Goal: Information Seeking & Learning: Learn about a topic

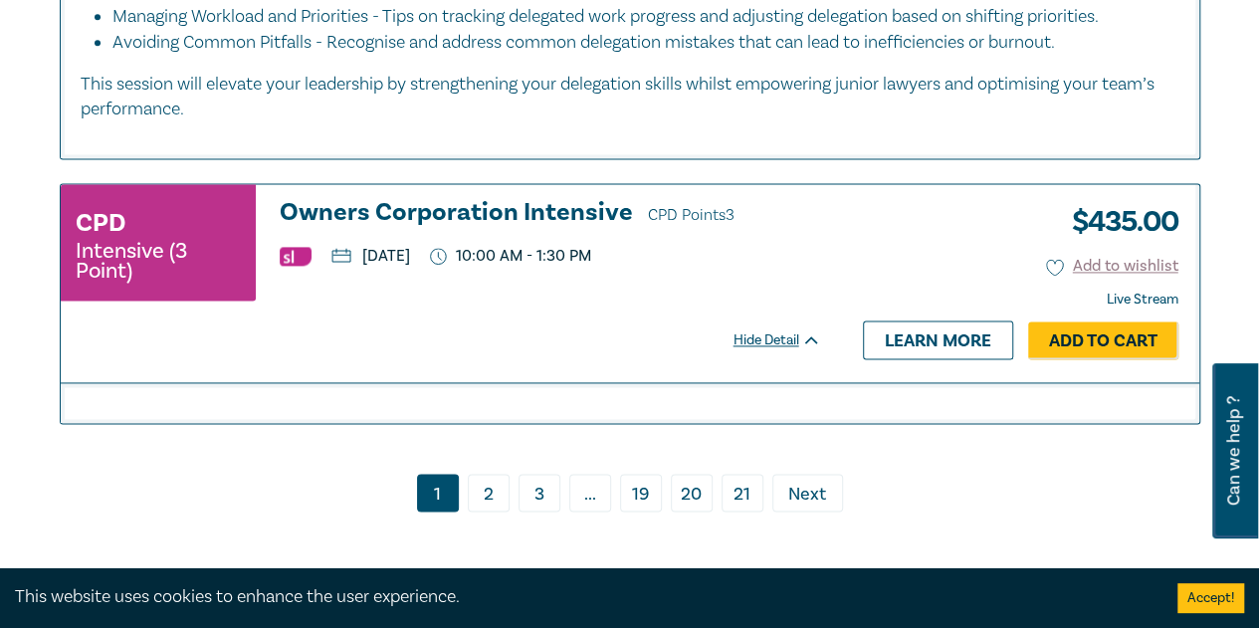
scroll to position [8960, 0]
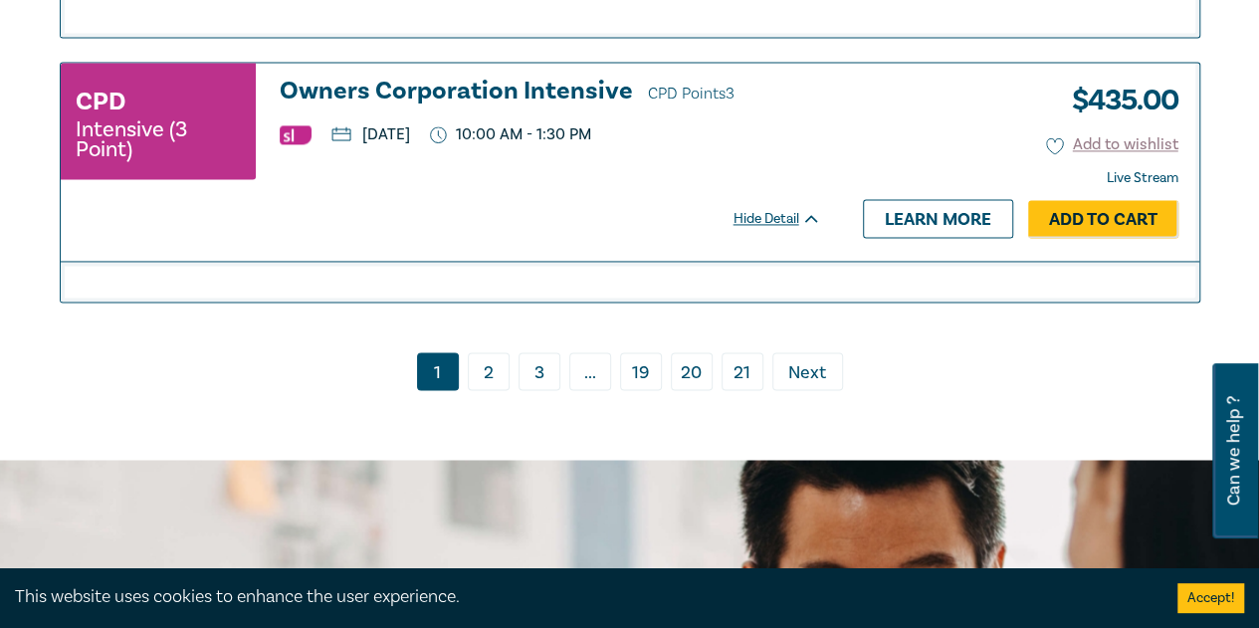
click at [540, 361] on link "3" at bounding box center [540, 371] width 42 height 38
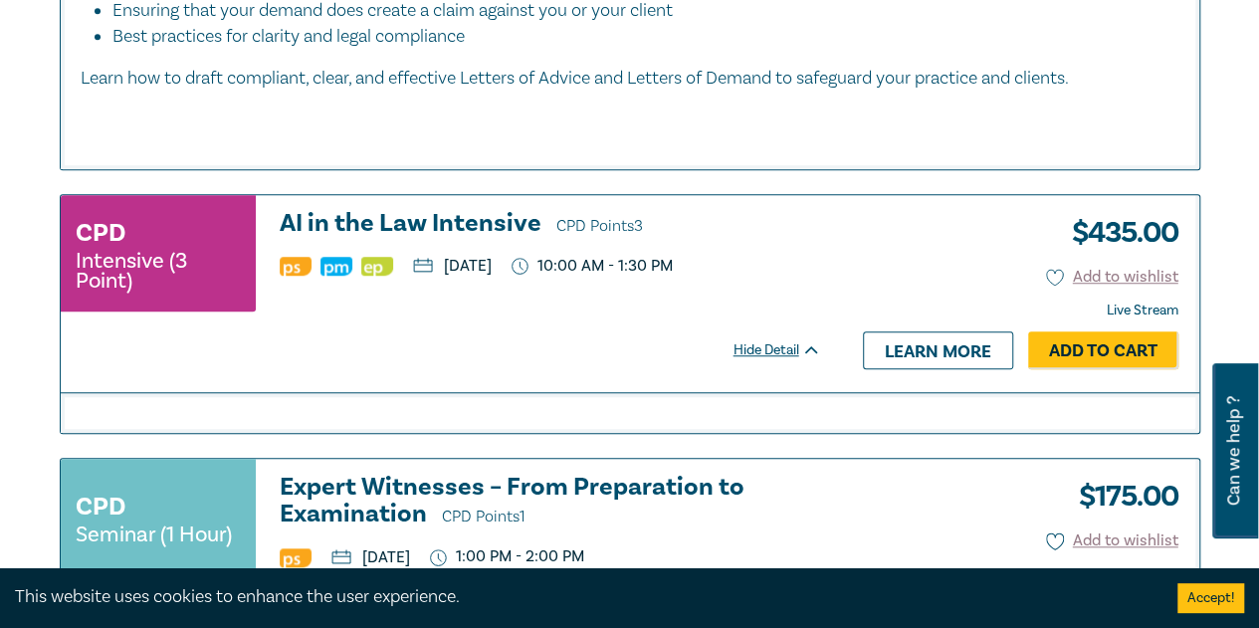
scroll to position [4480, 0]
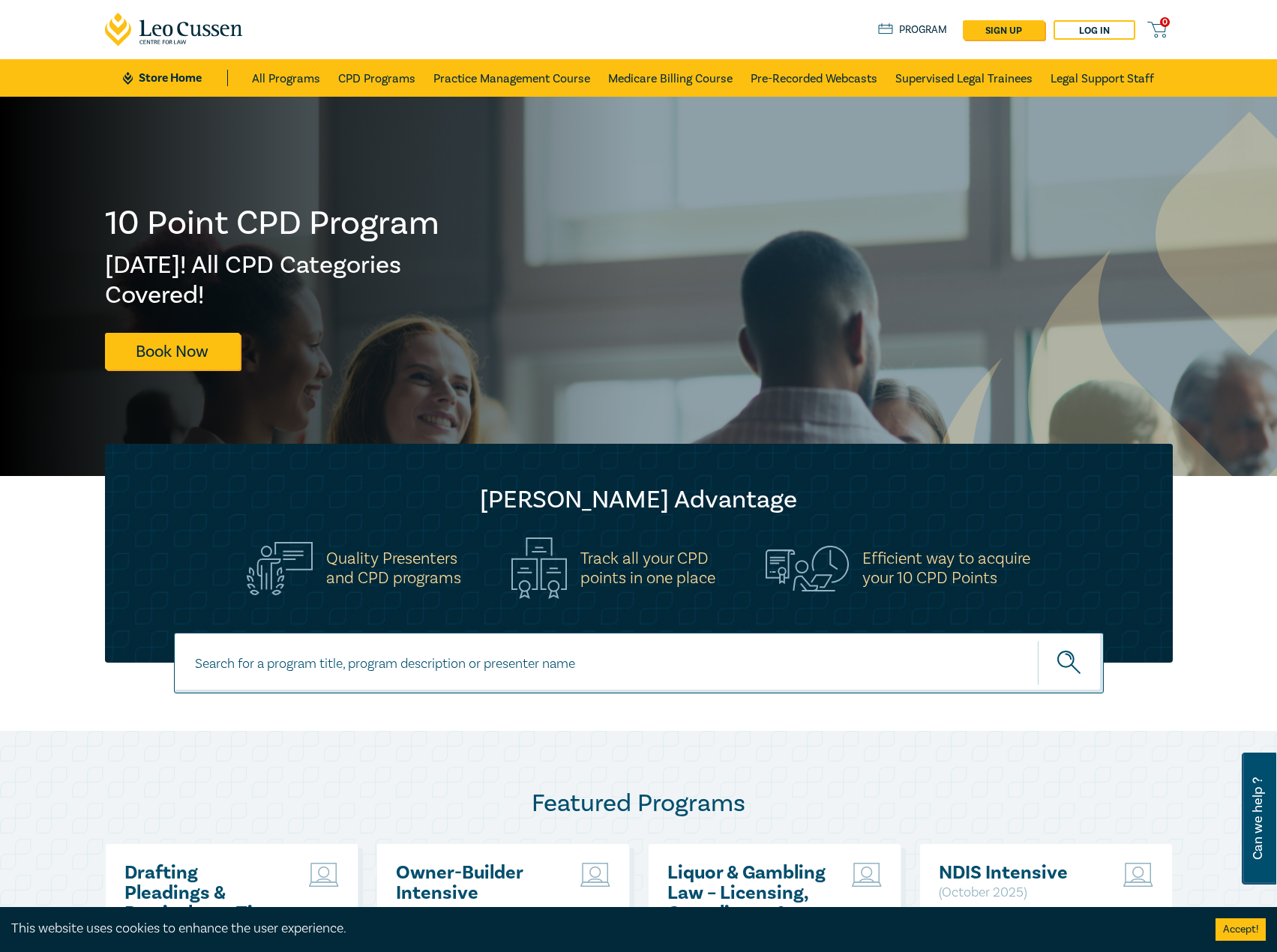
click at [413, 82] on link "CPD Programs" at bounding box center [377, 78] width 78 height 38
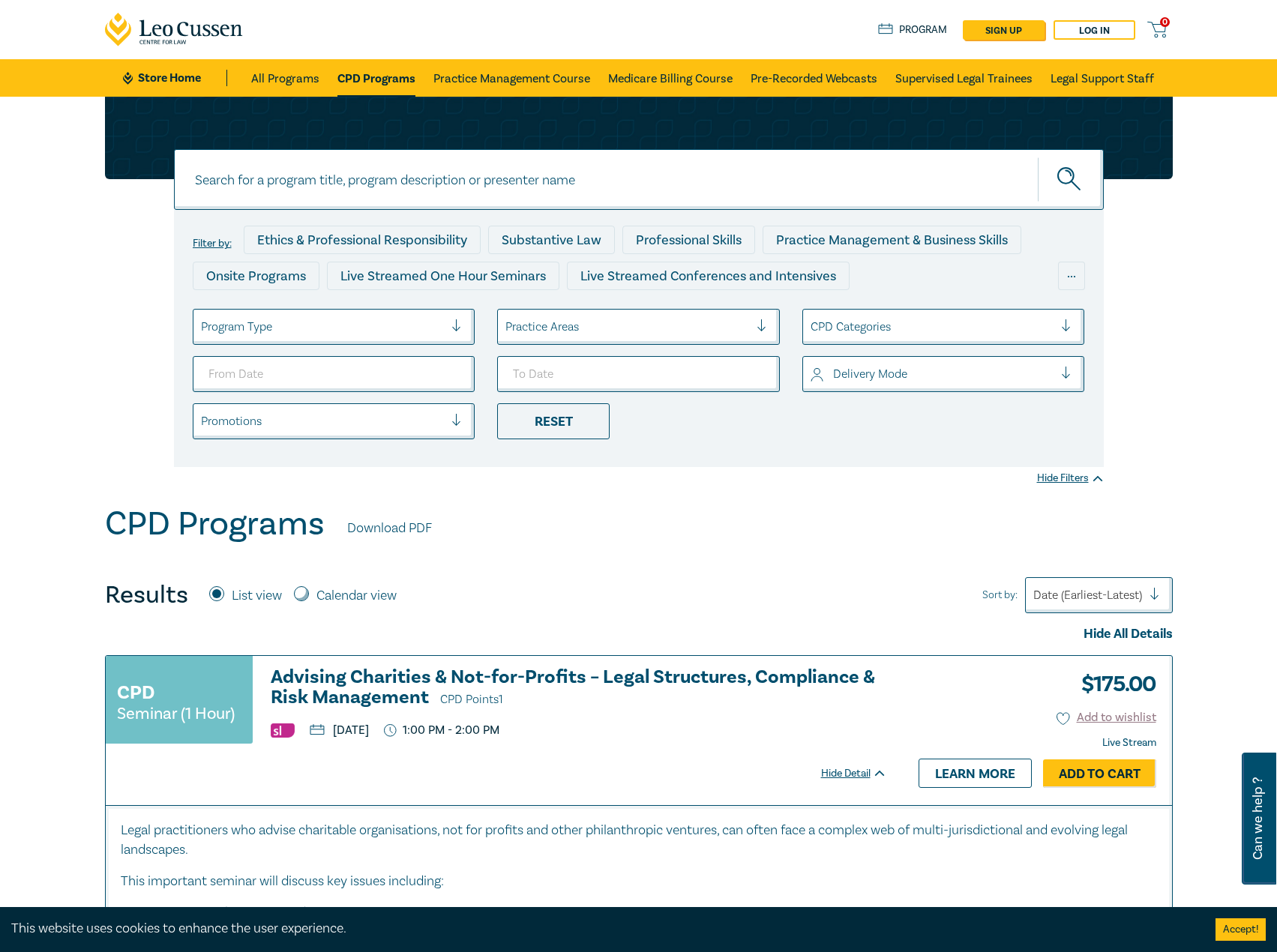
click at [324, 346] on ul "Program Type Practice Areas CPD Categories Delivery Mode Promotions Reset" at bounding box center [639, 374] width 915 height 130
click at [337, 328] on div at bounding box center [323, 327] width 244 height 20
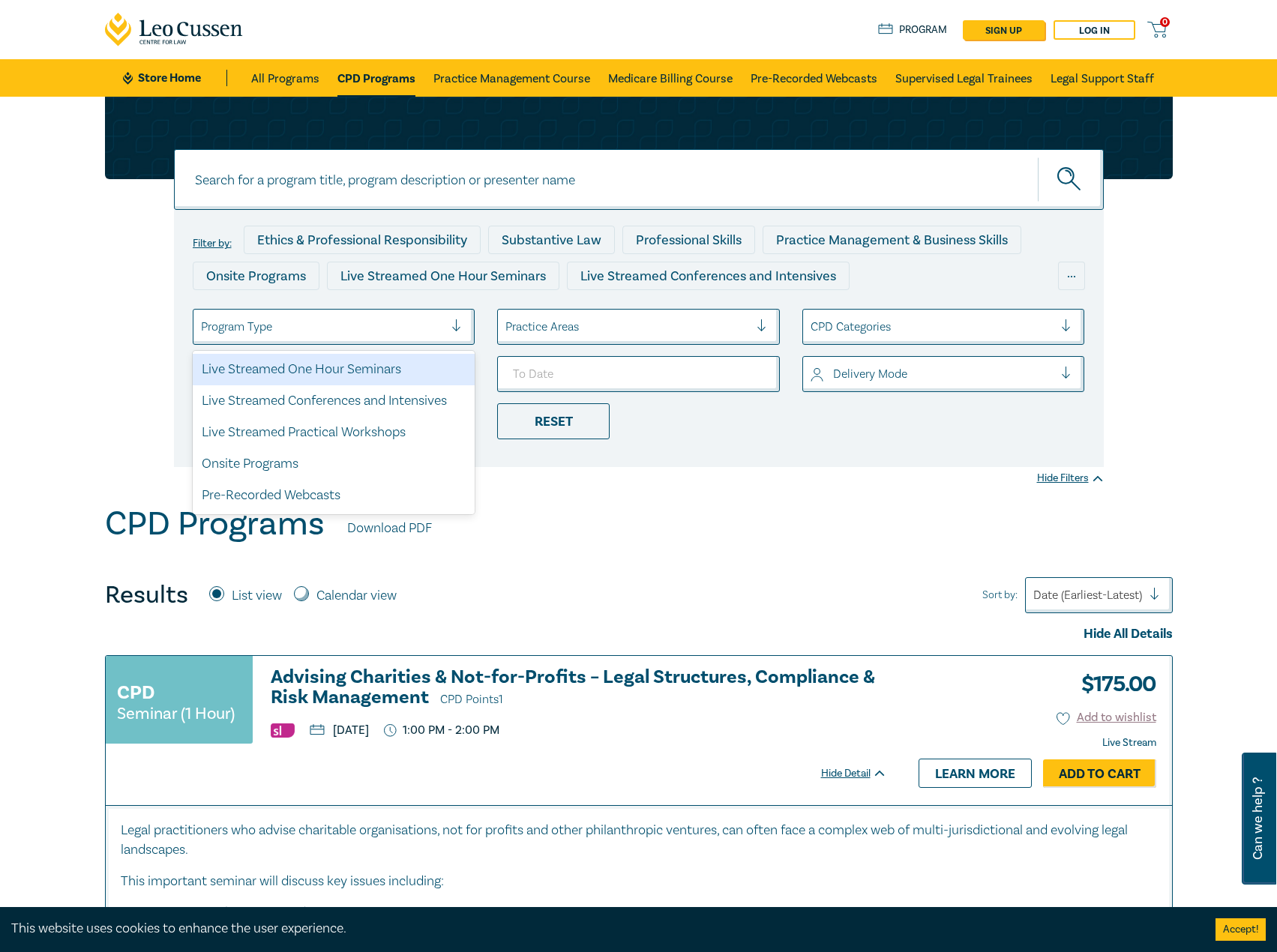
click at [339, 378] on div "Live Streamed One Hour Seminars" at bounding box center [334, 370] width 283 height 32
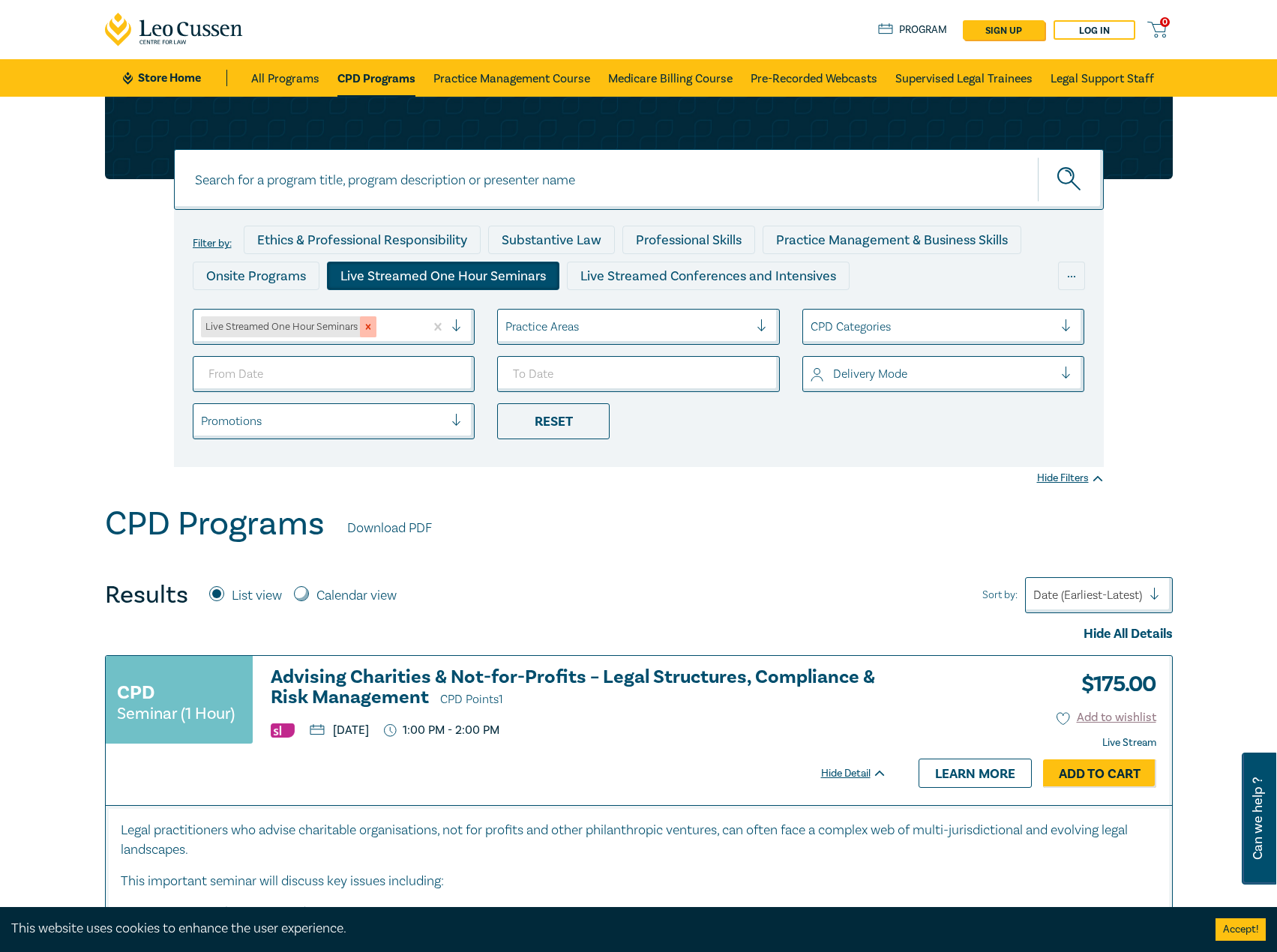
click at [363, 332] on icon "Remove Live Streamed One Hour Seminars" at bounding box center [368, 327] width 11 height 11
click at [378, 327] on div at bounding box center [323, 327] width 244 height 20
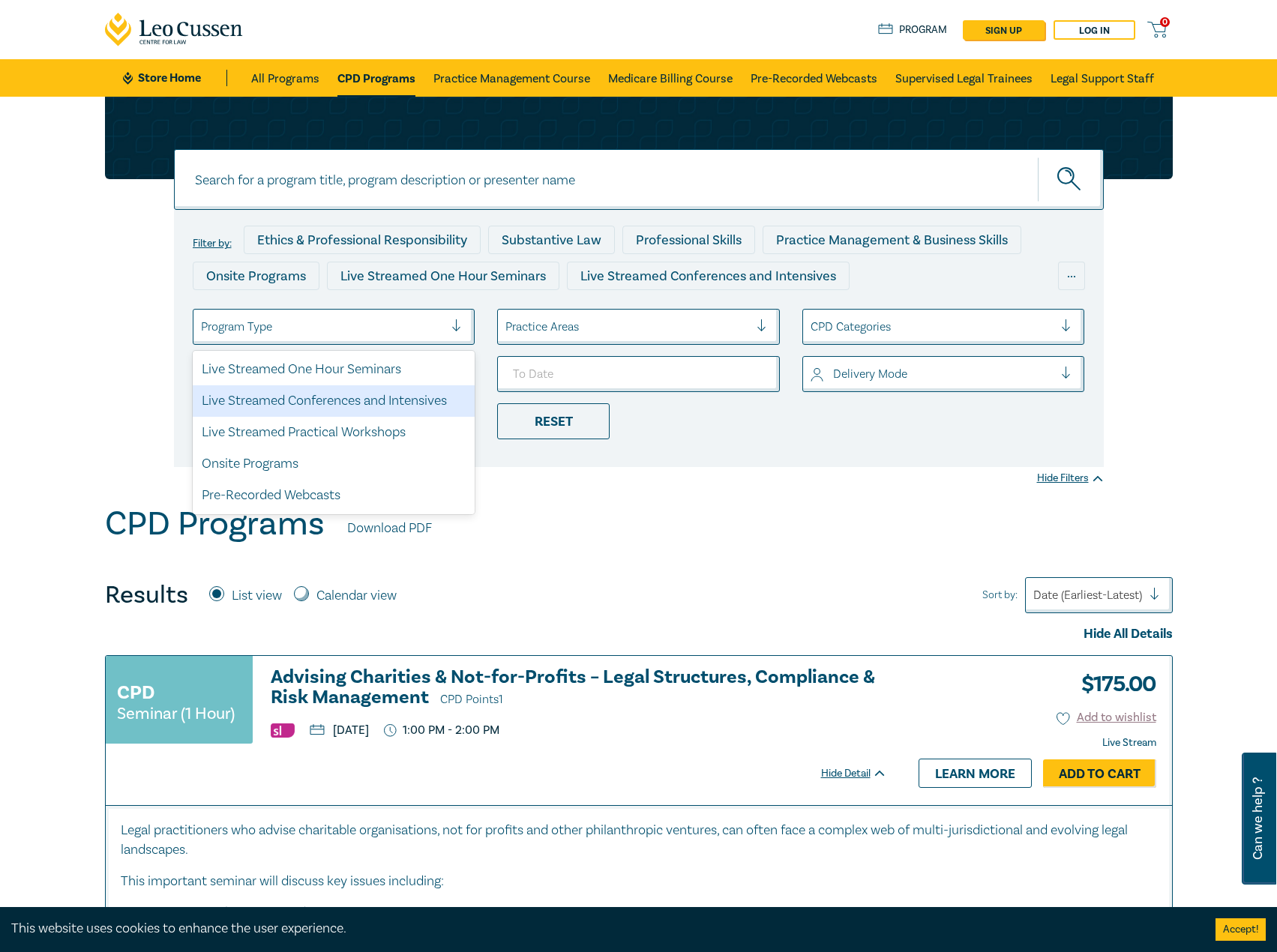
click at [348, 400] on div "Live Streamed Conferences and Intensives" at bounding box center [334, 401] width 283 height 32
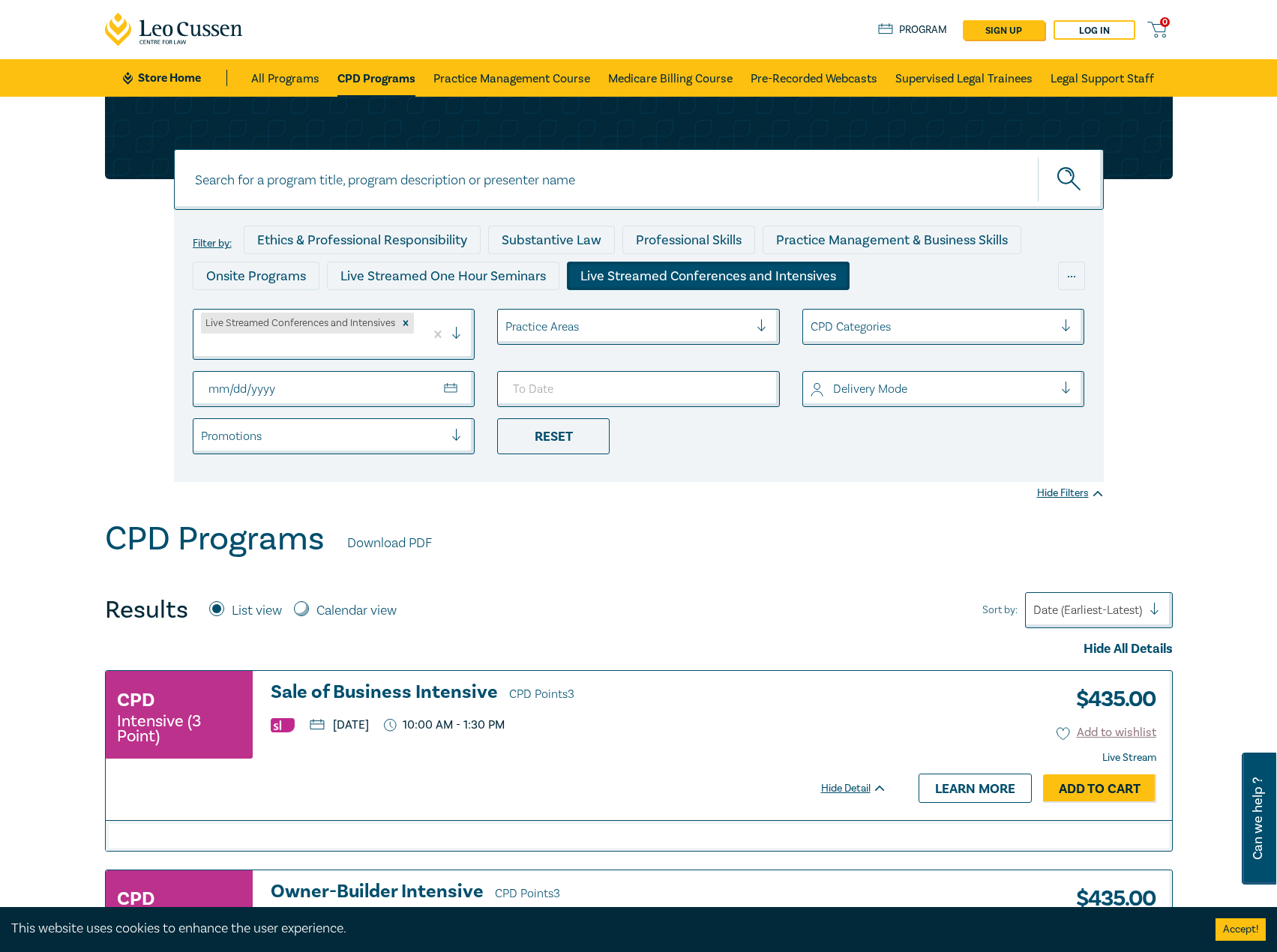
drag, startPoint x: 415, startPoint y: 392, endPoint x: 437, endPoint y: 387, distance: 22.6
click at [415, 391] on input "From Date" at bounding box center [334, 389] width 283 height 36
click at [457, 383] on input "From Date" at bounding box center [334, 389] width 283 height 36
type input "2025-11-01"
click at [713, 389] on input "To Date" at bounding box center [638, 389] width 283 height 36
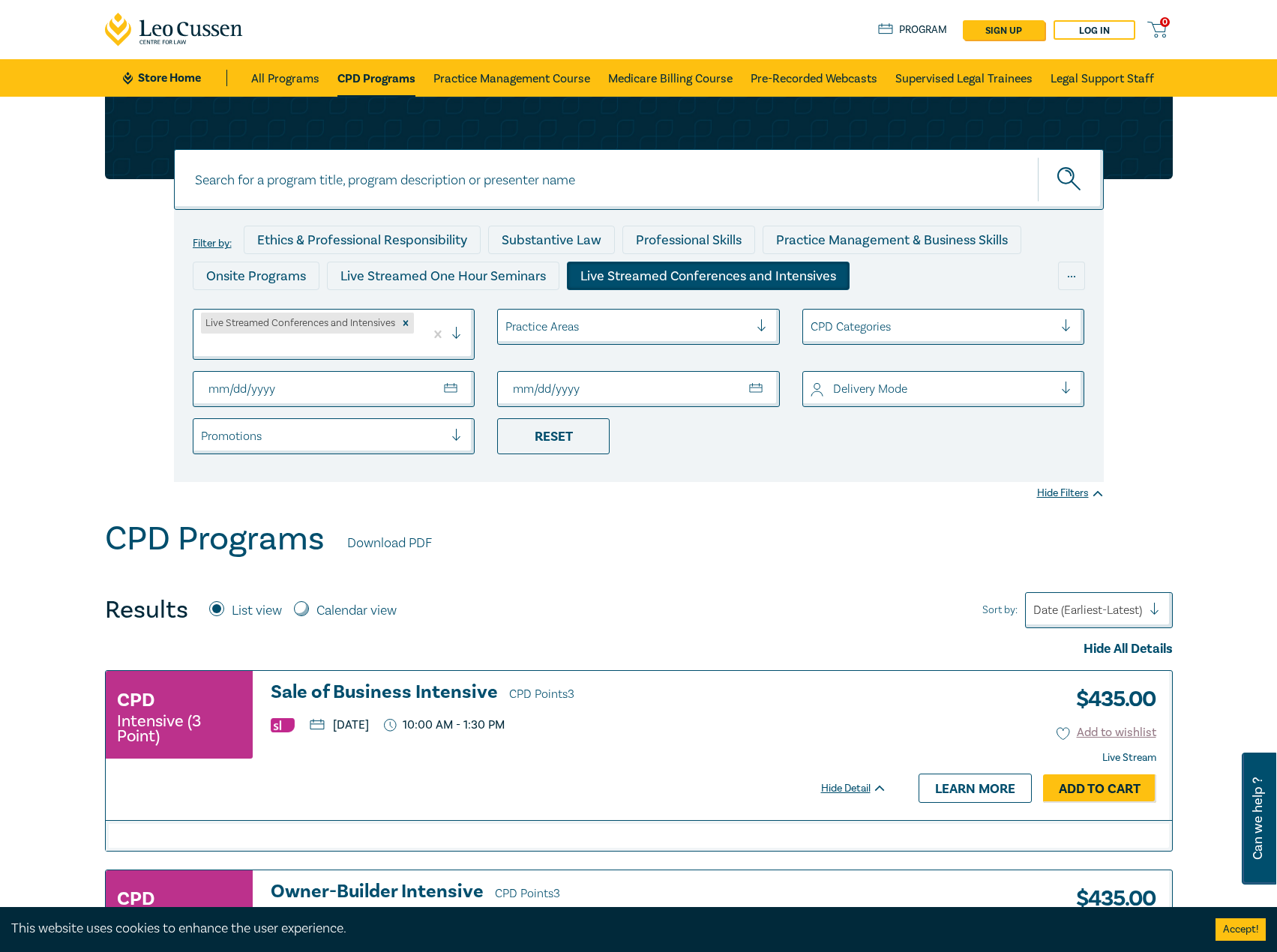
click at [748, 382] on input "To Date" at bounding box center [638, 389] width 283 height 36
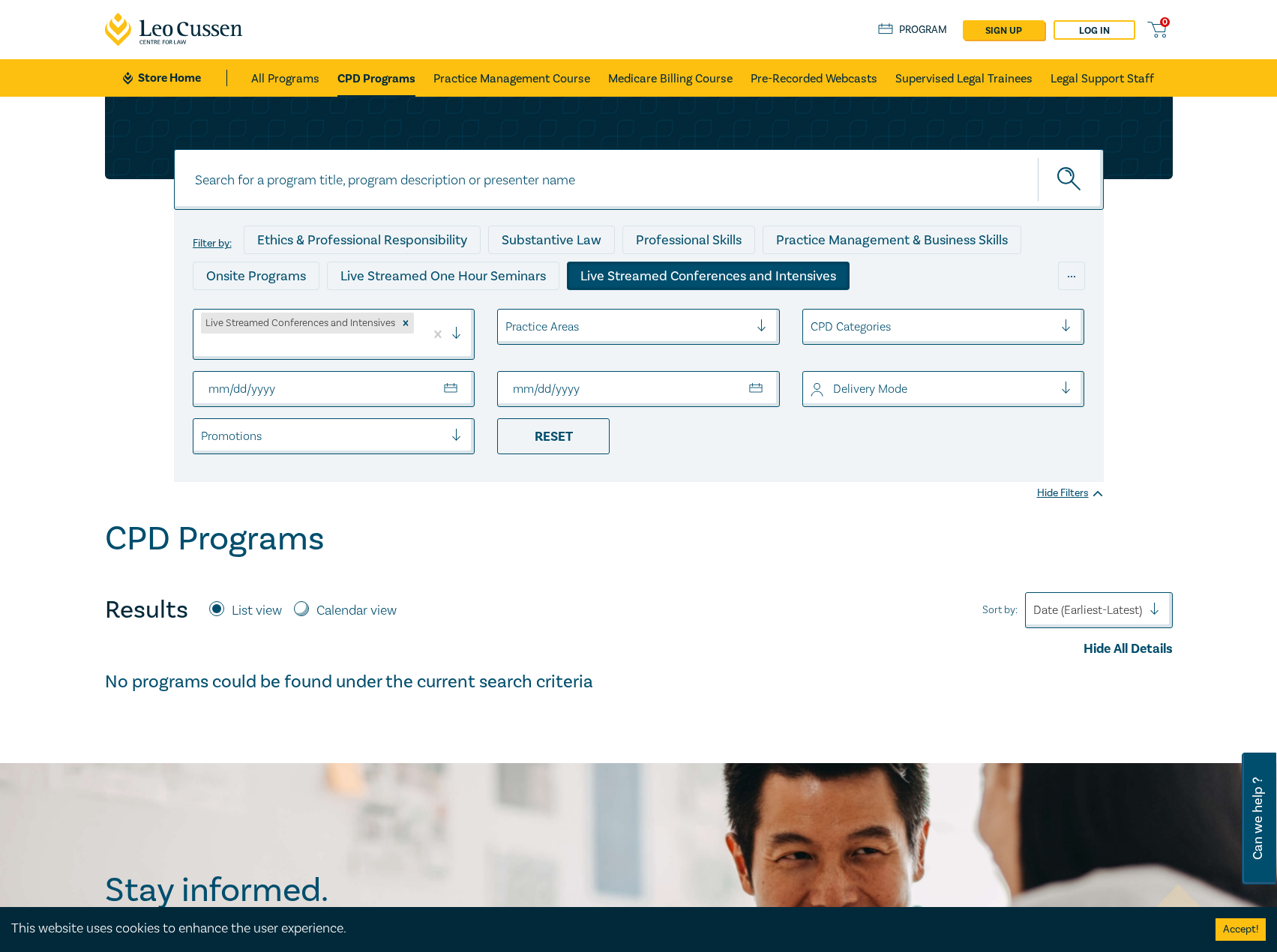
click at [598, 393] on input "2025-10-31" at bounding box center [638, 389] width 283 height 36
click at [741, 393] on input "2025-10-31" at bounding box center [638, 389] width 283 height 36
click at [762, 387] on input "2025-10-31" at bounding box center [638, 389] width 283 height 36
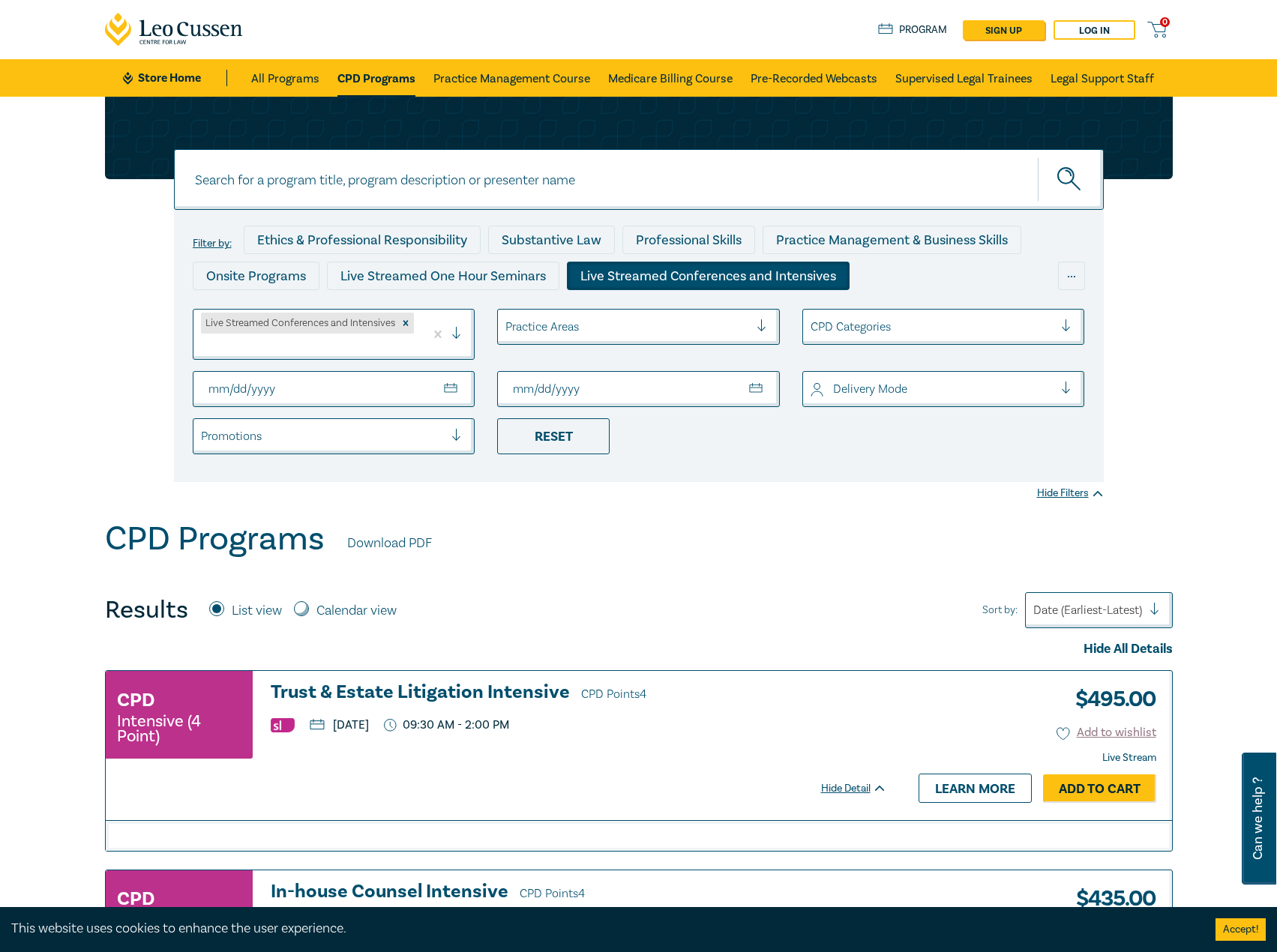
type input "2025-11-30"
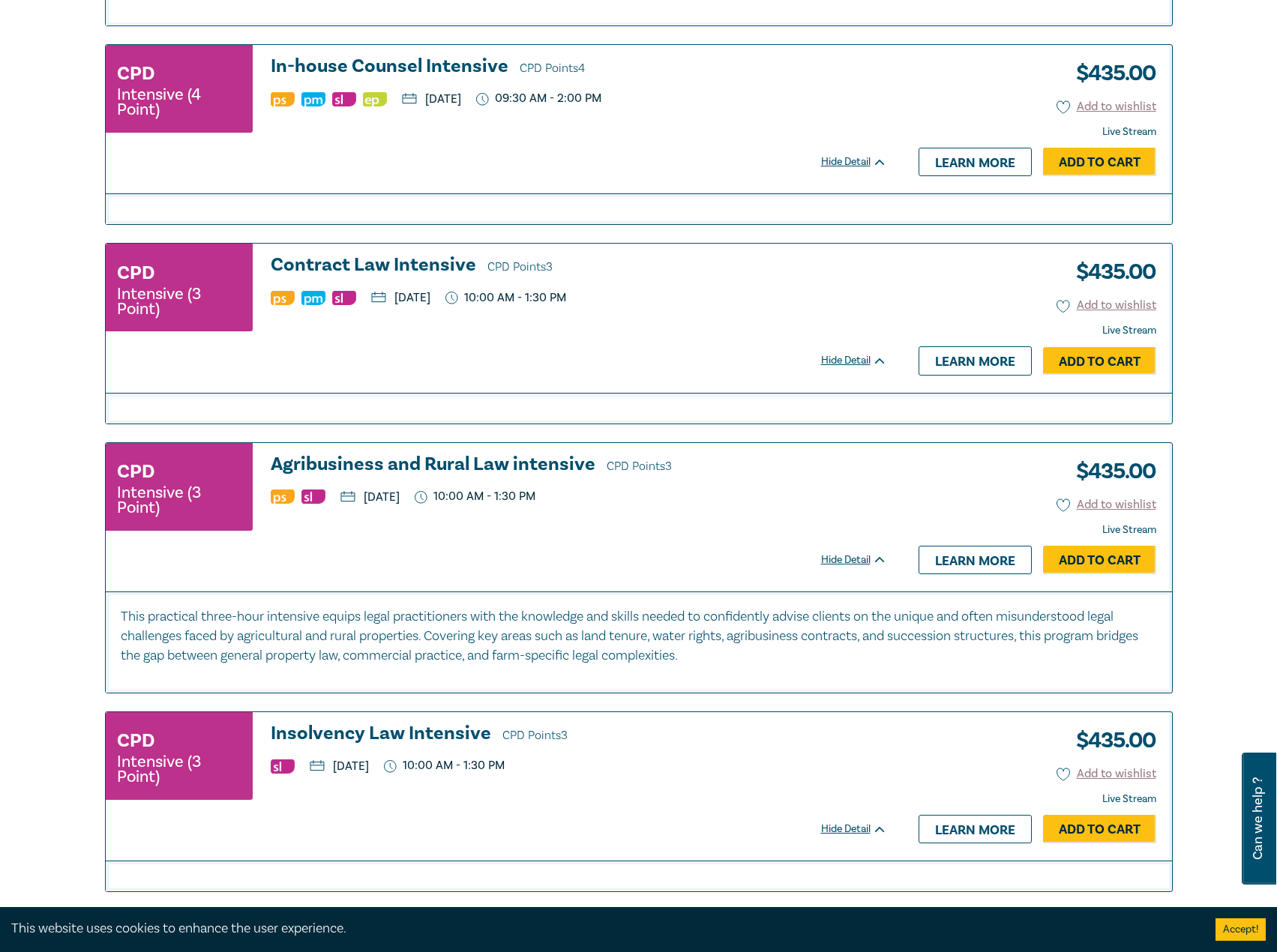
scroll to position [825, 0]
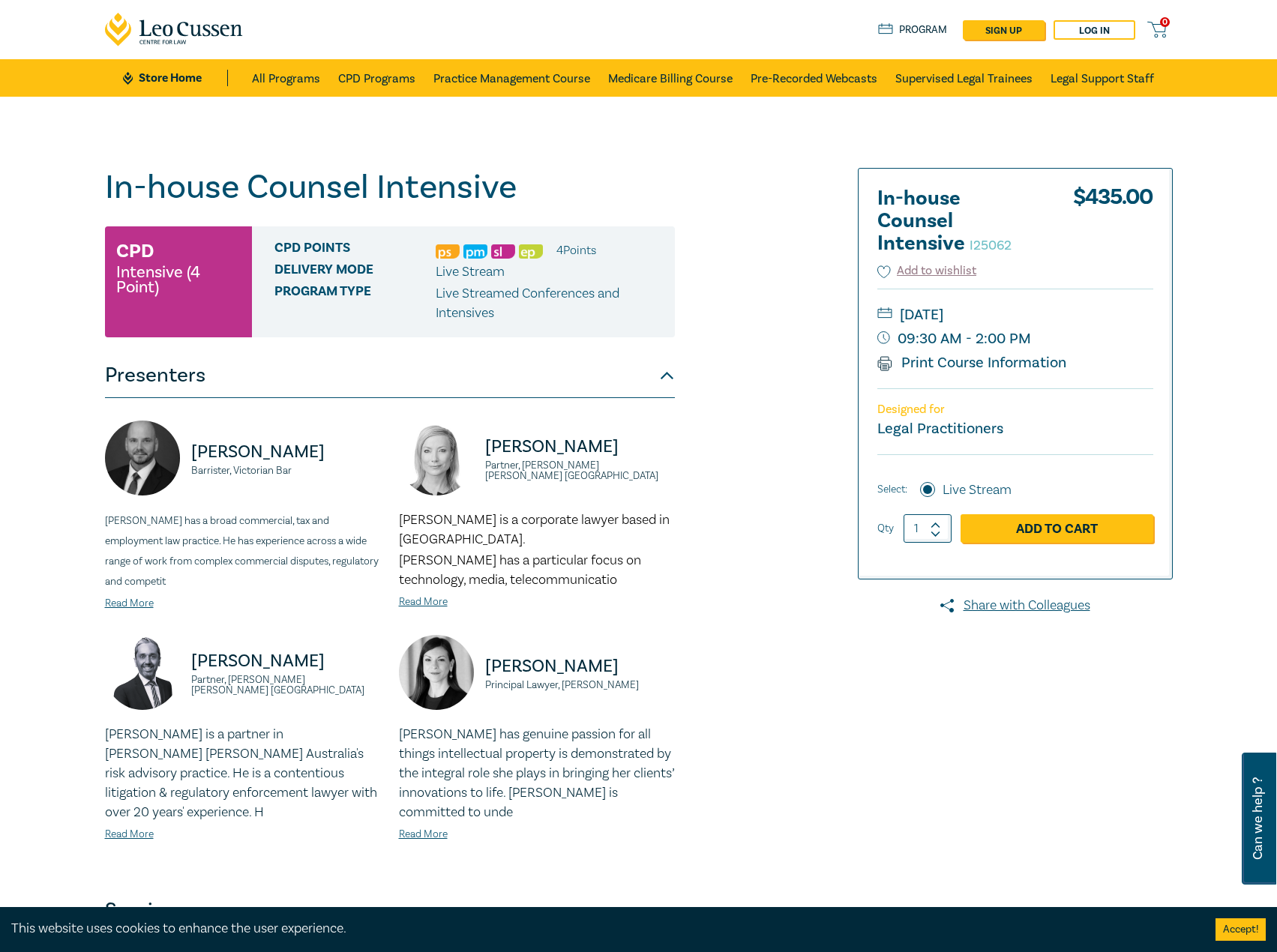
drag, startPoint x: 527, startPoint y: 179, endPoint x: 538, endPoint y: 185, distance: 12.5
click at [528, 180] on h1 "In-house Counsel Intensive I25062" at bounding box center [390, 188] width 570 height 39
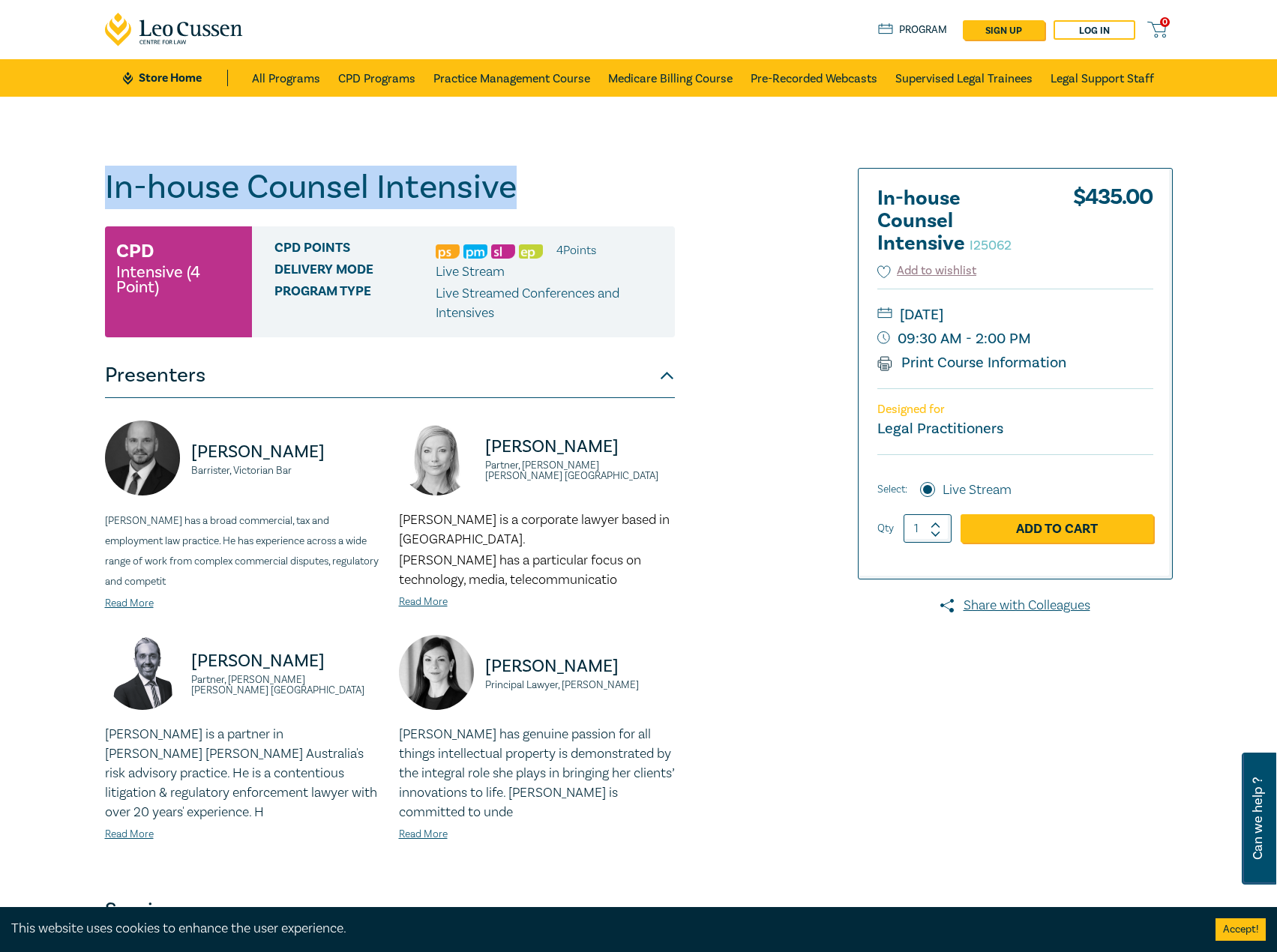
drag, startPoint x: 543, startPoint y: 188, endPoint x: 251, endPoint y: 174, distance: 292.3
click at [109, 178] on h1 "In-house Counsel Intensive I25062" at bounding box center [390, 188] width 570 height 39
drag, startPoint x: 251, startPoint y: 174, endPoint x: 210, endPoint y: 177, distance: 41.1
click at [188, 178] on h1 "In-house Counsel Intensive I25062" at bounding box center [390, 188] width 570 height 39
drag, startPoint x: 552, startPoint y: 188, endPoint x: 90, endPoint y: 201, distance: 462.2
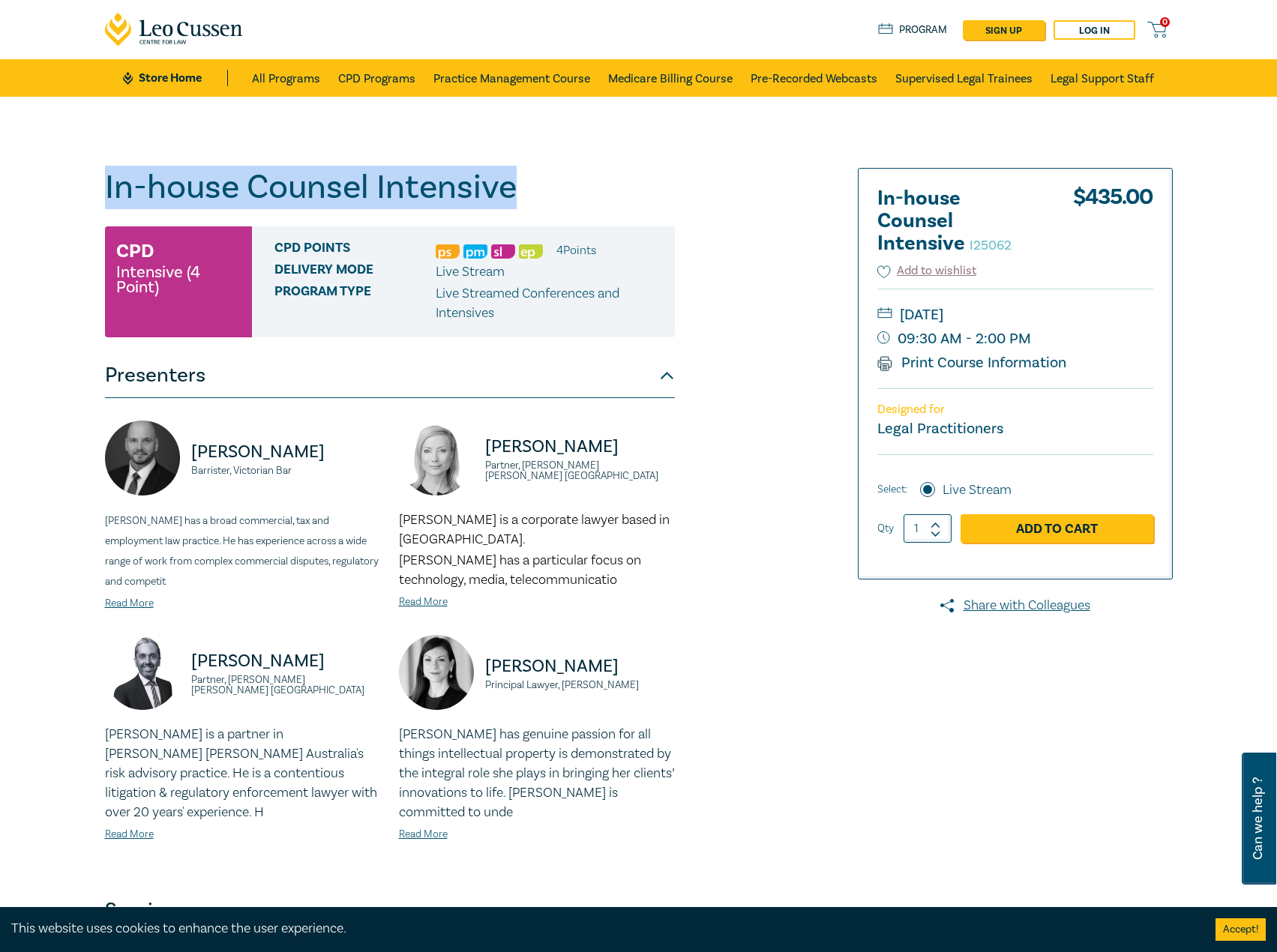
click at [90, 201] on div "In-house Counsel Intensive I25062 CPD Intensive (4 Point) CPD Points 4 Point s …" at bounding box center [638, 551] width 1277 height 908
copy h1 "In-house Counsel Intensive"
drag, startPoint x: 1068, startPoint y: 312, endPoint x: 1088, endPoint y: 316, distance: 20.4
click at [1088, 316] on small "[DATE]" at bounding box center [1016, 315] width 276 height 24
copy small "[DATE]"
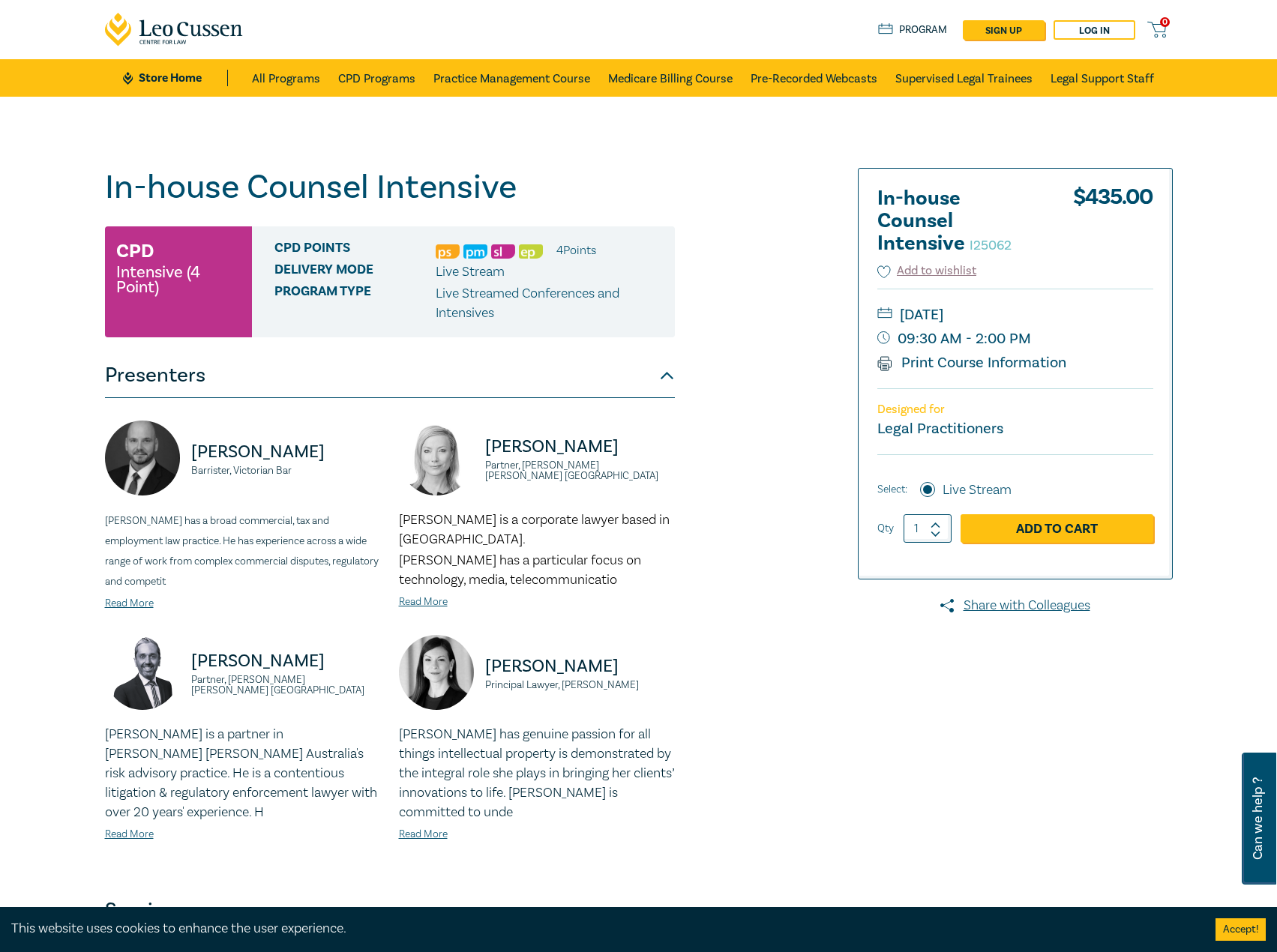
click at [582, 258] on li "4 Point s" at bounding box center [576, 251] width 40 height 20
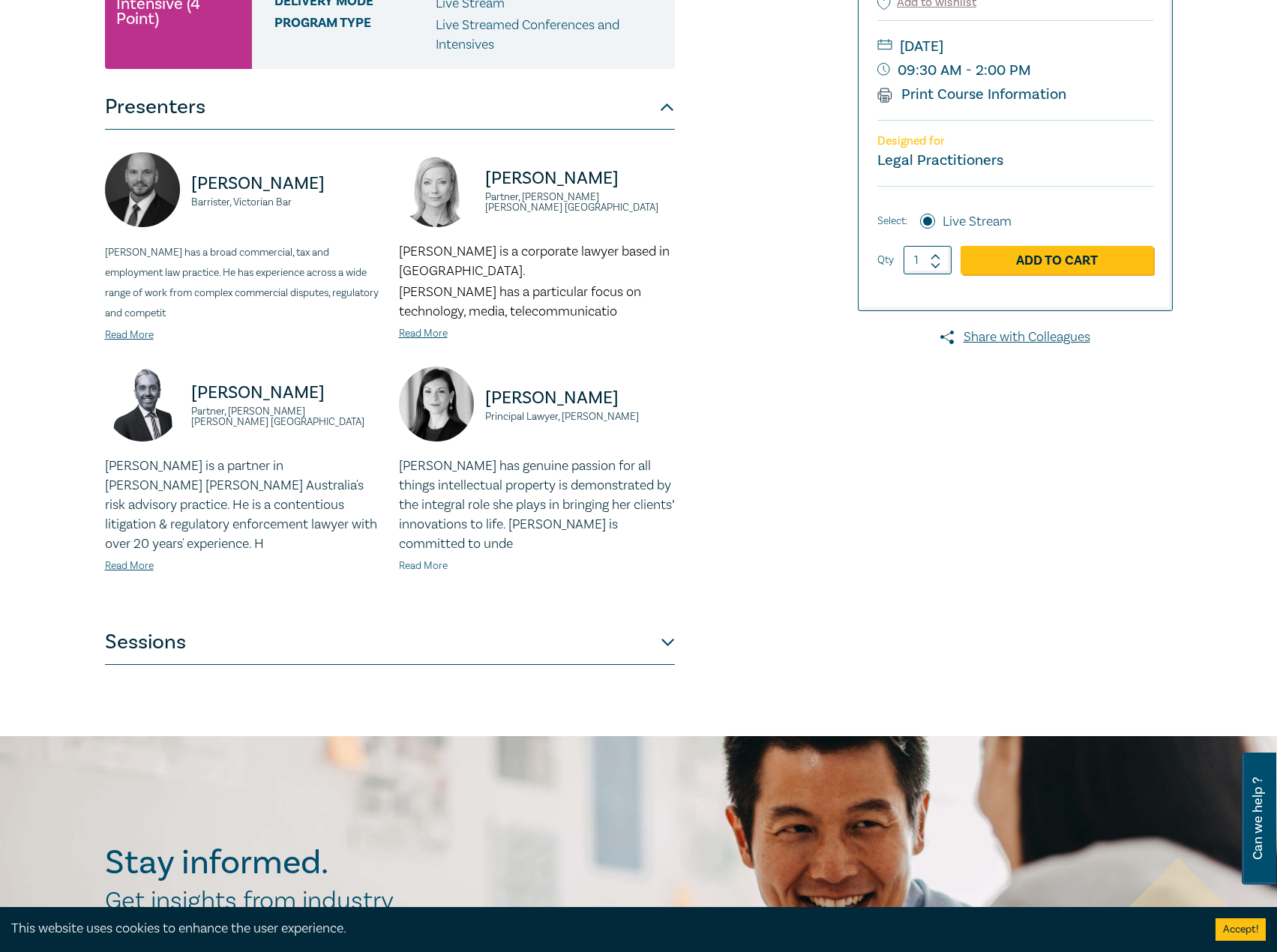
scroll to position [450, 0]
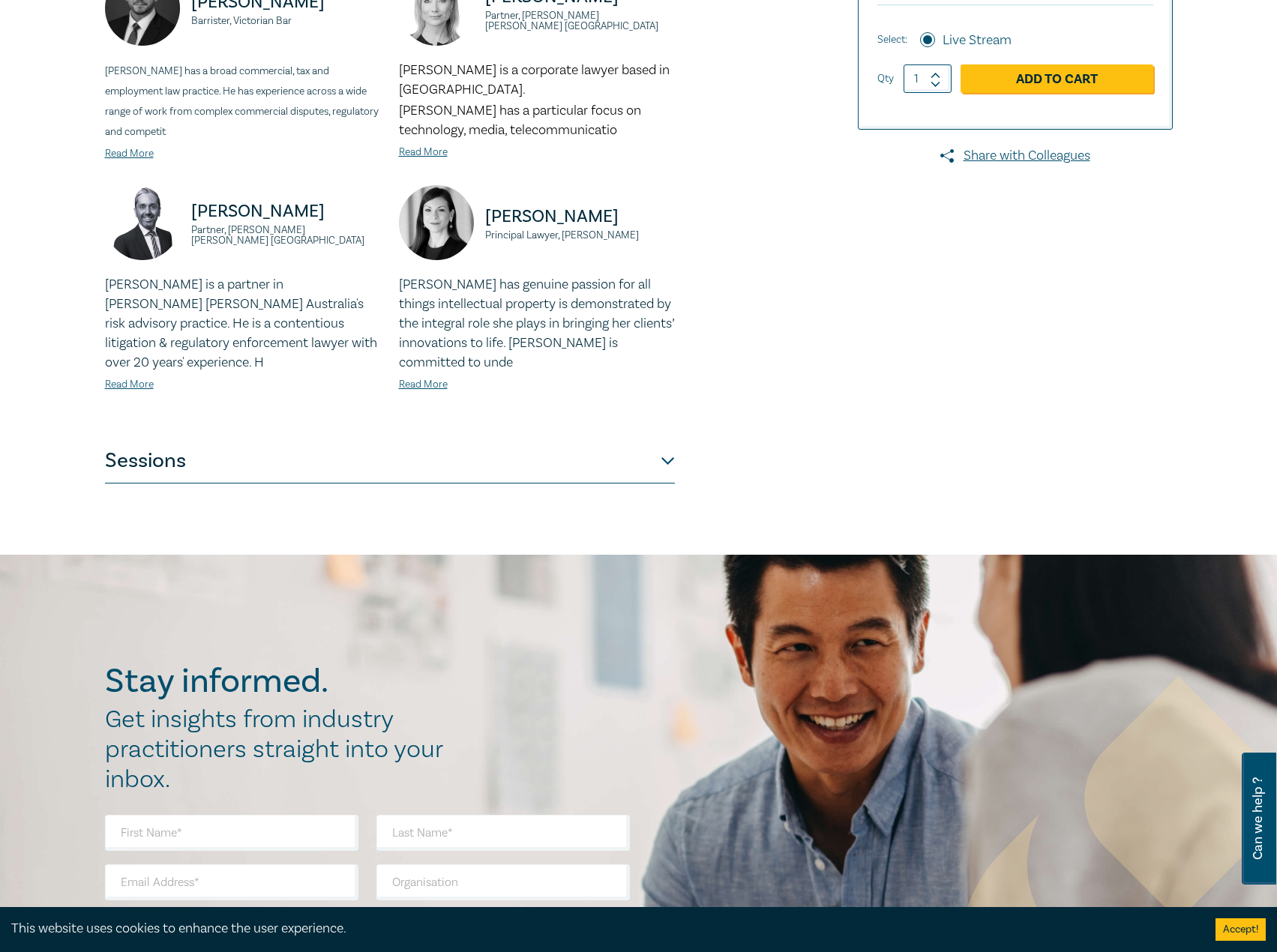
click at [372, 446] on button "Sessions" at bounding box center [390, 461] width 570 height 45
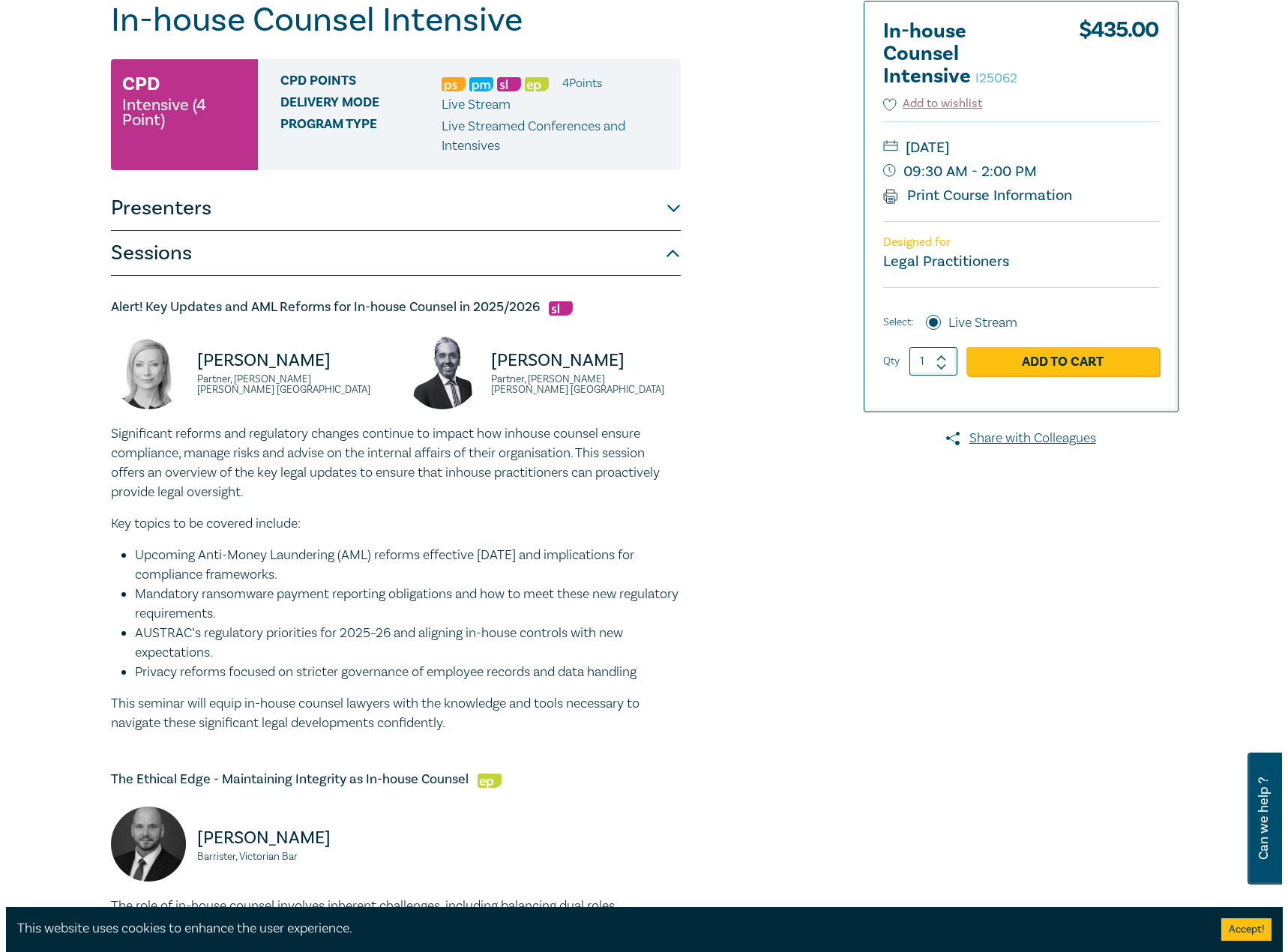
scroll to position [150, 0]
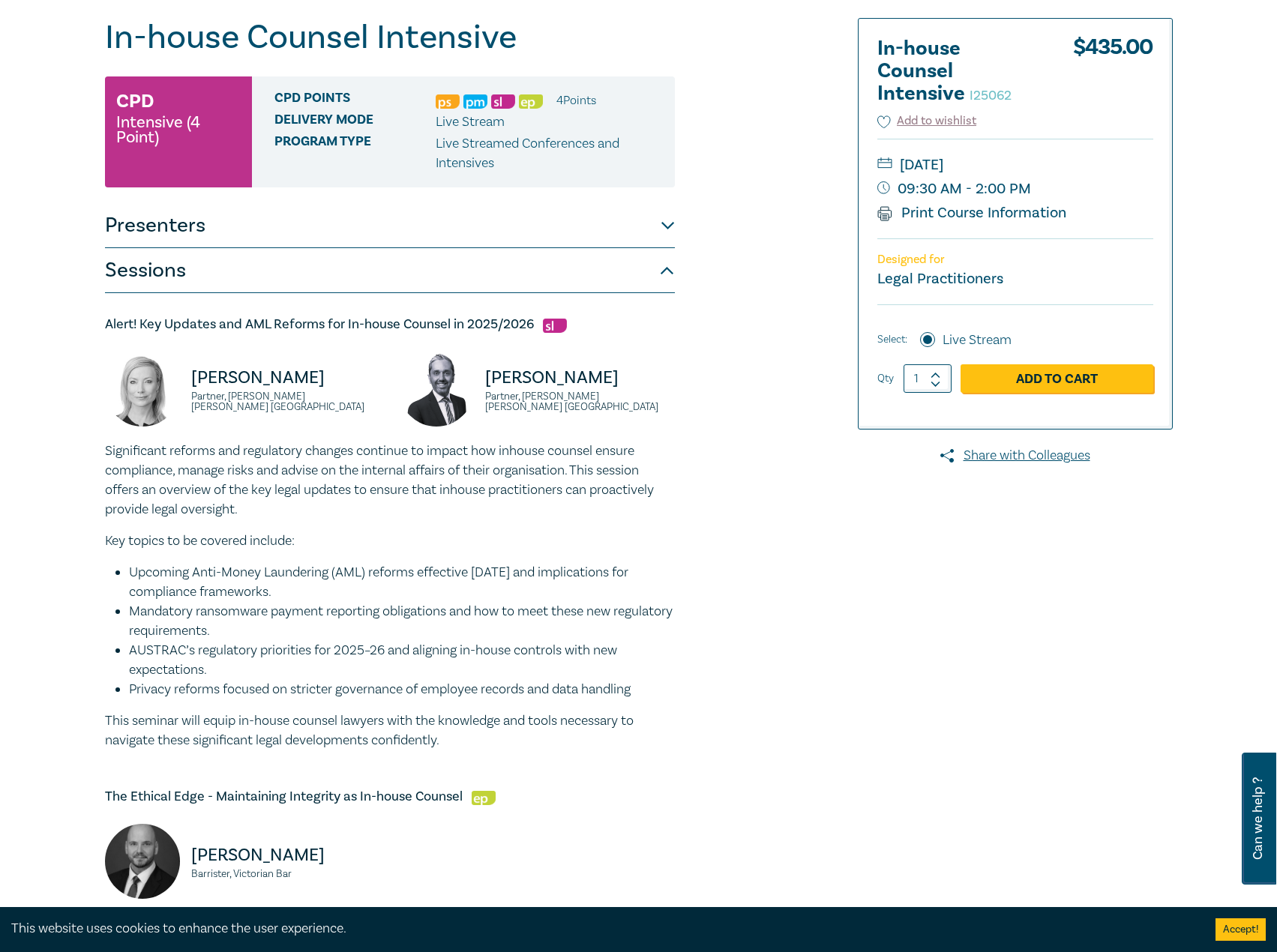
click at [336, 242] on button "Presenters" at bounding box center [390, 226] width 570 height 45
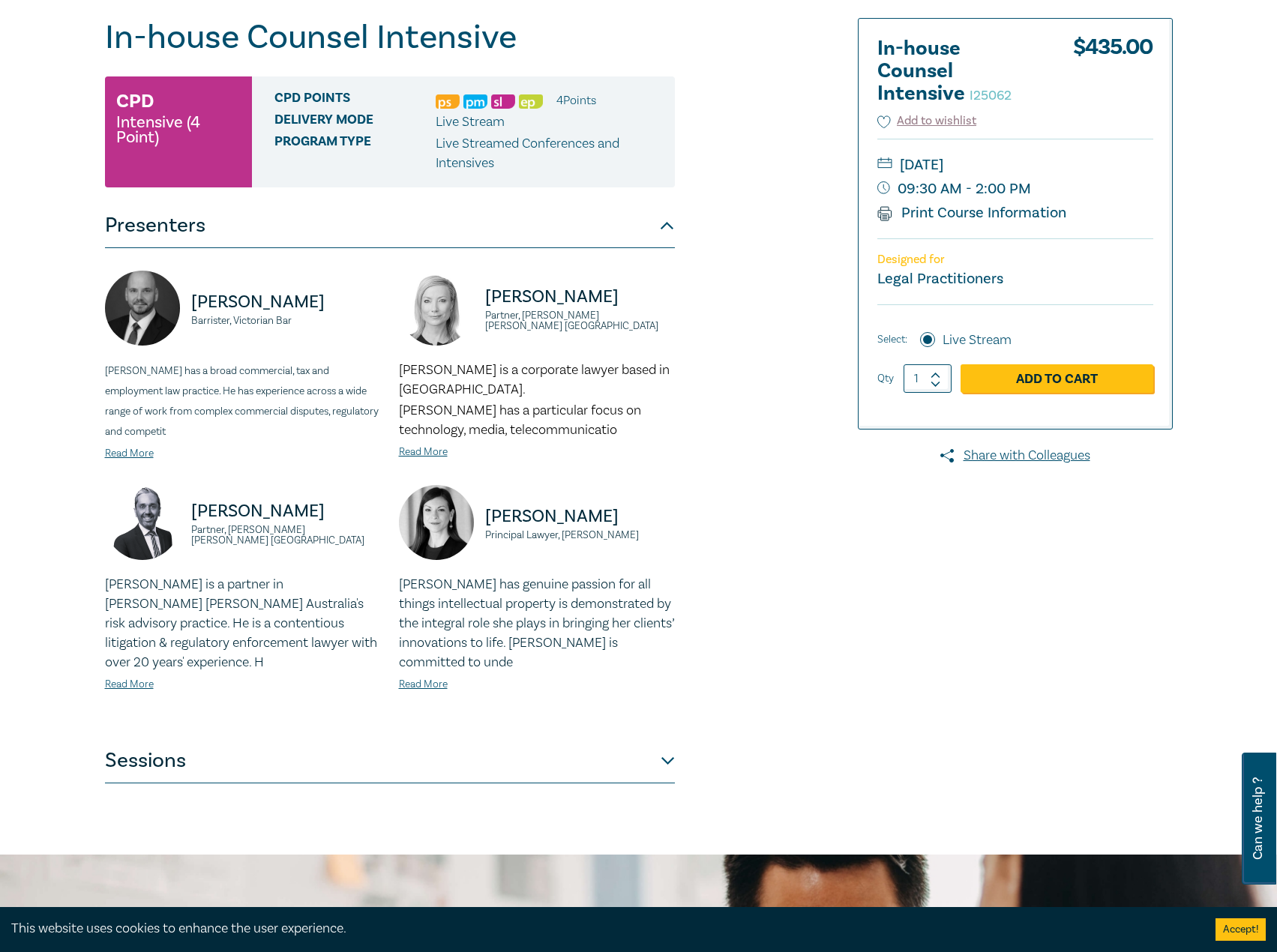
drag, startPoint x: 328, startPoint y: 301, endPoint x: 181, endPoint y: 303, distance: 147.0
click at [171, 307] on div "Csaba Baranyai Barrister, Victorian Bar" at bounding box center [243, 315] width 276 height 90
click at [132, 450] on link "Read More" at bounding box center [129, 453] width 49 height 14
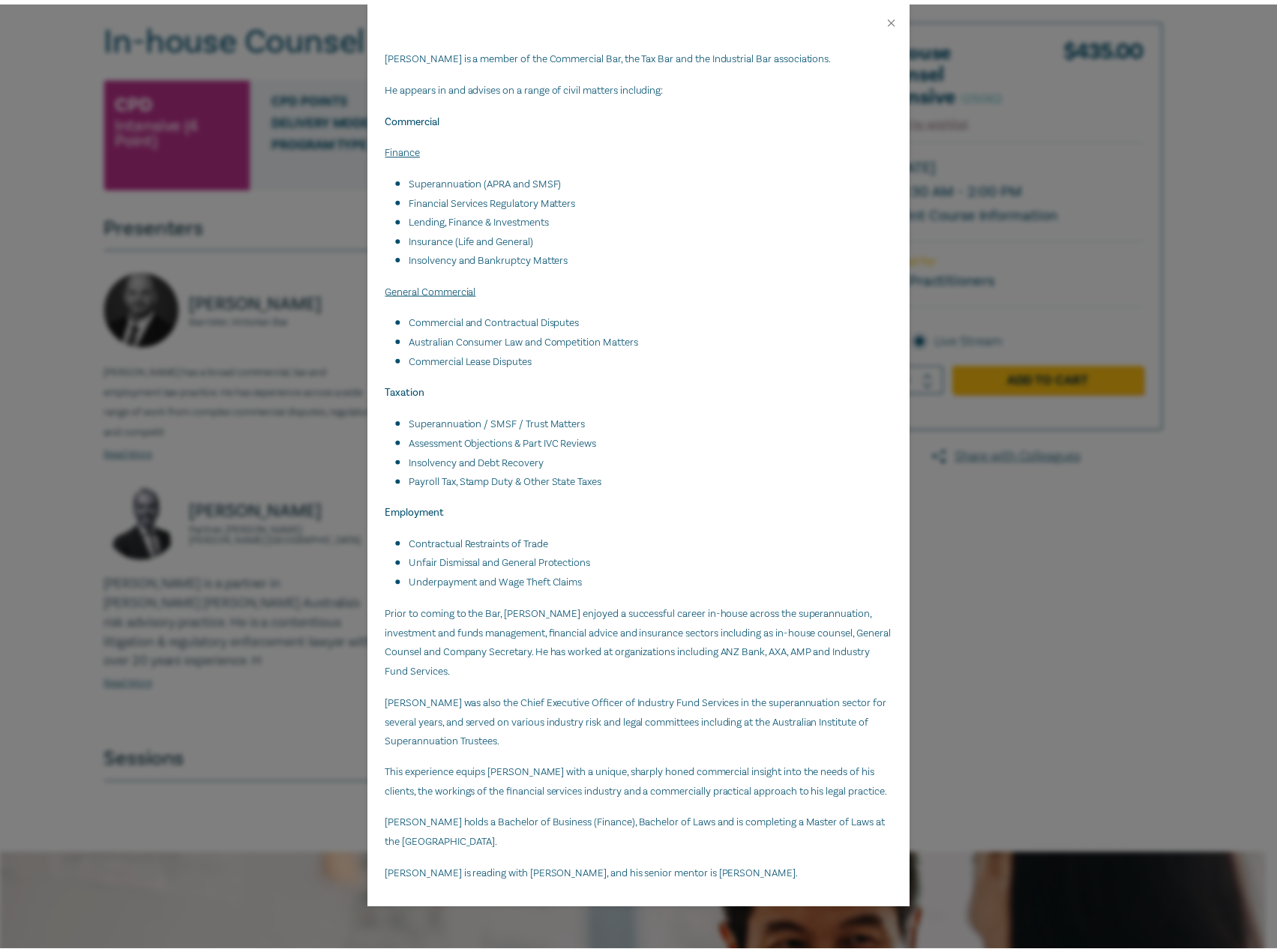
scroll to position [197, 0]
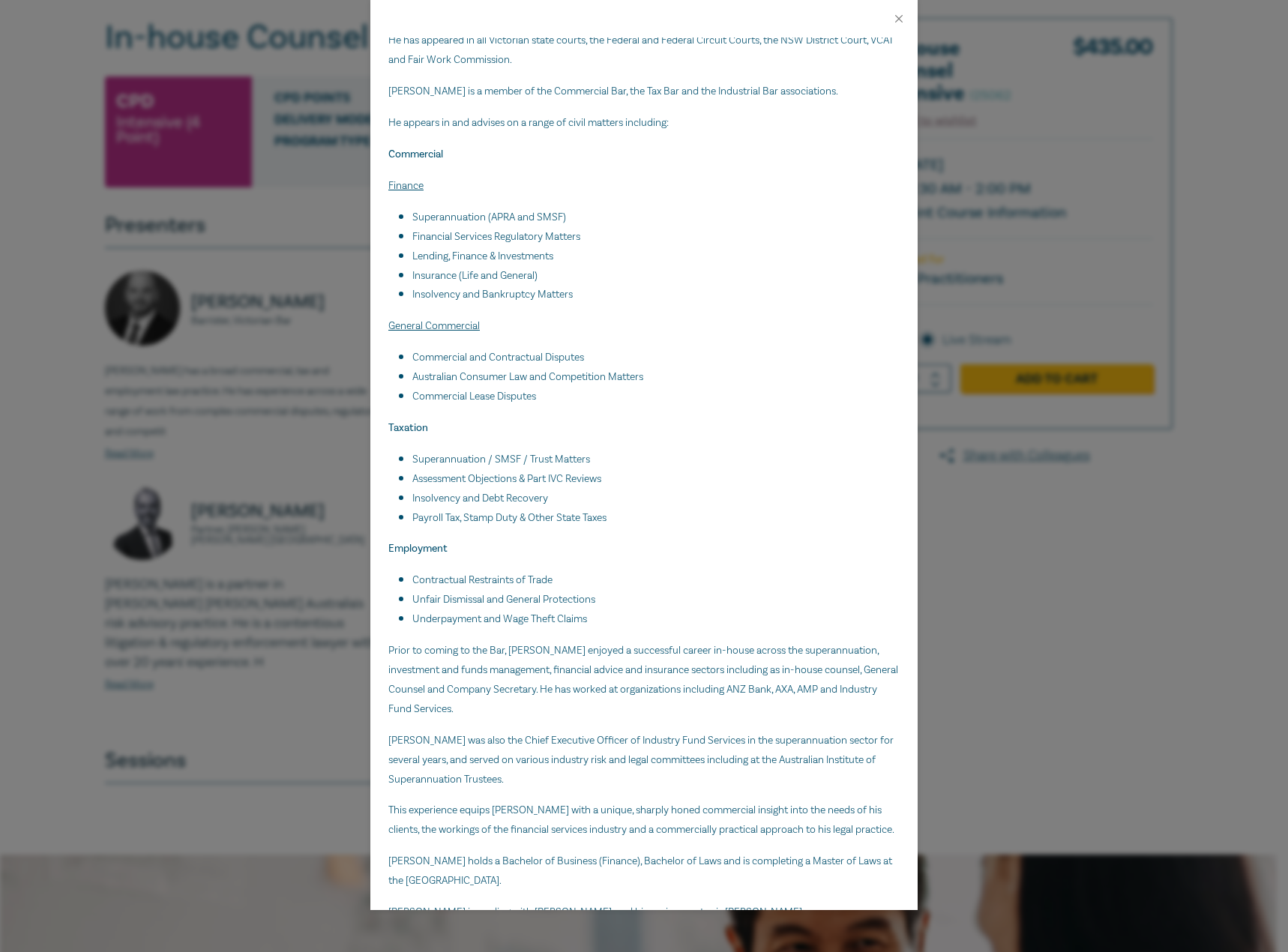
click at [359, 253] on div "Csaba Baranyai Barrister, Victorian Bar Csaba has a broad commercial, tax and e…" at bounding box center [644, 476] width 1288 height 952
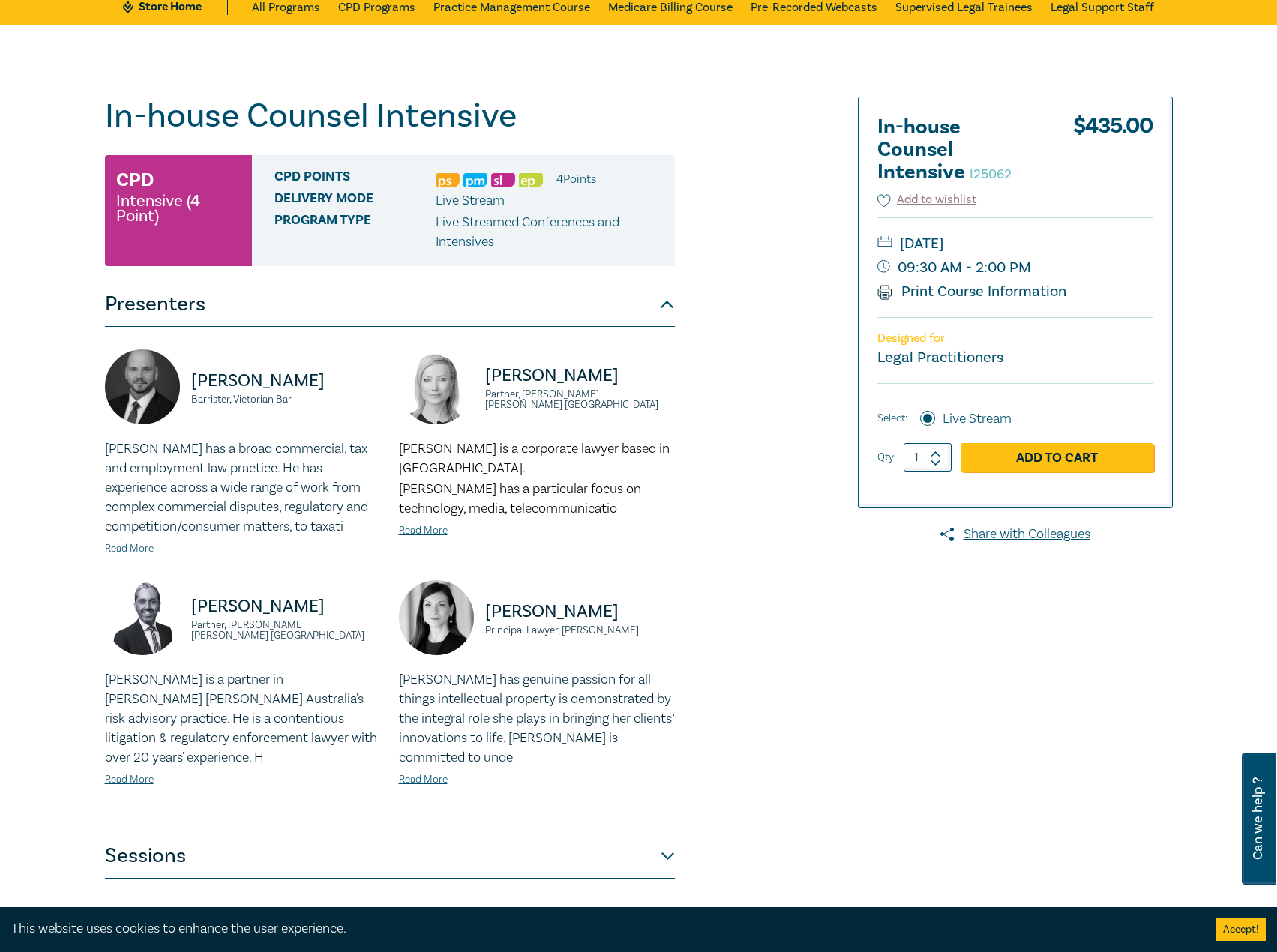
click at [143, 550] on link "Read More" at bounding box center [129, 549] width 49 height 14
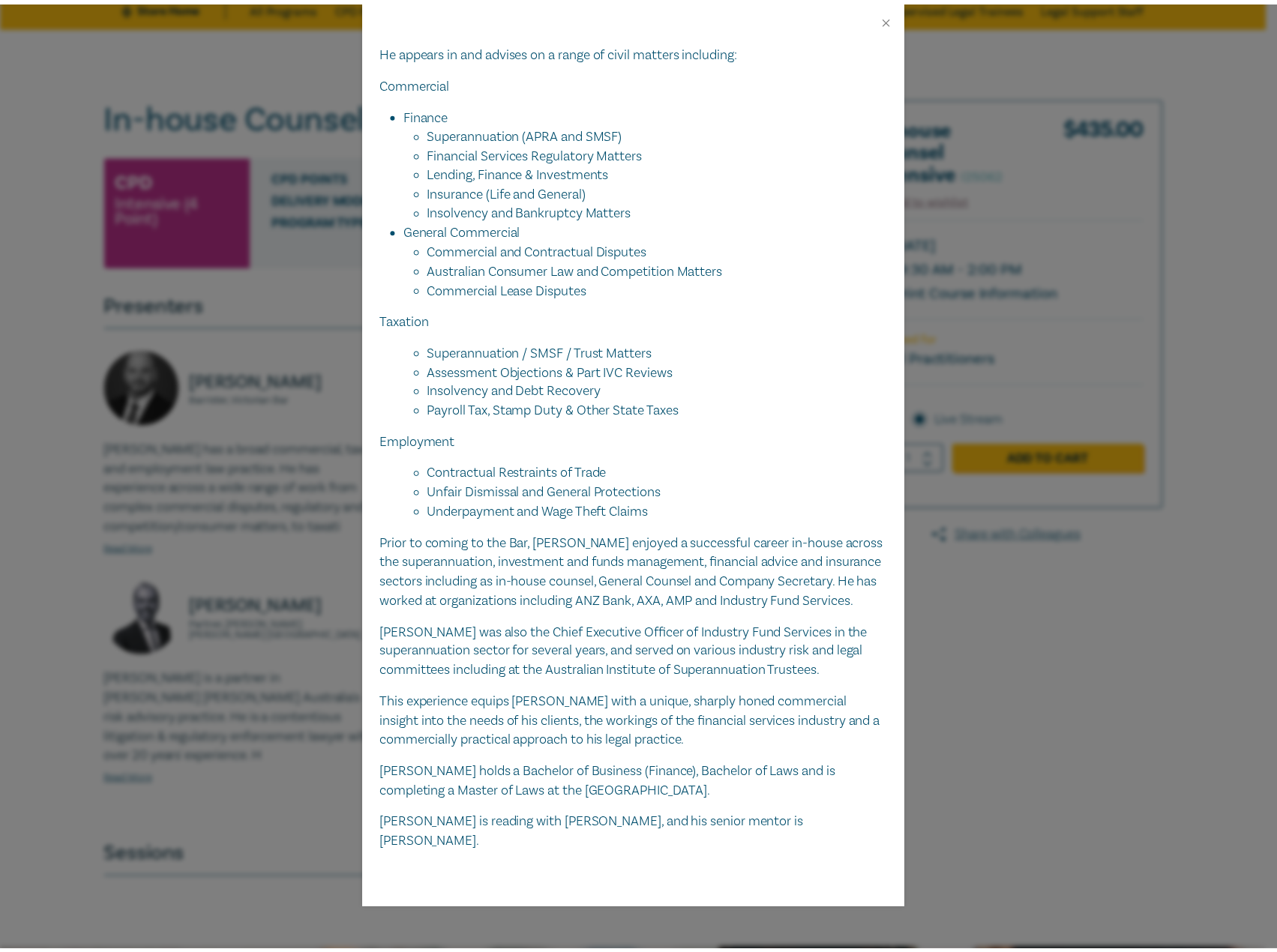
scroll to position [314, 0]
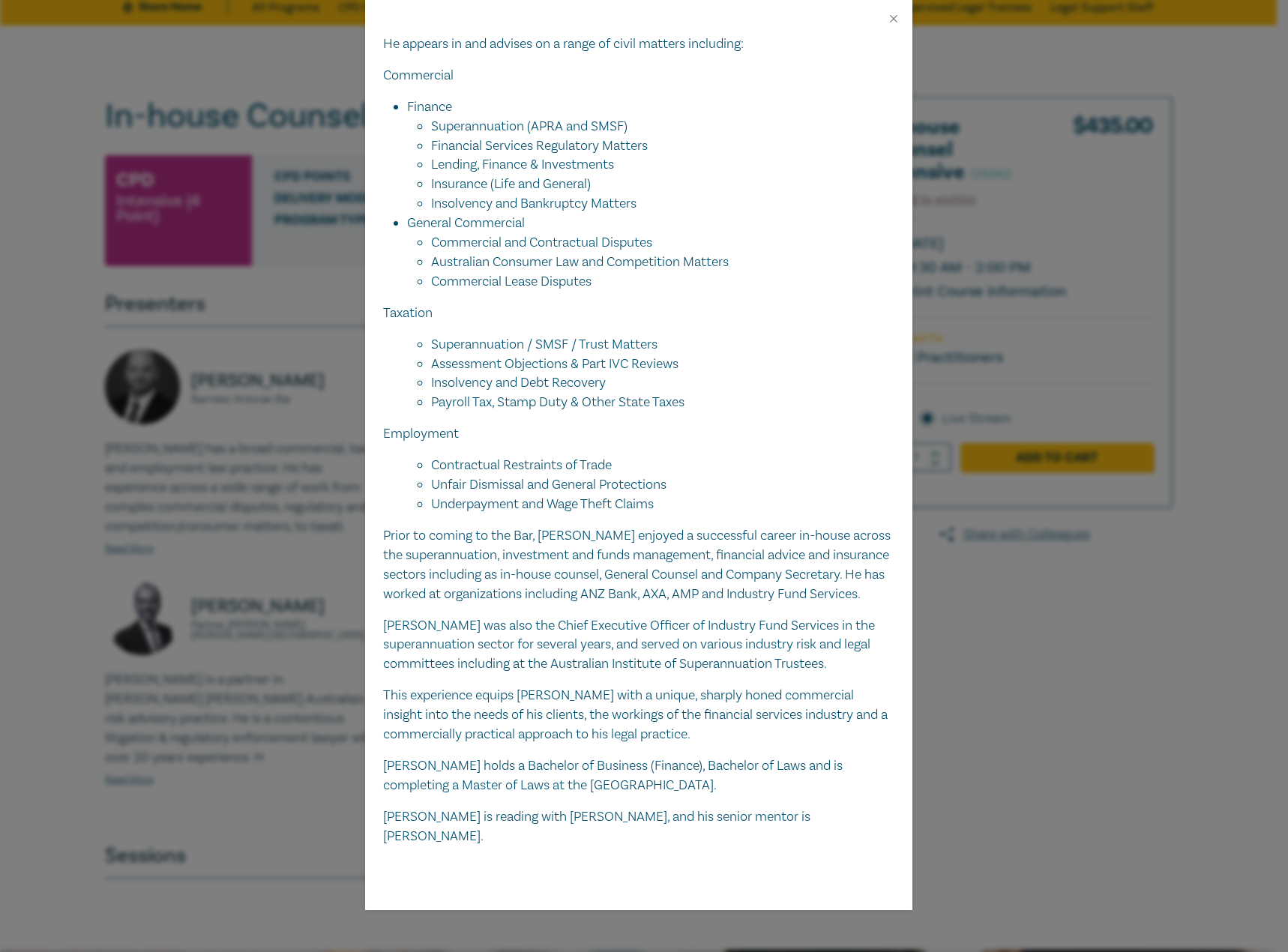
click at [252, 441] on div "[PERSON_NAME], Victorian Bar Csaba has a broad commercial, tax and employment l…" at bounding box center [644, 476] width 1288 height 952
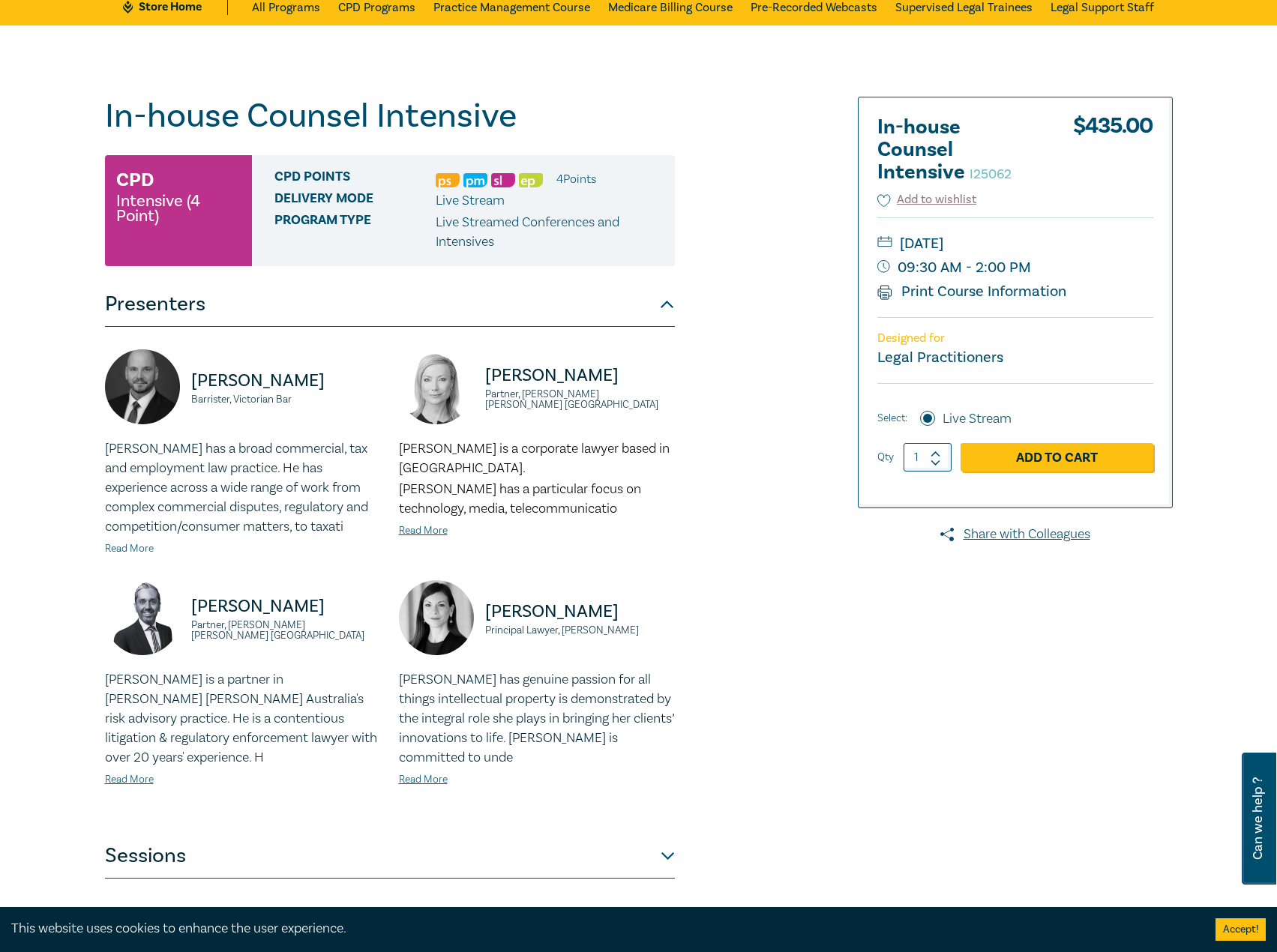
click at [148, 542] on link "Read More" at bounding box center [129, 549] width 49 height 14
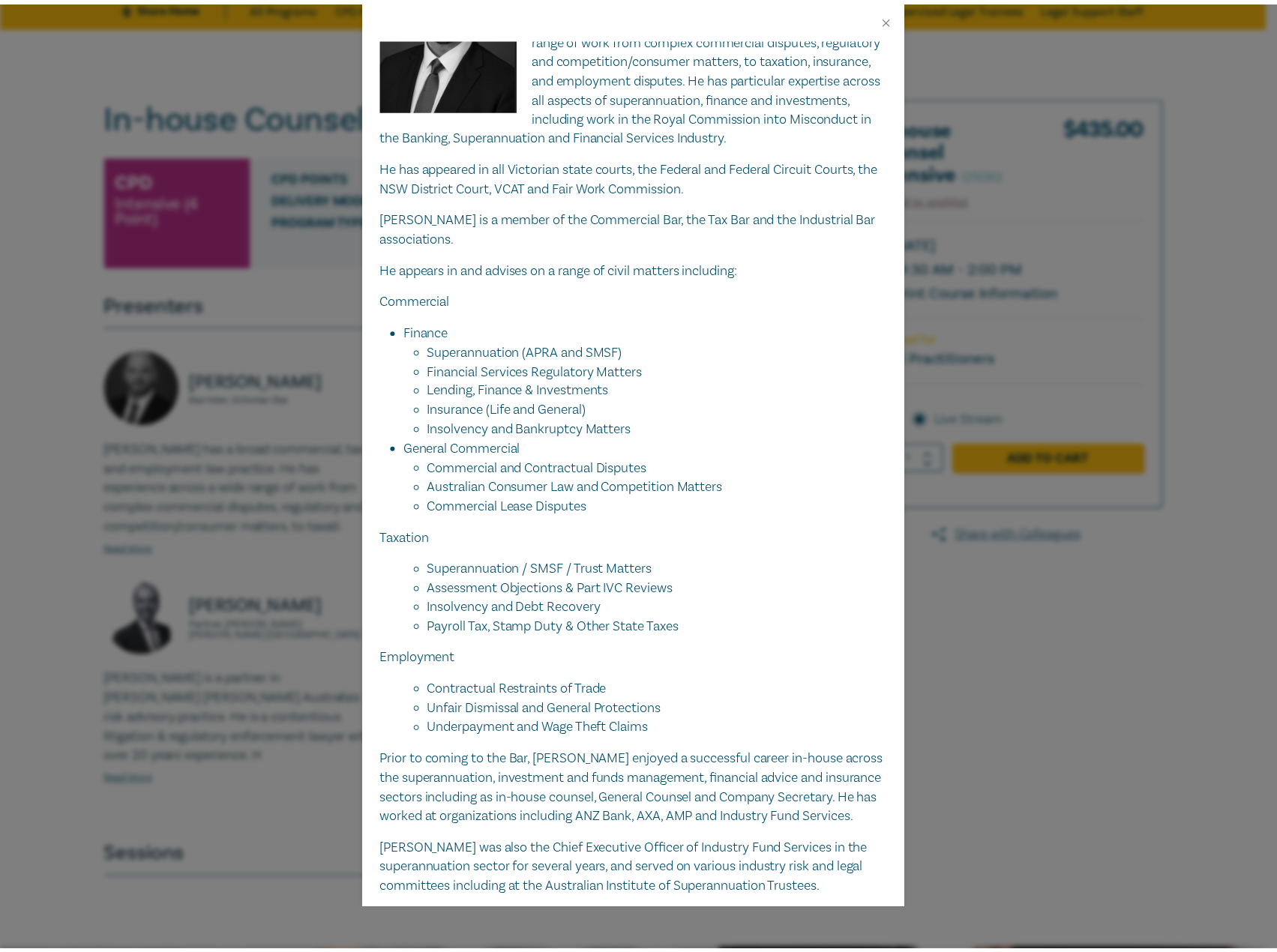
scroll to position [300, 0]
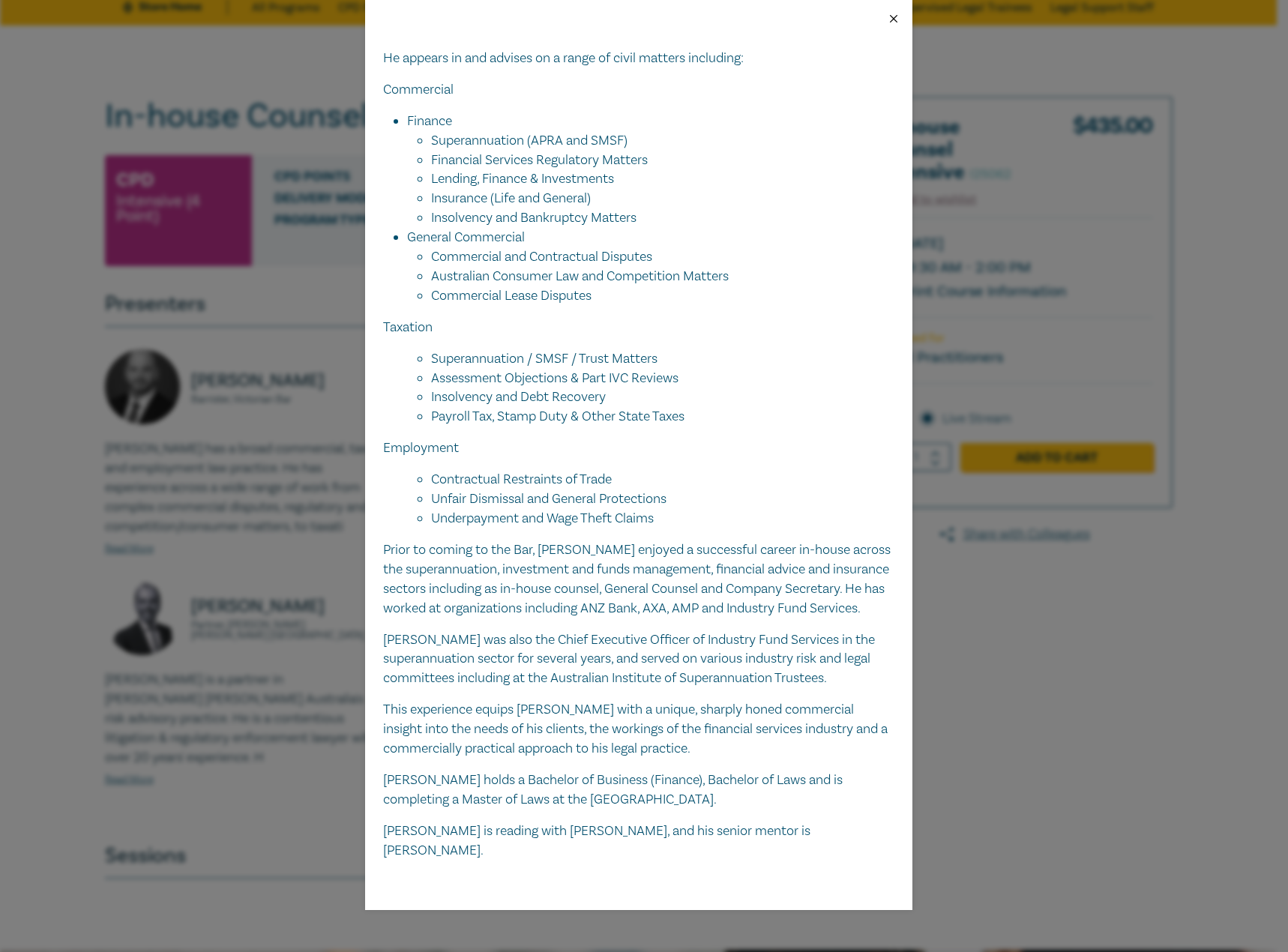
click at [899, 14] on button "Close" at bounding box center [894, 19] width 14 height 14
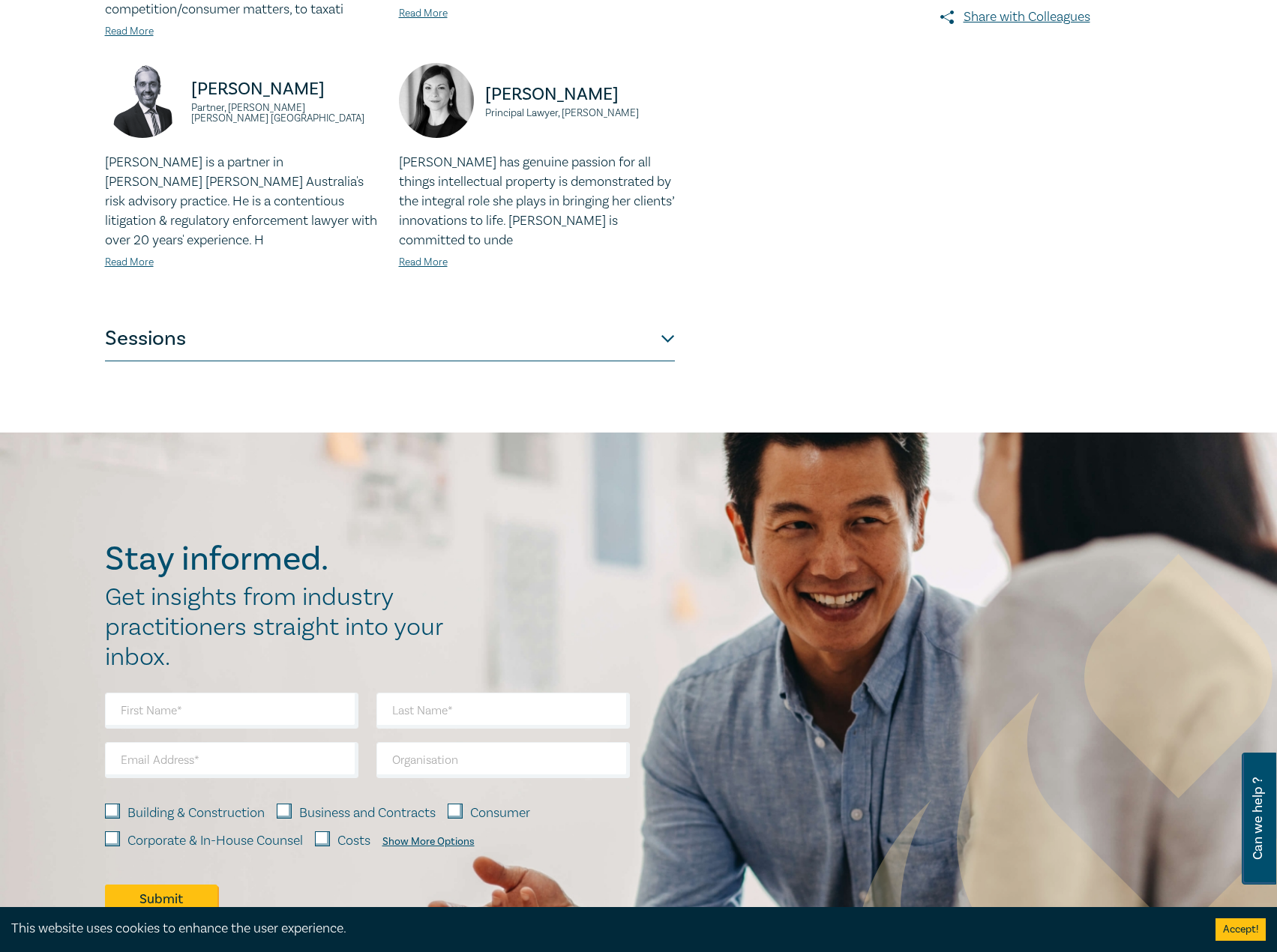
scroll to position [596, 0]
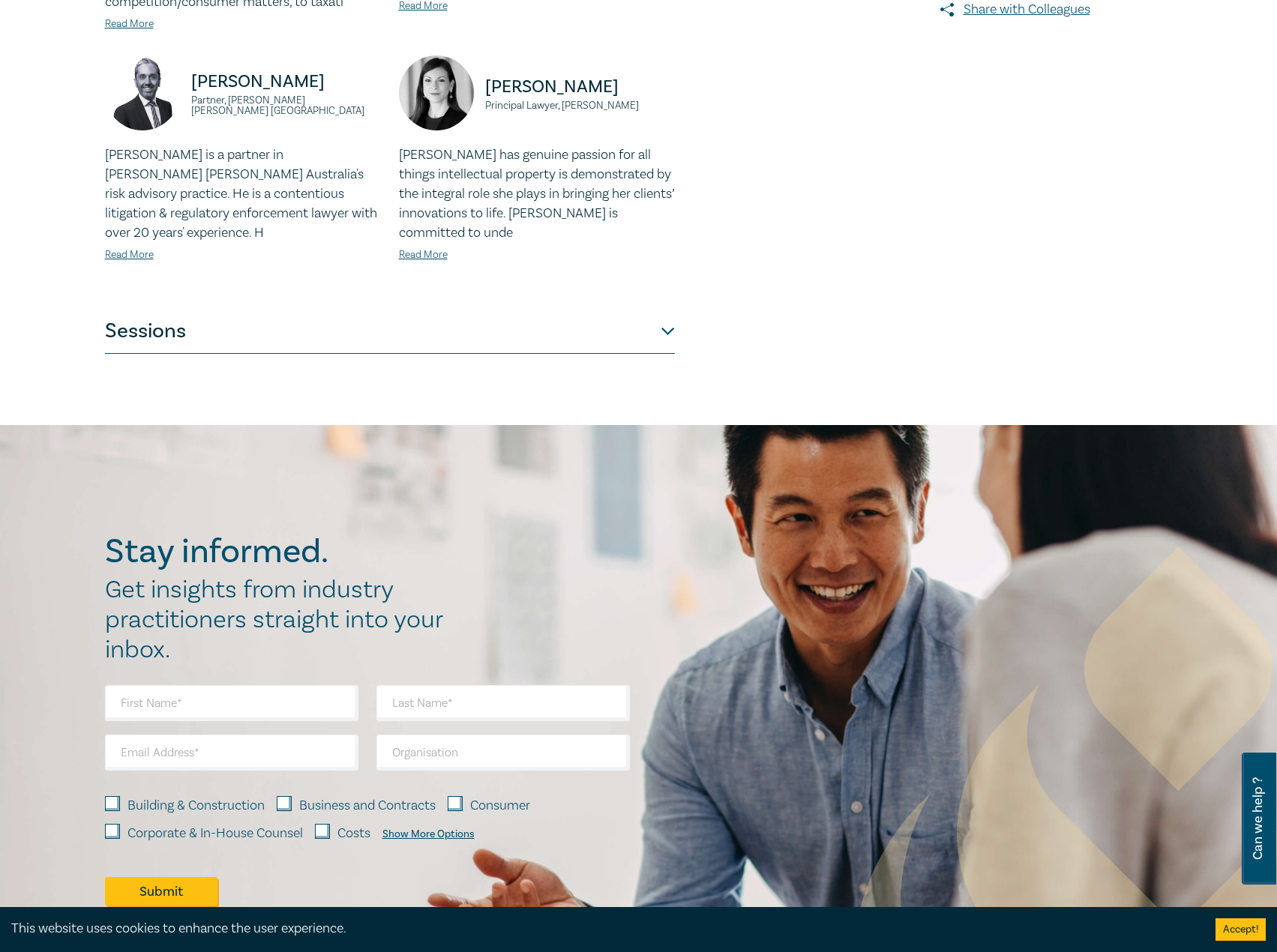
click at [412, 322] on button "Sessions" at bounding box center [390, 331] width 570 height 45
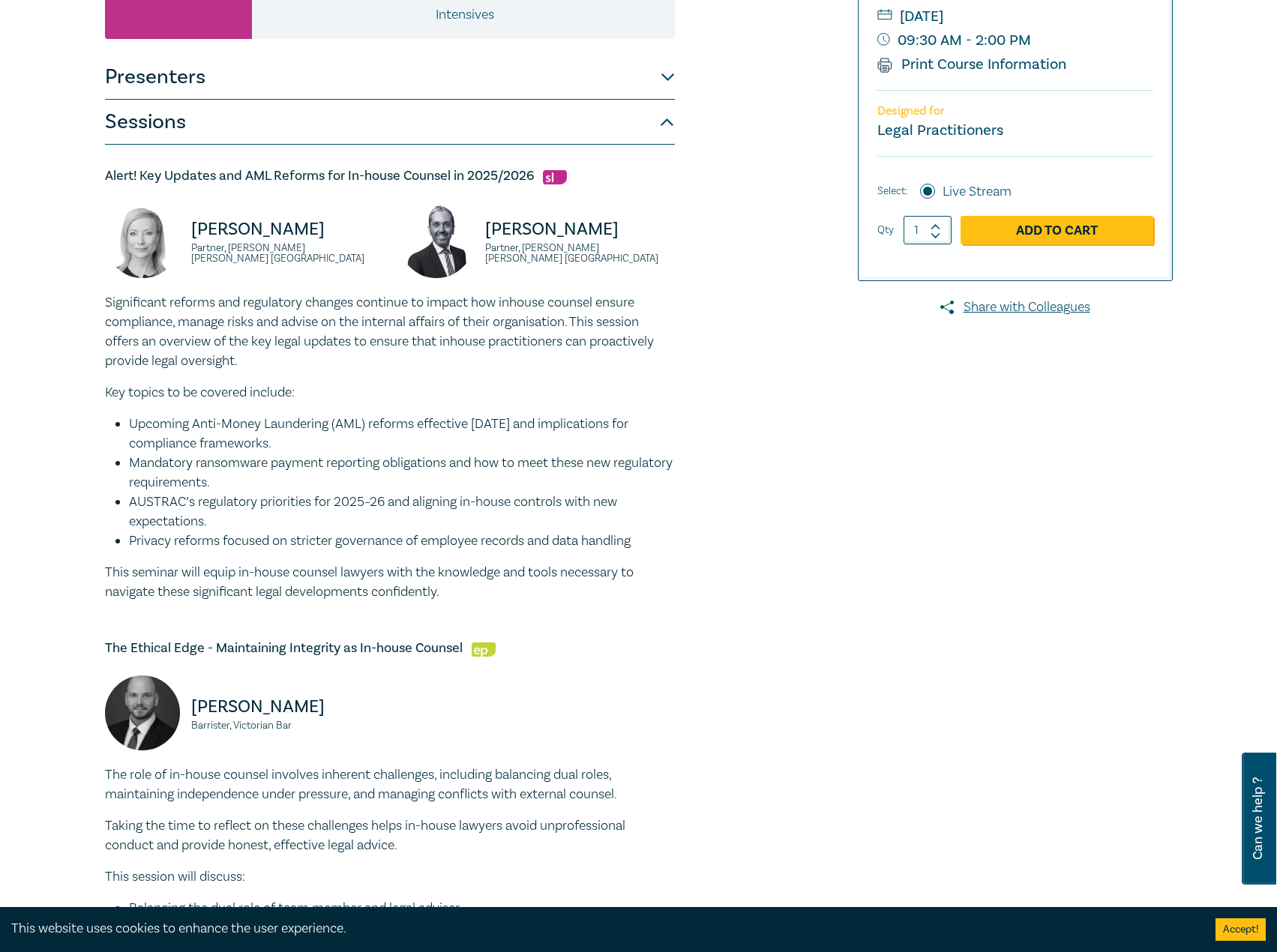
scroll to position [296, 0]
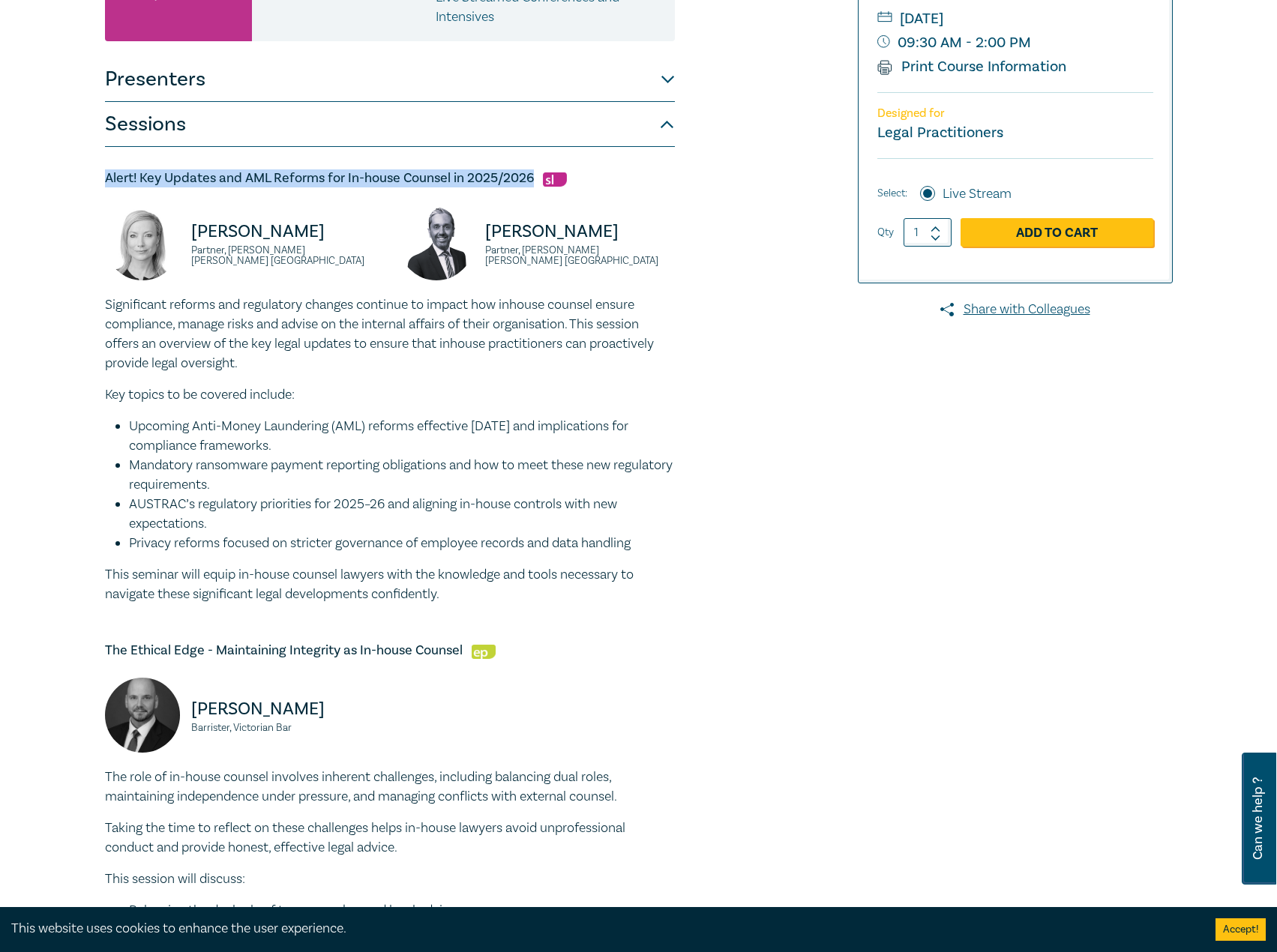
drag, startPoint x: 534, startPoint y: 176, endPoint x: 106, endPoint y: 178, distance: 428.0
click at [84, 175] on div "In-house Counsel Intensive I25062 CPD Intensive (4 Point) CPD Points 4 Point s …" at bounding box center [638, 940] width 1277 height 2280
copy h5 "Alert! Key Updates and AML Reforms for In-house Counsel in 2025/2026"
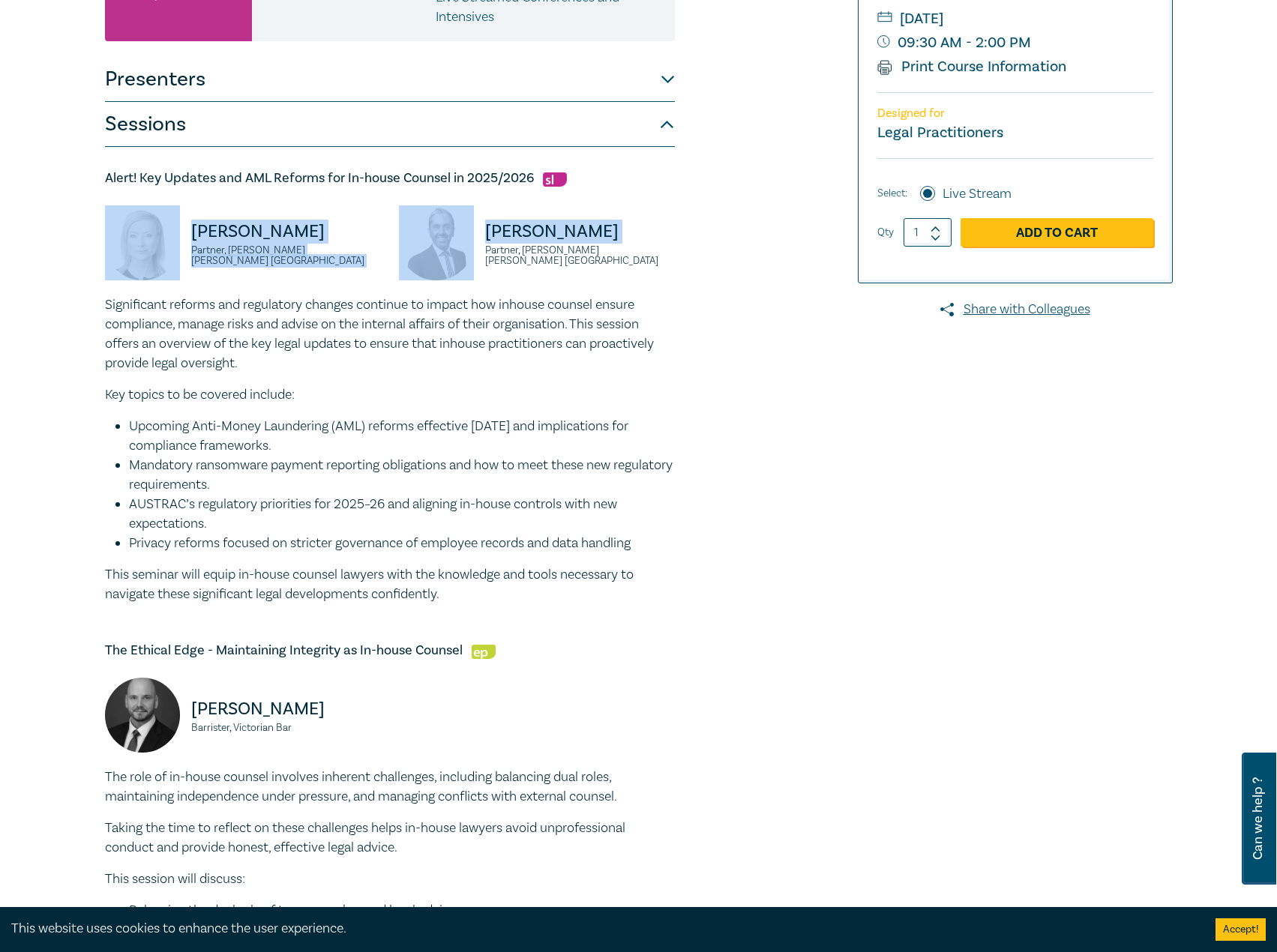
drag, startPoint x: 393, startPoint y: 258, endPoint x: 156, endPoint y: 237, distance: 237.9
click at [156, 237] on div "[PERSON_NAME] Partner, [PERSON_NAME] [PERSON_NAME] Australia [PERSON_NAME] Part…" at bounding box center [390, 250] width 588 height 90
click at [334, 251] on small "Partner, [PERSON_NAME] [PERSON_NAME] [GEOGRAPHIC_DATA]" at bounding box center [286, 256] width 190 height 21
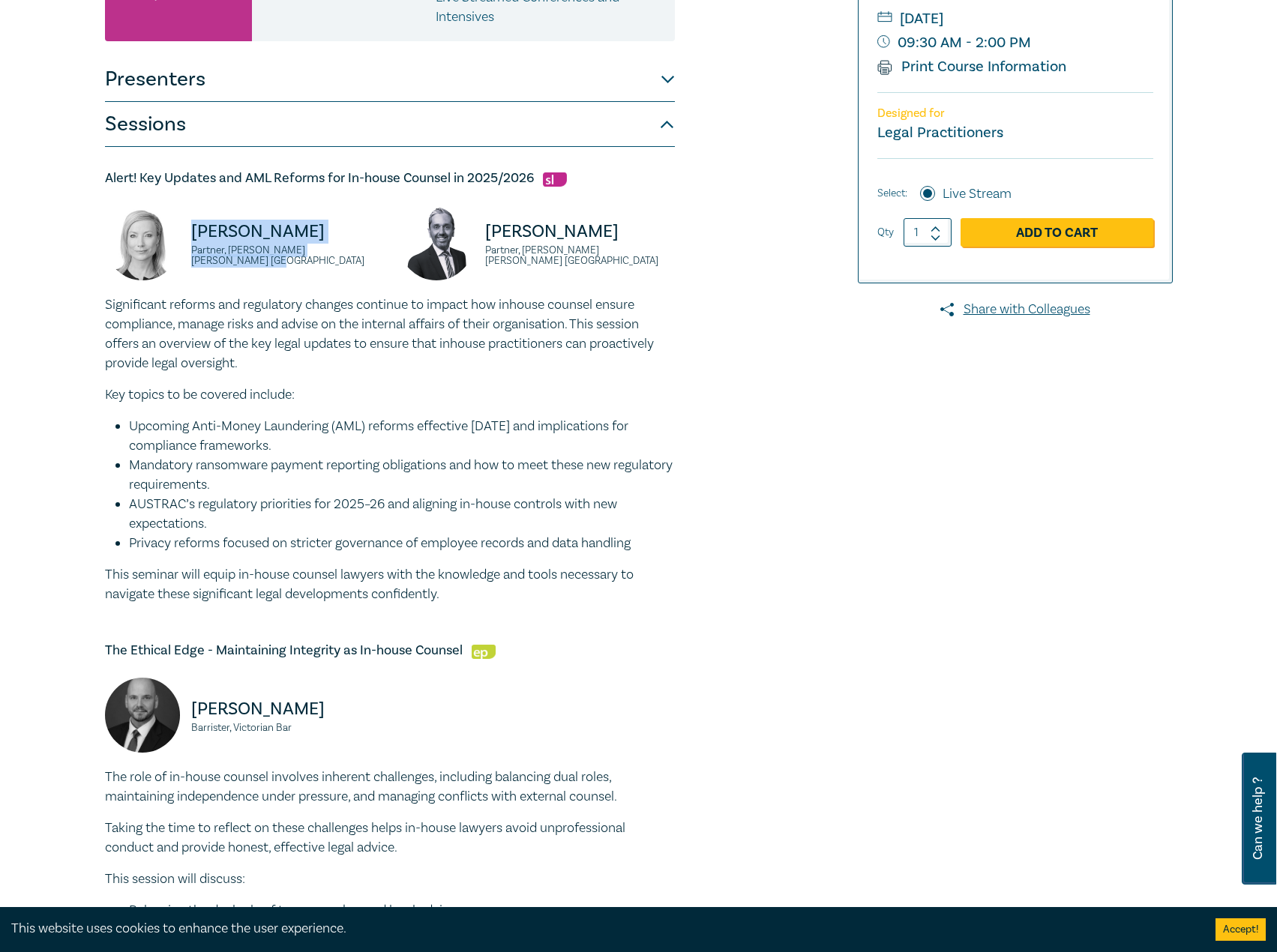
drag, startPoint x: 373, startPoint y: 255, endPoint x: 189, endPoint y: 246, distance: 184.2
click at [189, 246] on div "[PERSON_NAME] Partner, [PERSON_NAME] [PERSON_NAME] [GEOGRAPHIC_DATA]" at bounding box center [243, 250] width 276 height 90
copy div "[PERSON_NAME] Partner, [PERSON_NAME] [PERSON_NAME] [GEOGRAPHIC_DATA]"
drag, startPoint x: 718, startPoint y: 252, endPoint x: 503, endPoint y: 236, distance: 215.6
click at [477, 235] on div "In-house Counsel Intensive I25062 CPD Intensive (4 Point) CPD Points 4 Point s …" at bounding box center [457, 941] width 724 height 2137
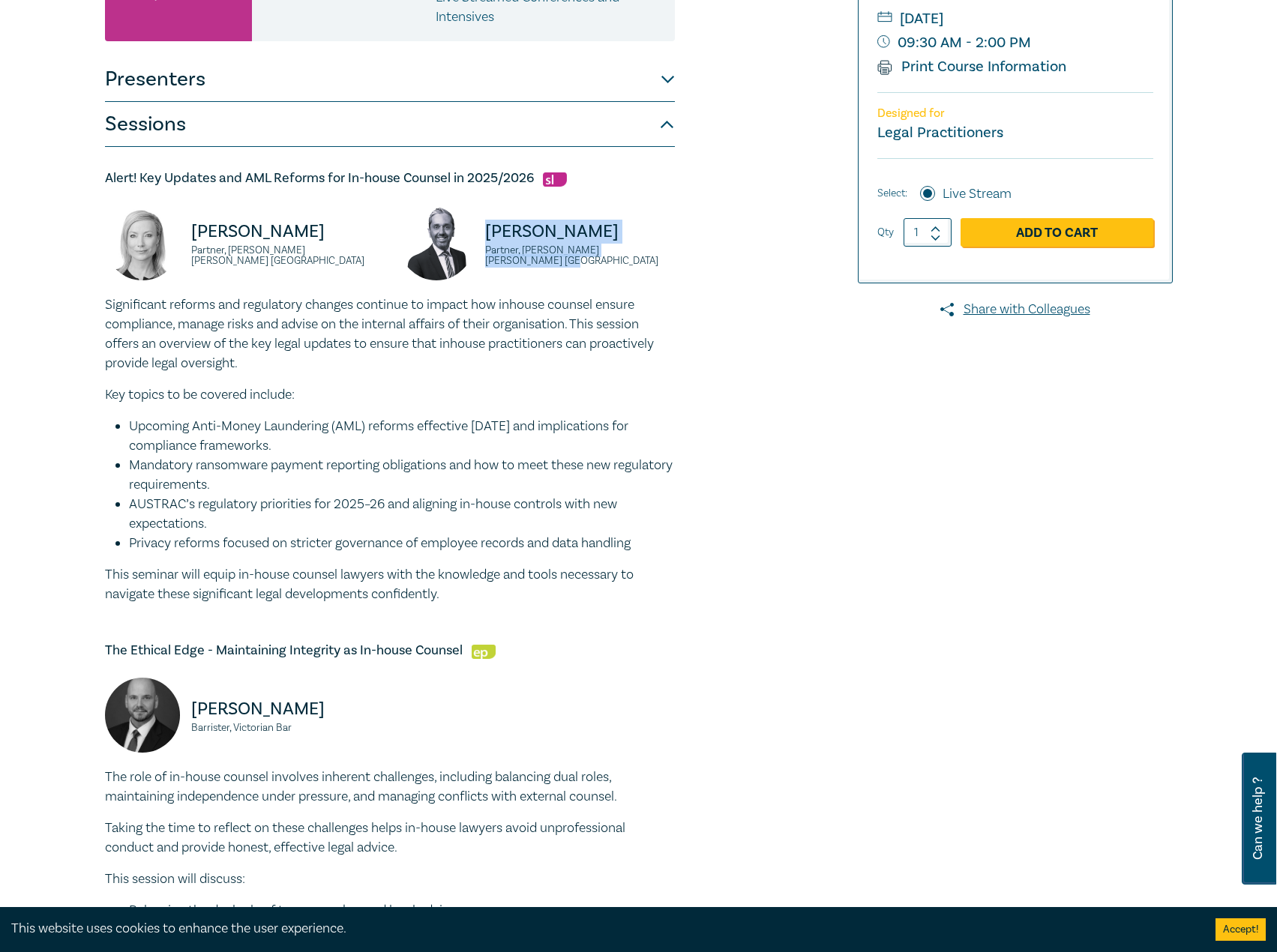
copy div "[PERSON_NAME] Partner, [PERSON_NAME] [PERSON_NAME] [GEOGRAPHIC_DATA]"
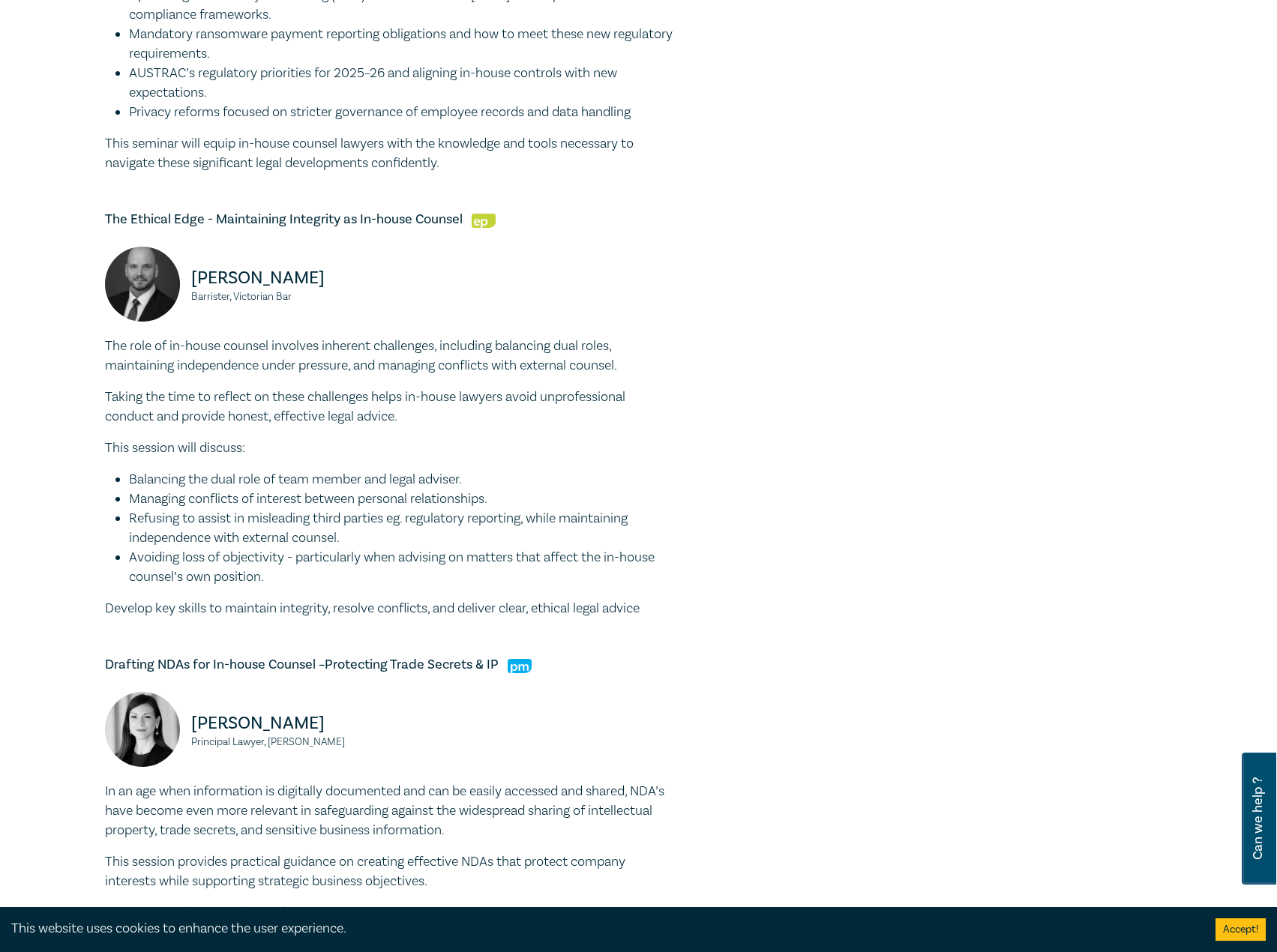
scroll to position [750, 0]
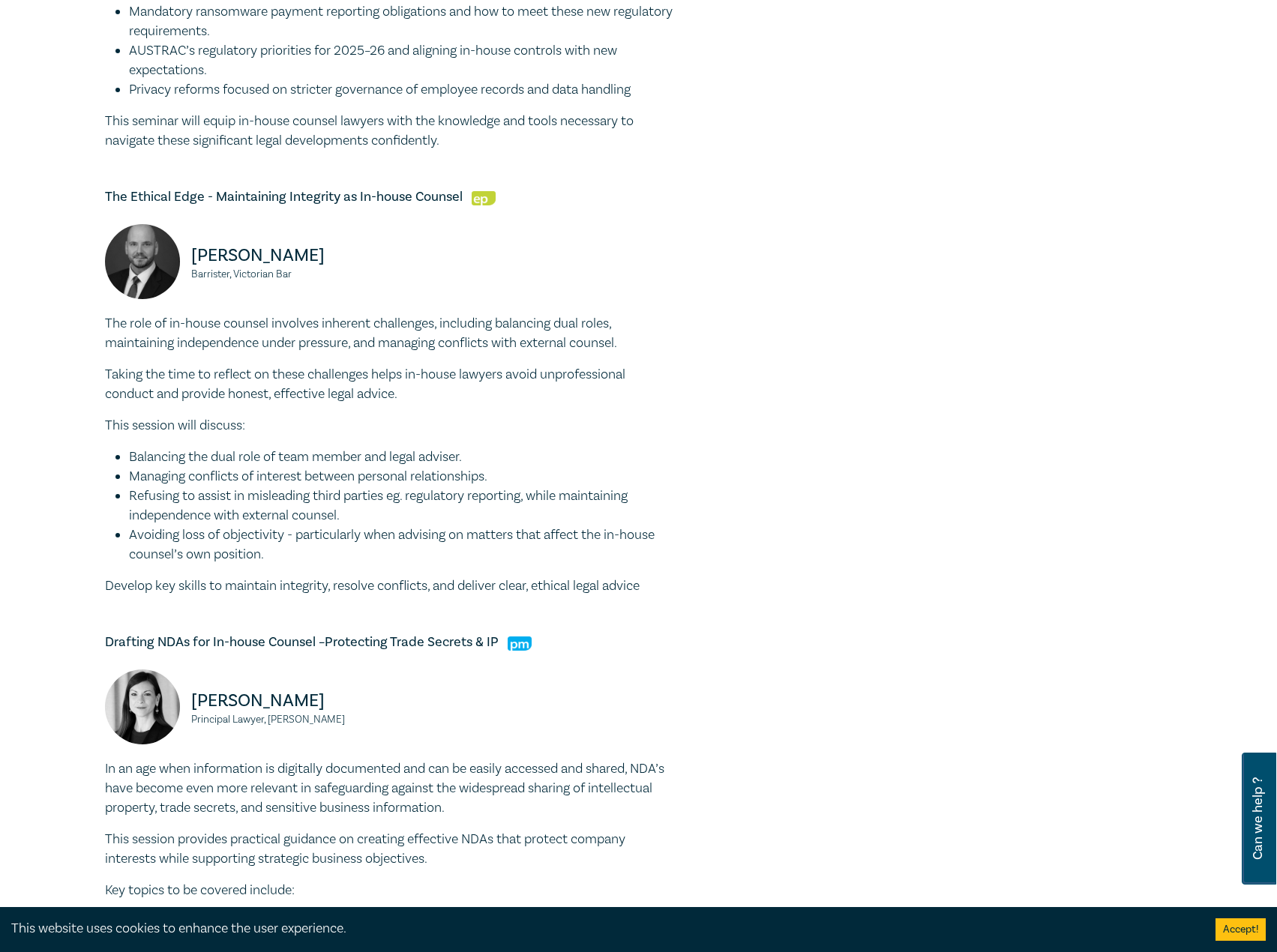
click at [456, 188] on div "Alert! Key Updates and AML Reforms for In-house Counsel in 2025/2026 Lisa Fitzg…" at bounding box center [390, 624] width 570 height 1863
drag, startPoint x: 461, startPoint y: 194, endPoint x: 166, endPoint y: 186, distance: 295.1
click at [72, 184] on div "In-house Counsel Intensive I25062 CPD Intensive (4 Point) CPD Points 4 Point s …" at bounding box center [638, 487] width 1277 height 2280
copy h5 "The Ethical Edge - Maintaining Integrity as In-house Counsel"
drag, startPoint x: 359, startPoint y: 248, endPoint x: 186, endPoint y: 256, distance: 173.2
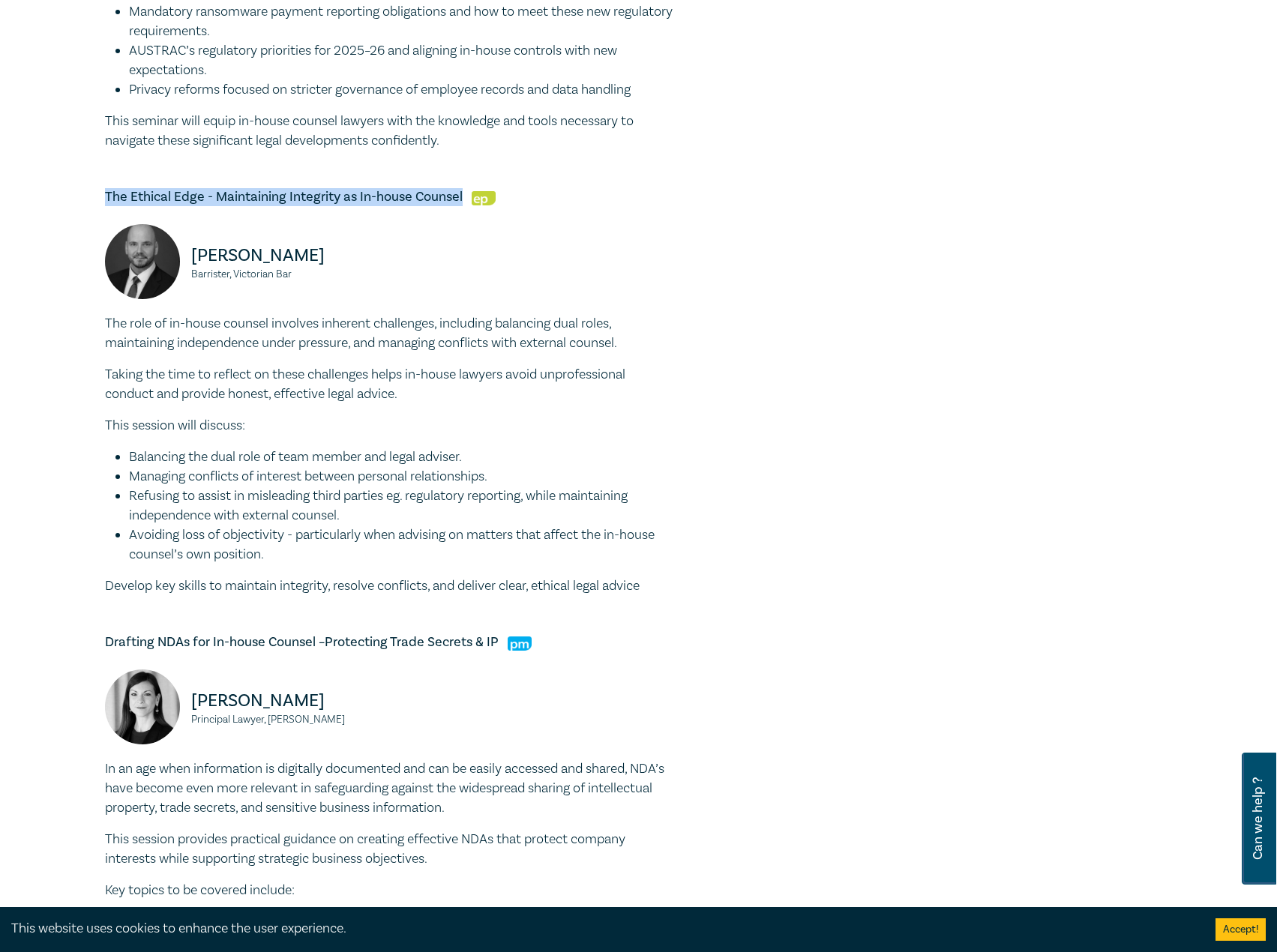
click at [186, 256] on div "Csaba Baranyai Barrister, Victorian Bar" at bounding box center [243, 269] width 276 height 90
copy p "Csaba Baranyai"
drag, startPoint x: 323, startPoint y: 282, endPoint x: 191, endPoint y: 269, distance: 132.6
click at [191, 269] on div "Csaba Baranyai Barrister, Victorian Bar" at bounding box center [243, 269] width 276 height 90
copy small "Barrister, Victorian Bar"
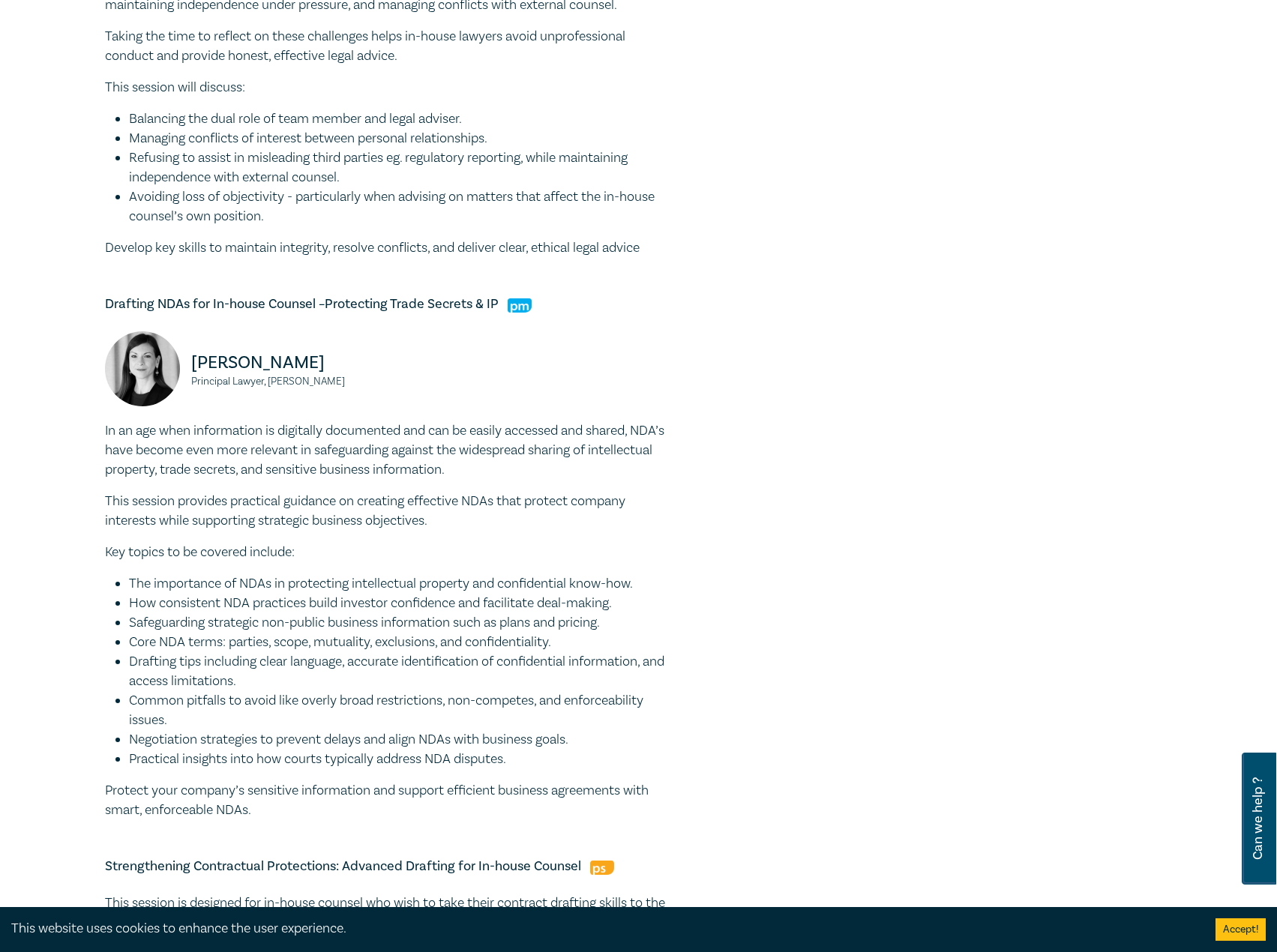
scroll to position [1124, 0]
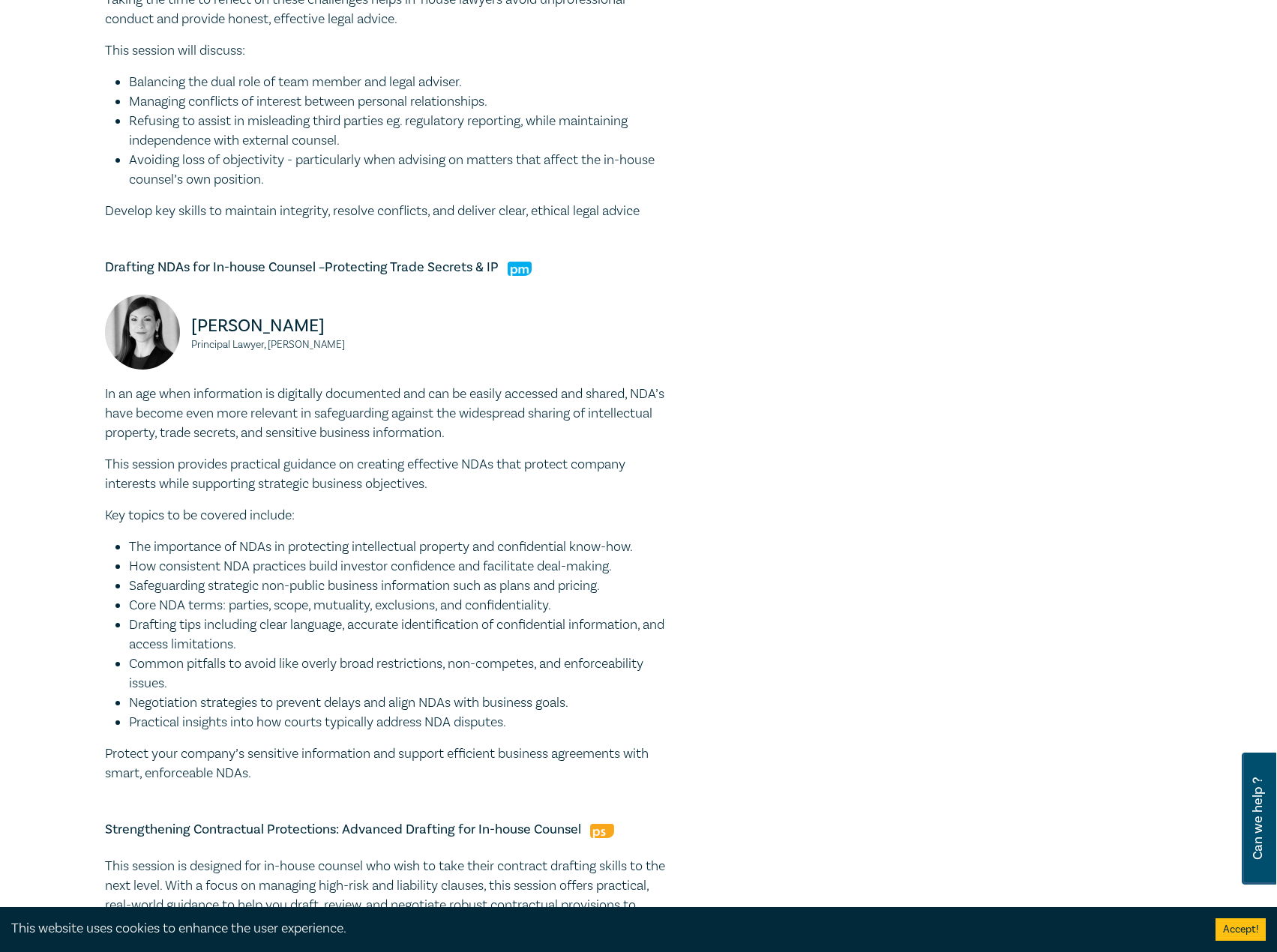
drag, startPoint x: 489, startPoint y: 255, endPoint x: 498, endPoint y: 261, distance: 10.8
click at [490, 255] on div "Alert! Key Updates and AML Reforms for In-house Counsel in 2025/2026 Lisa Fitzg…" at bounding box center [390, 249] width 570 height 1863
drag, startPoint x: 504, startPoint y: 267, endPoint x: 151, endPoint y: 269, distance: 353.0
click at [91, 270] on div "In-house Counsel Intensive I25062 CPD Intensive (4 Point) CPD Points 4 Point s …" at bounding box center [638, 111] width 1277 height 2280
copy h5 "Drafting NDAs for In-house Counsel –Protecting Trade Secrets & IP"
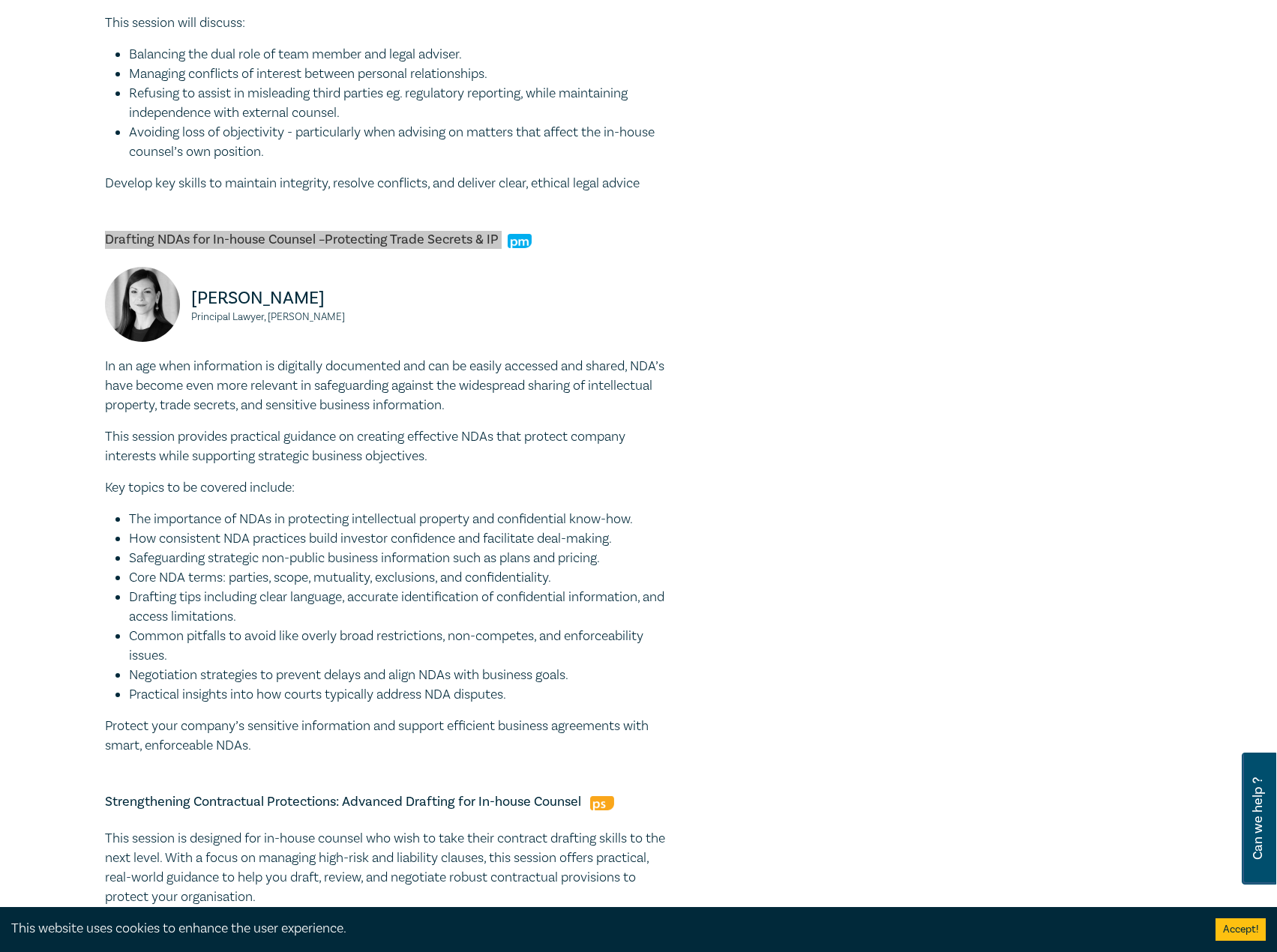
scroll to position [1200, 0]
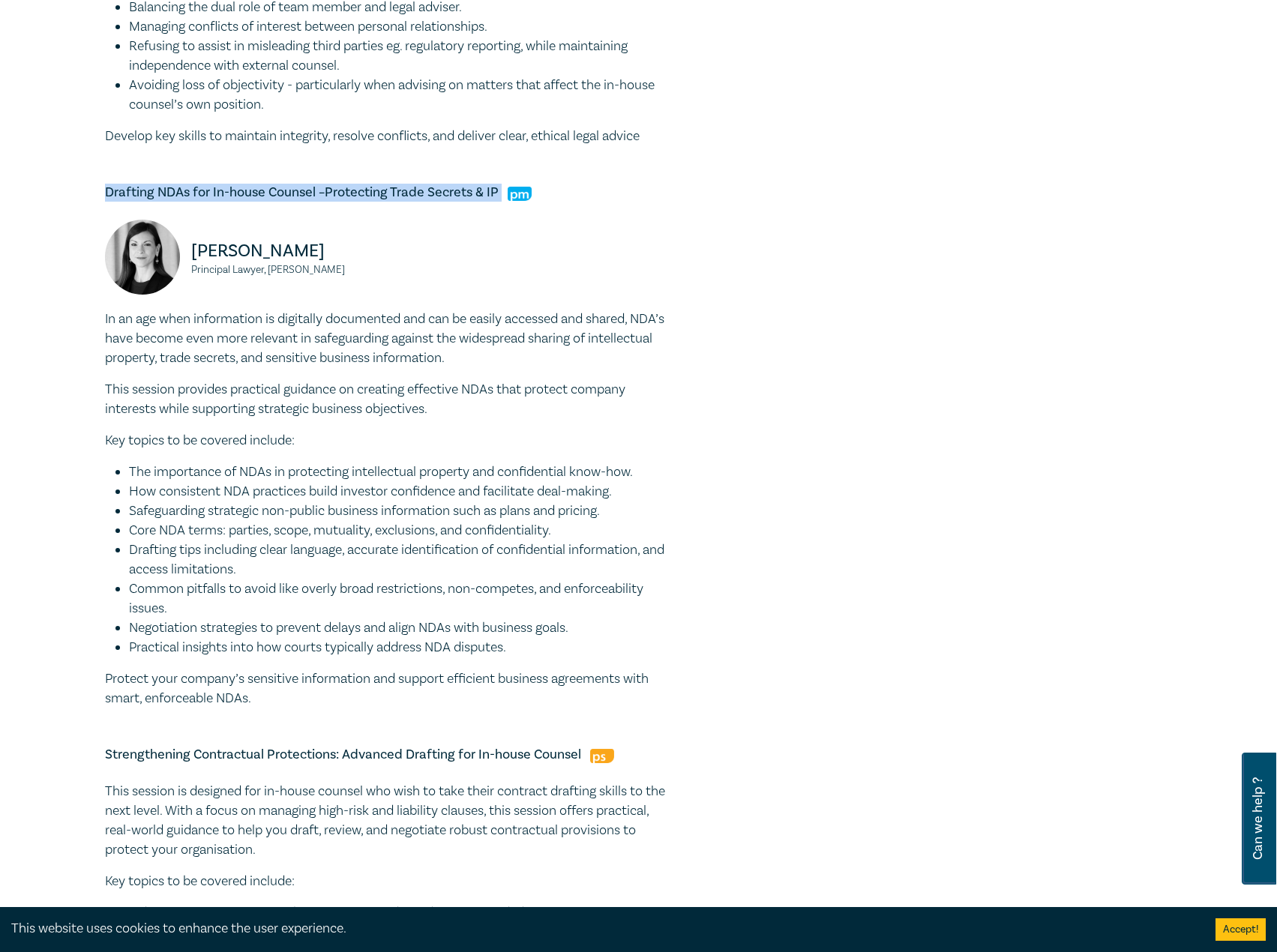
drag, startPoint x: 368, startPoint y: 270, endPoint x: 207, endPoint y: 252, distance: 162.0
click at [183, 248] on div "Belinda Sigismundi Principal Lawyer, Macpherson Kelley" at bounding box center [243, 264] width 276 height 90
copy div "Belinda Sigismundi Principal Lawyer, Macpherson Kelley"
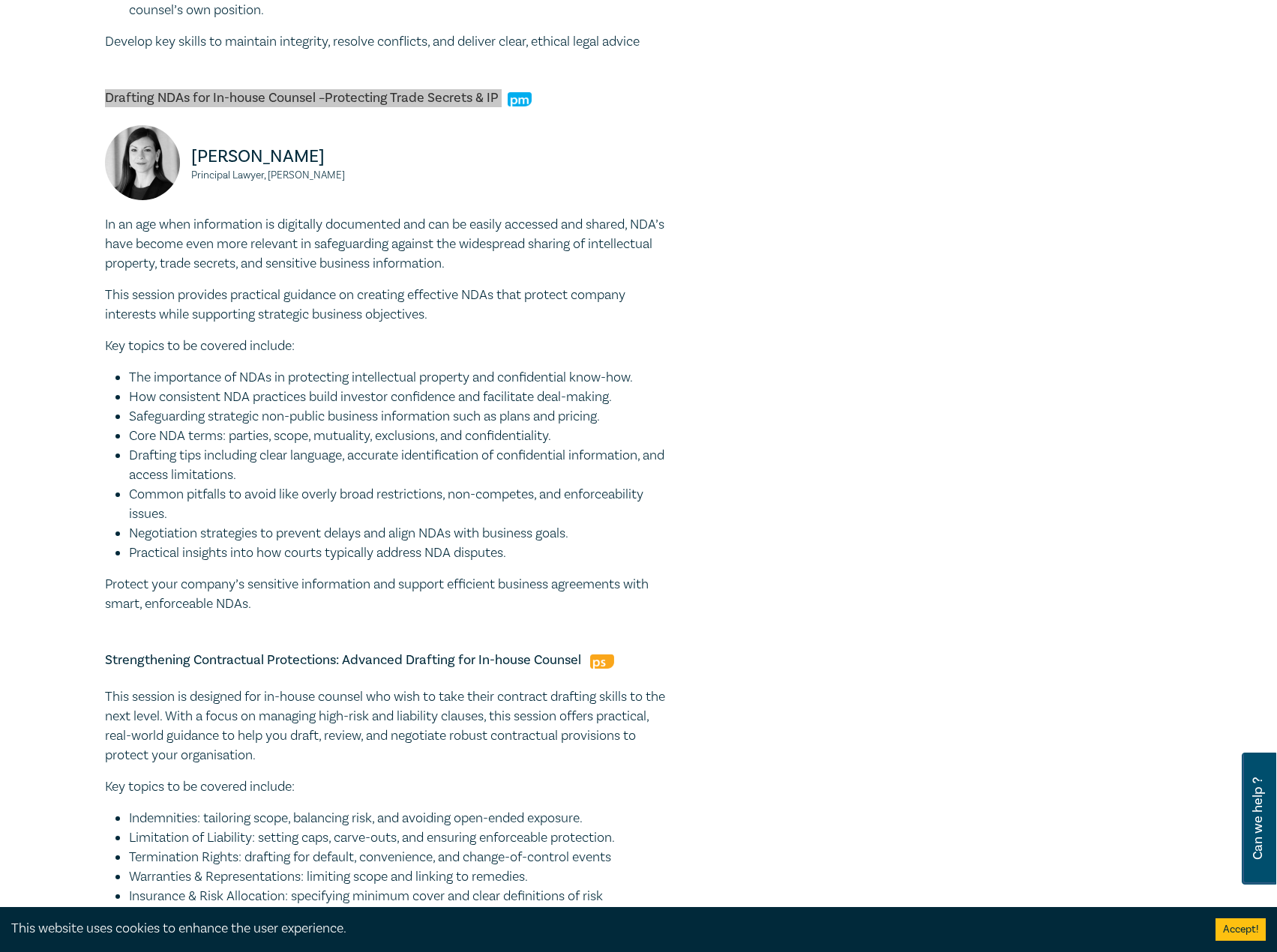
scroll to position [1500, 0]
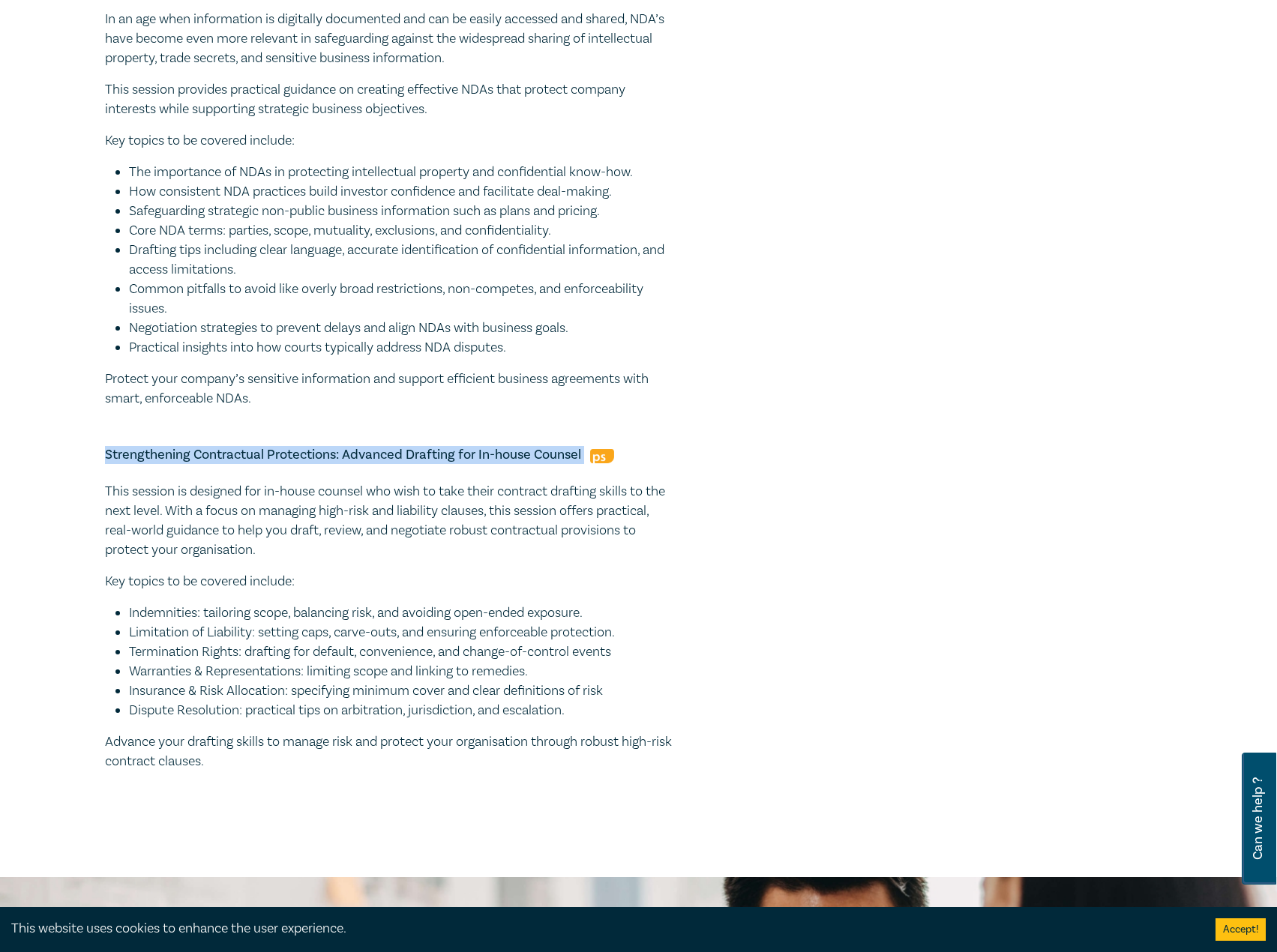
drag, startPoint x: 587, startPoint y: 456, endPoint x: 89, endPoint y: 444, distance: 498.1
copy h5 "Strengthening Contractual Protections: Advanced Drafting for In-house Counsel"
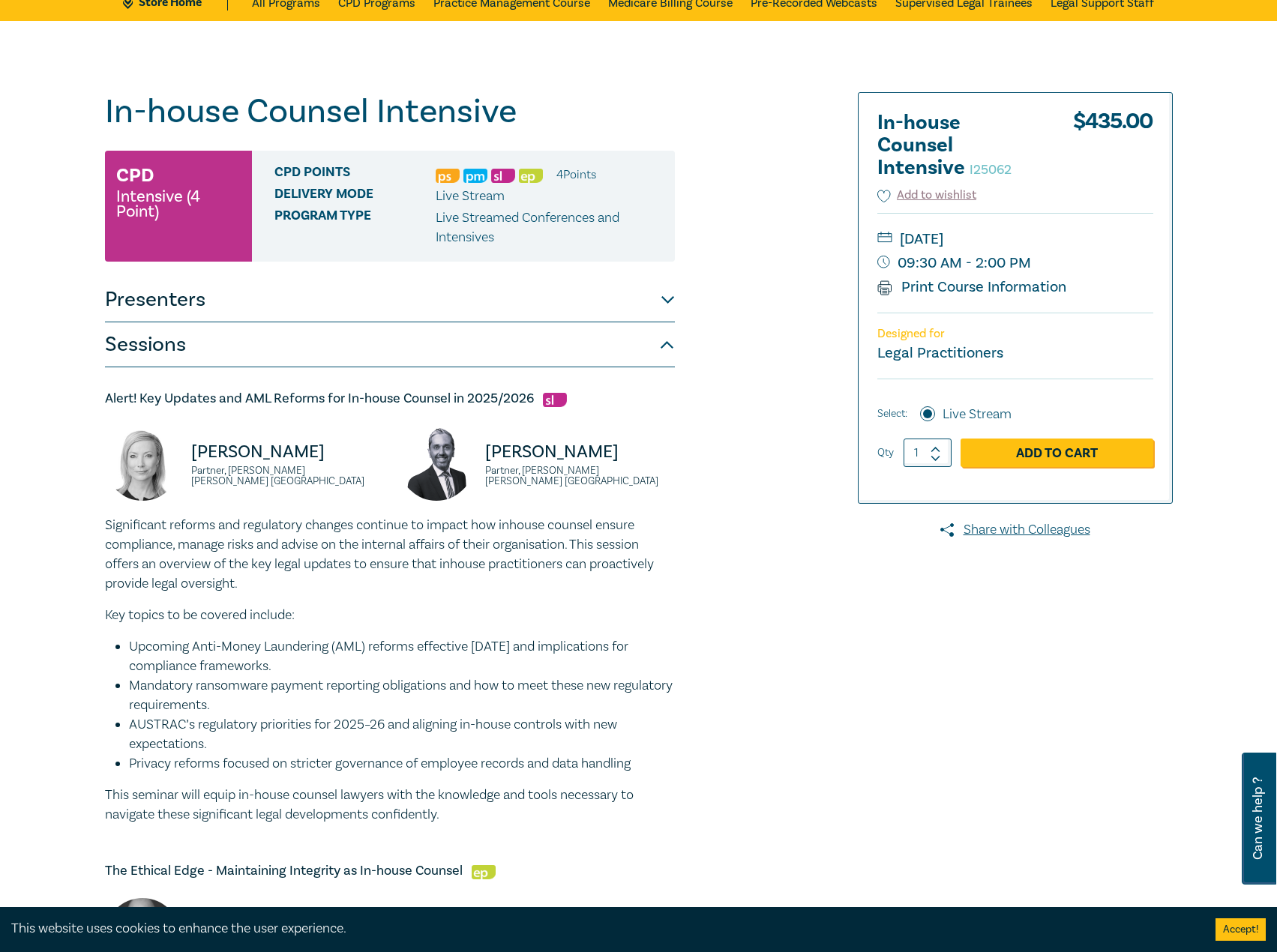
scroll to position [75, 0]
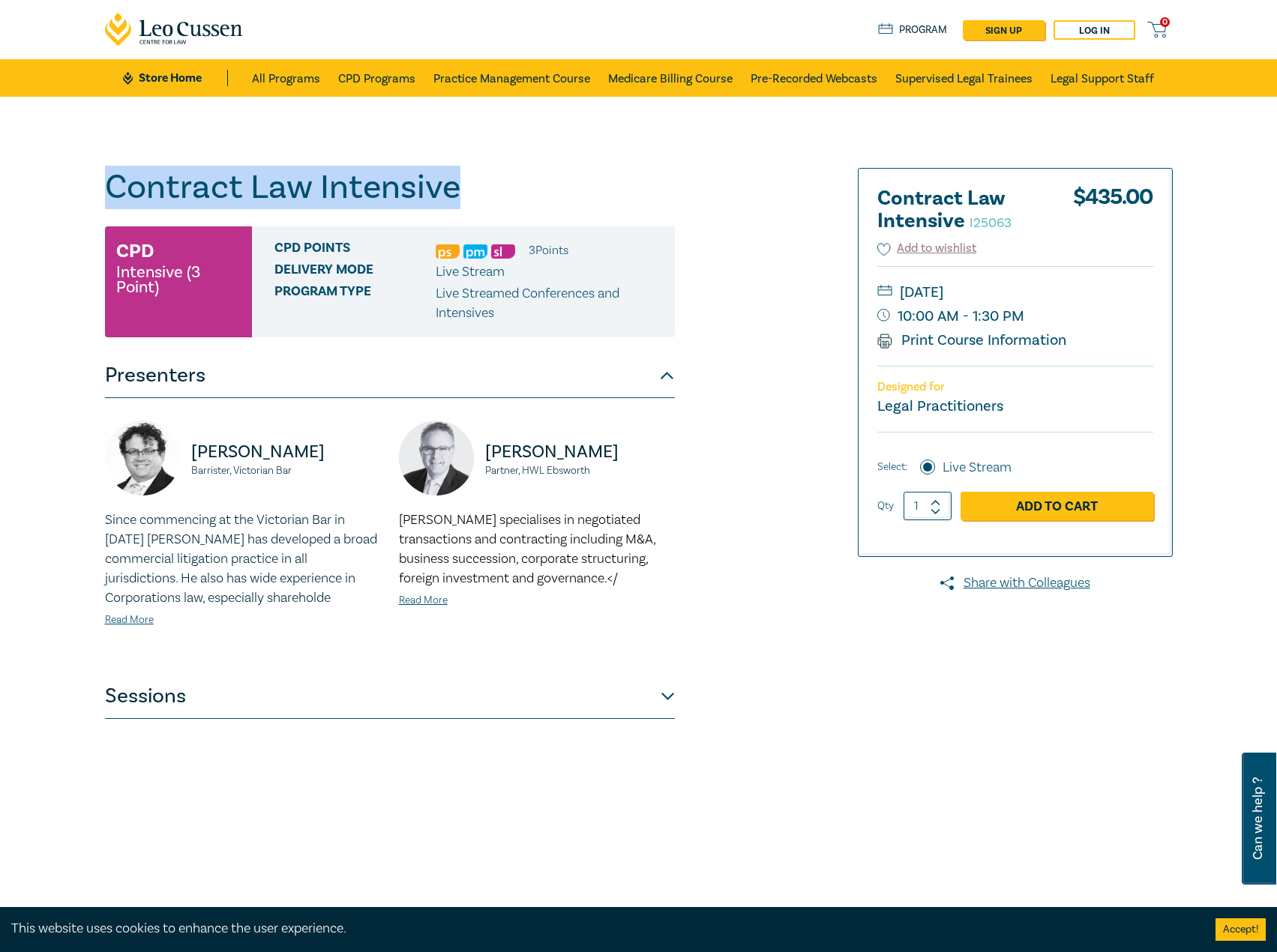
drag, startPoint x: 511, startPoint y: 203, endPoint x: 60, endPoint y: 206, distance: 451.0
click at [53, 206] on div "Contract Law Intensive I25063 CPD Intensive (3 Point) CPD Points 3 Point s Deli…" at bounding box center [638, 542] width 1277 height 892
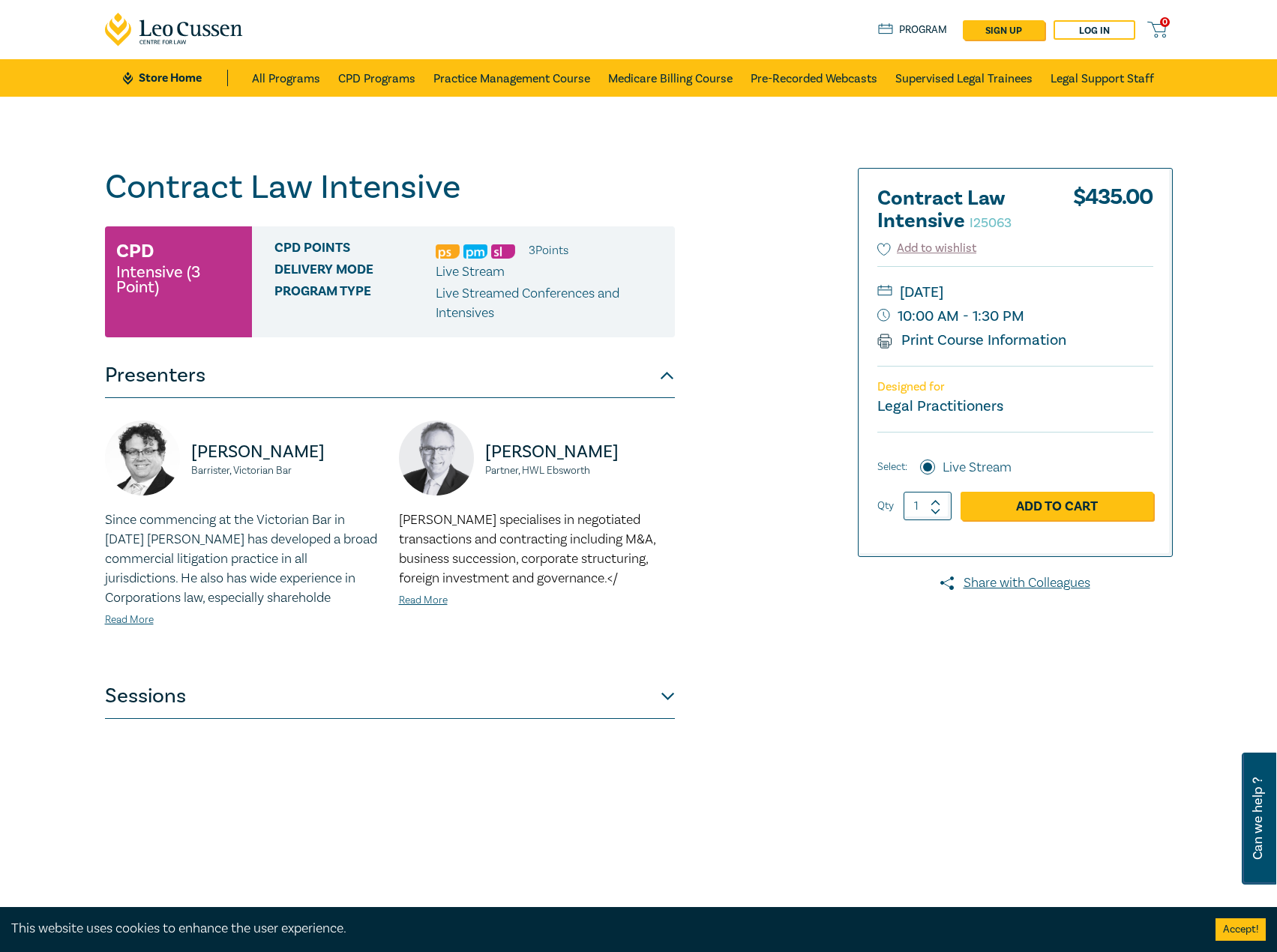
drag, startPoint x: 310, startPoint y: 208, endPoint x: 515, endPoint y: 178, distance: 207.2
click at [515, 178] on h1 "Contract Law Intensive I25063" at bounding box center [390, 188] width 570 height 39
drag, startPoint x: 459, startPoint y: 188, endPoint x: 84, endPoint y: 203, distance: 375.3
click at [77, 204] on div "Contract Law Intensive I25063 CPD Intensive (3 Point) CPD Points 3 Point s Deli…" at bounding box center [638, 542] width 1277 height 892
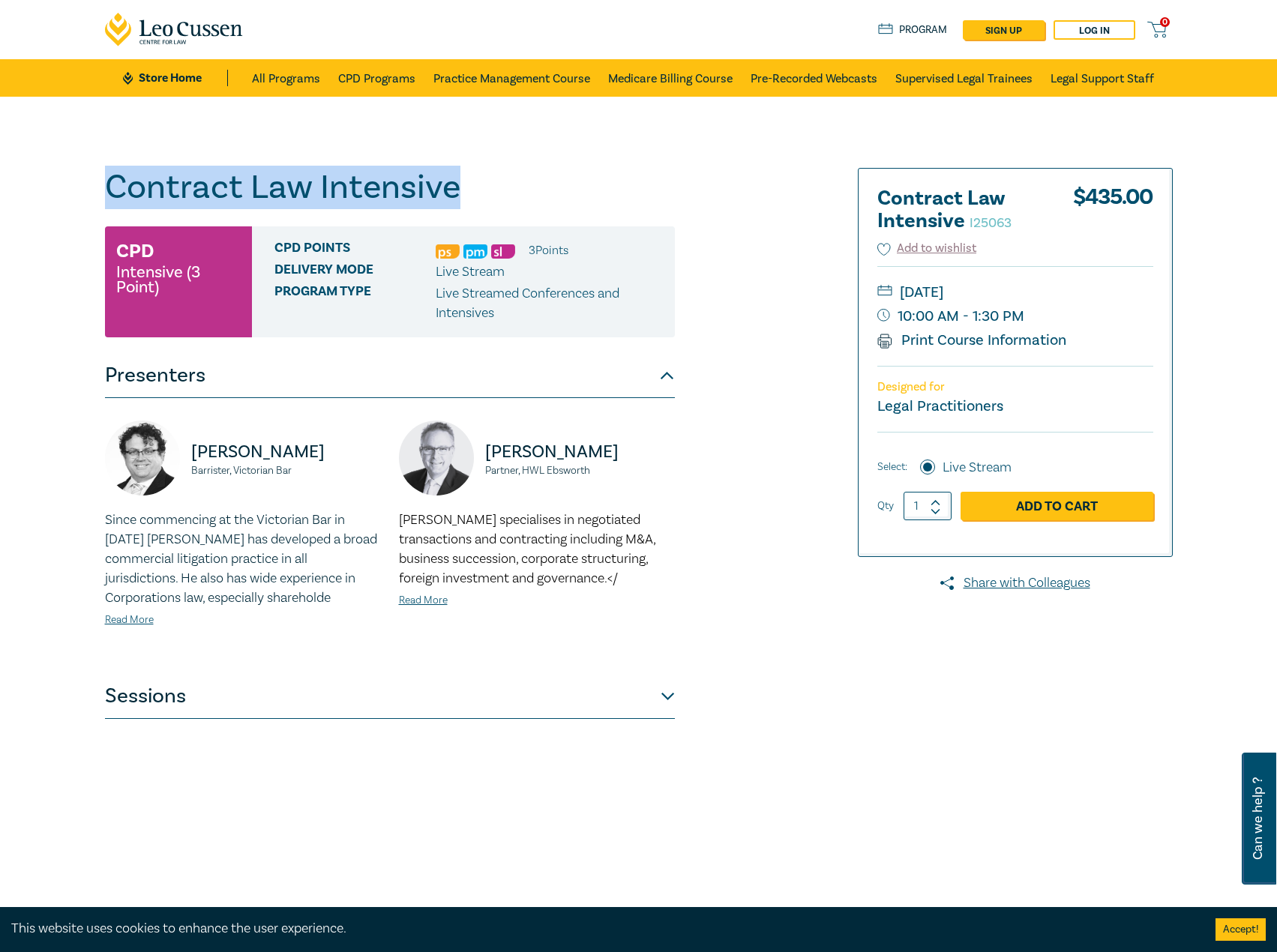
copy h1 "Contract Law Intensive"
click at [377, 703] on button "Sessions" at bounding box center [390, 697] width 570 height 45
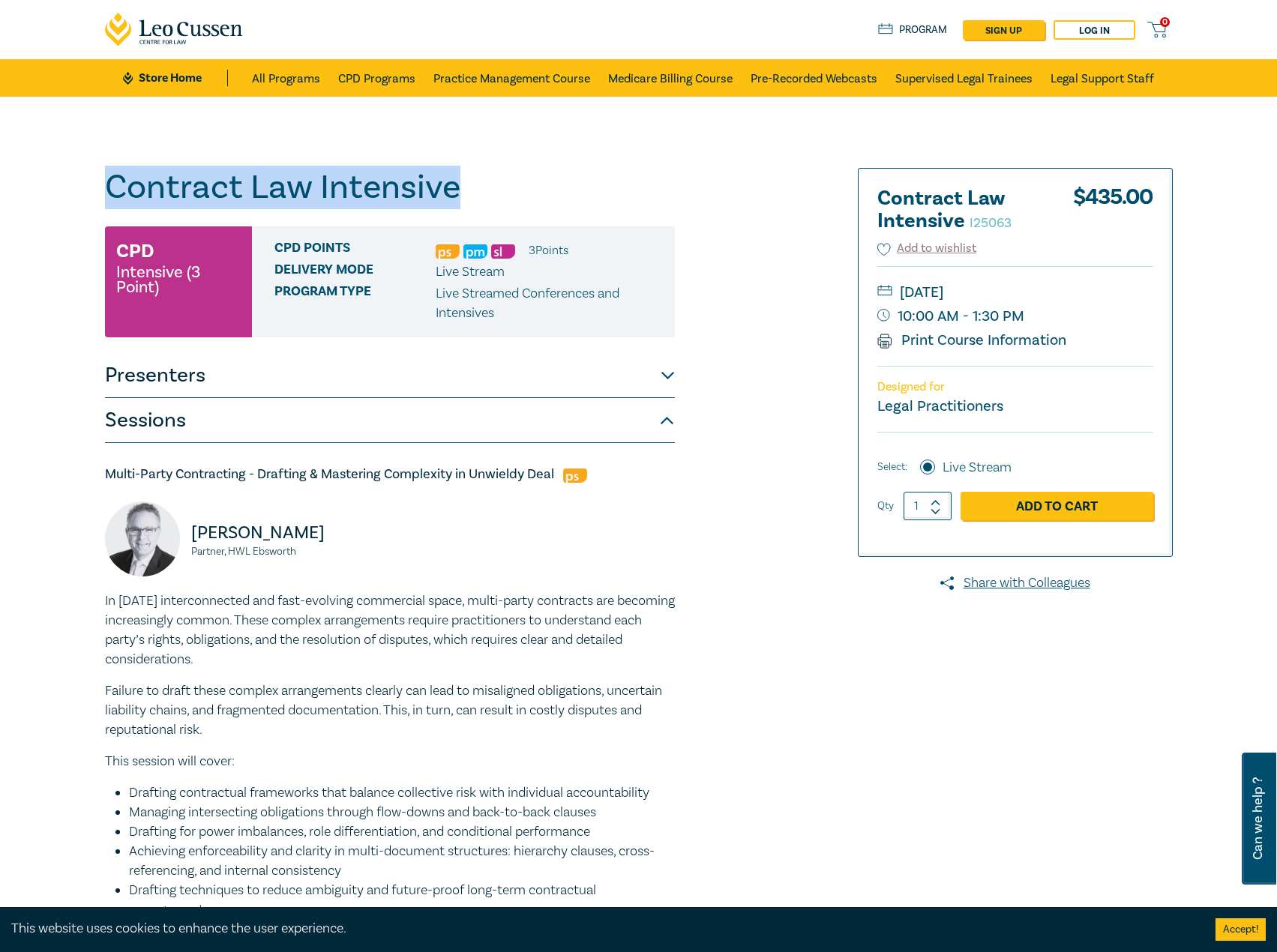
copy h1 "Contract Law Intensive"
click at [480, 391] on button "Presenters" at bounding box center [390, 376] width 570 height 45
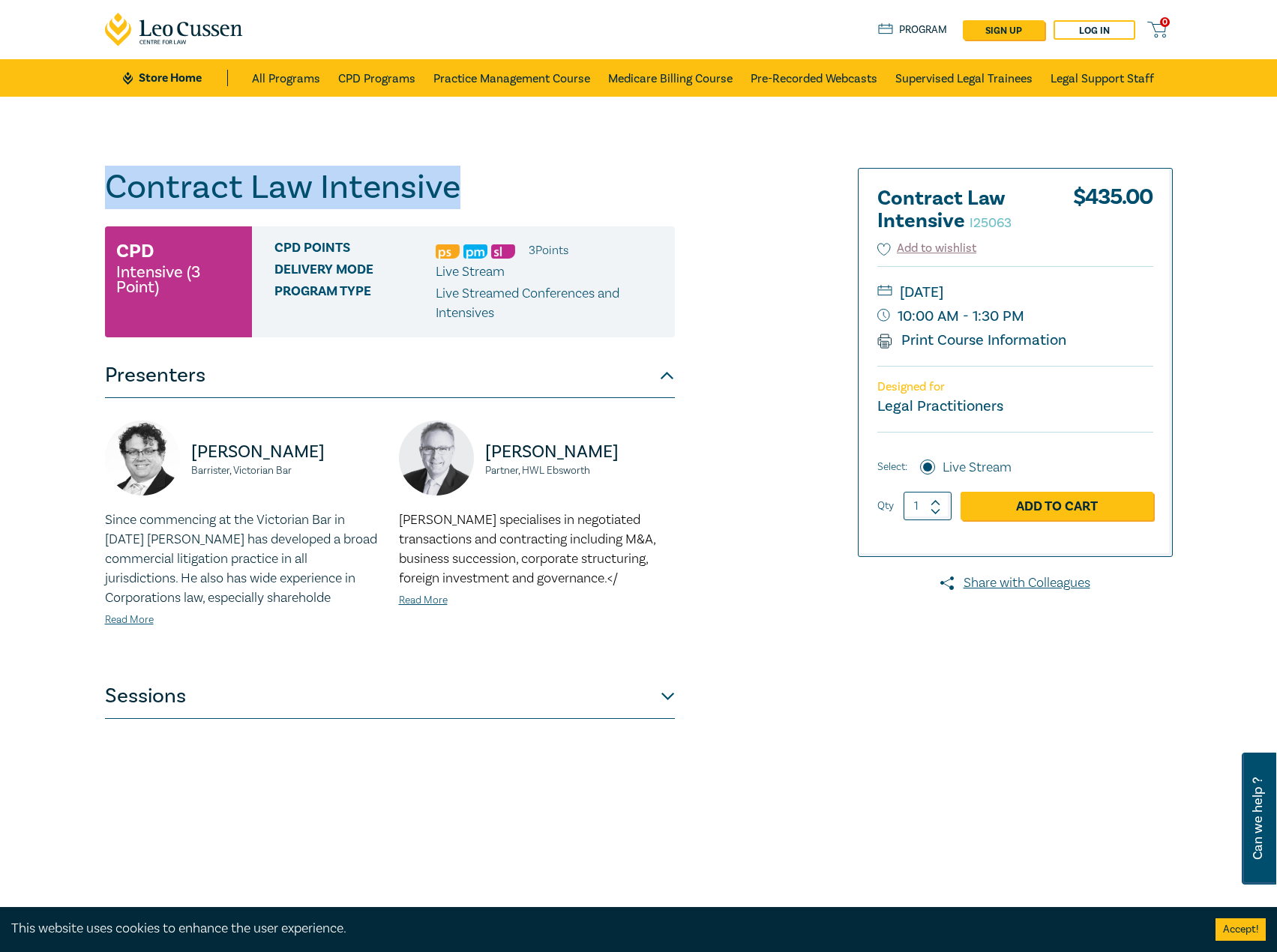
click at [480, 391] on button "Presenters" at bounding box center [390, 376] width 570 height 45
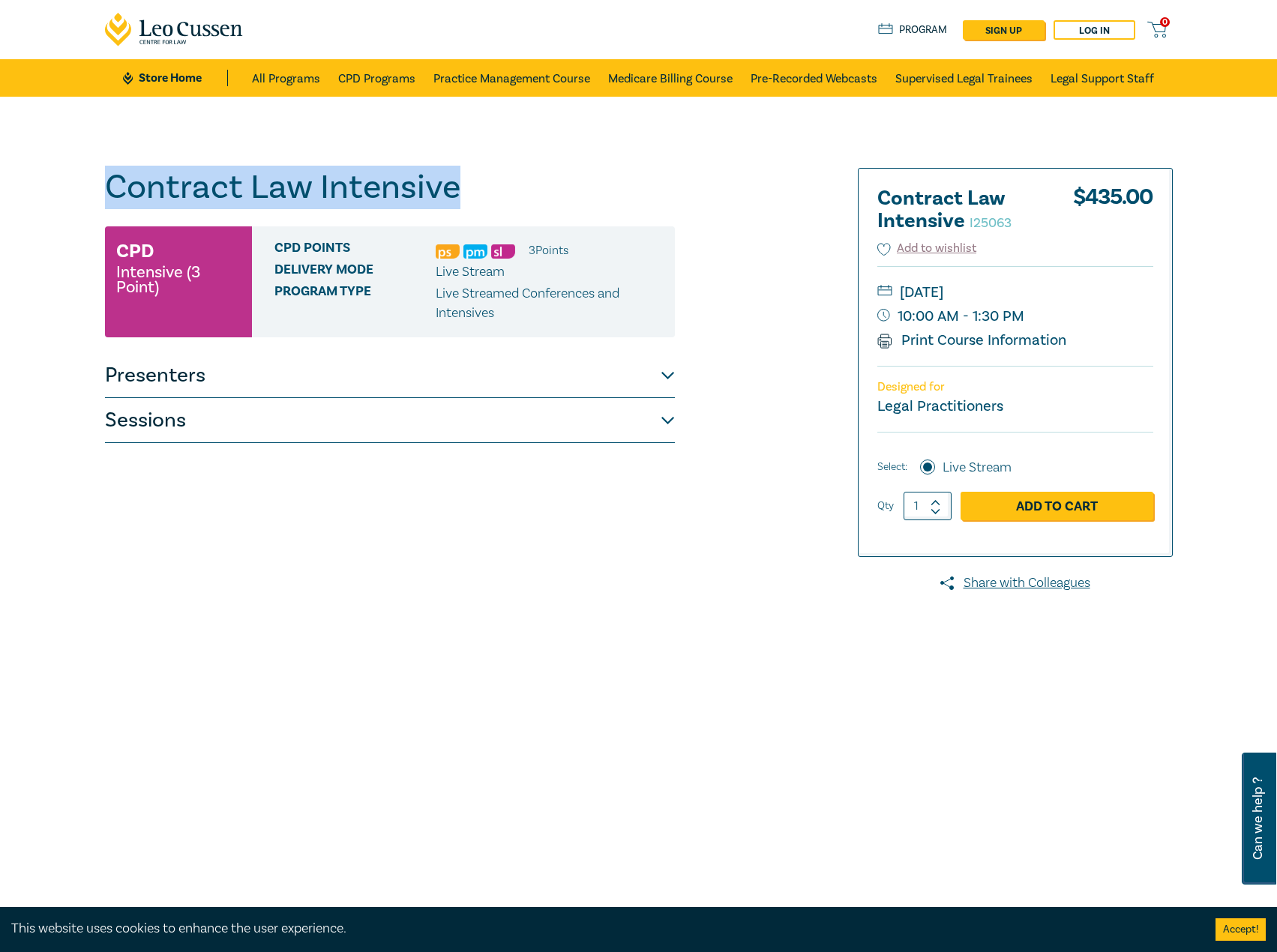
click at [531, 427] on button "Sessions" at bounding box center [390, 421] width 570 height 45
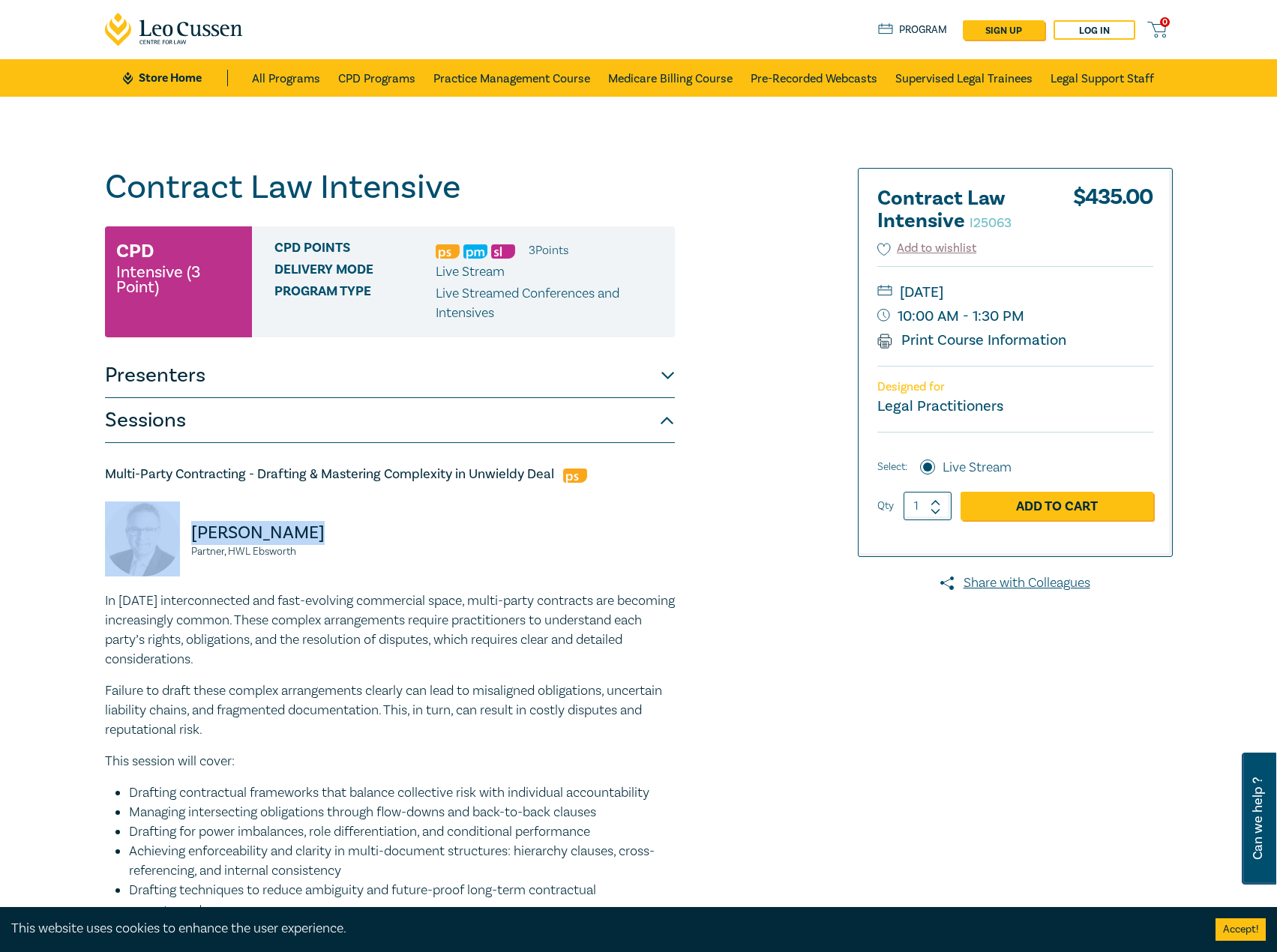
drag, startPoint x: 345, startPoint y: 532, endPoint x: 166, endPoint y: 543, distance: 179.3
click at [166, 543] on div "[PERSON_NAME] Partner, [PERSON_NAME]" at bounding box center [243, 546] width 276 height 90
copy div "[PERSON_NAME]"
drag, startPoint x: 312, startPoint y: 552, endPoint x: 188, endPoint y: 560, distance: 124.3
click at [188, 560] on div "[PERSON_NAME] Partner, [PERSON_NAME]" at bounding box center [243, 546] width 276 height 90
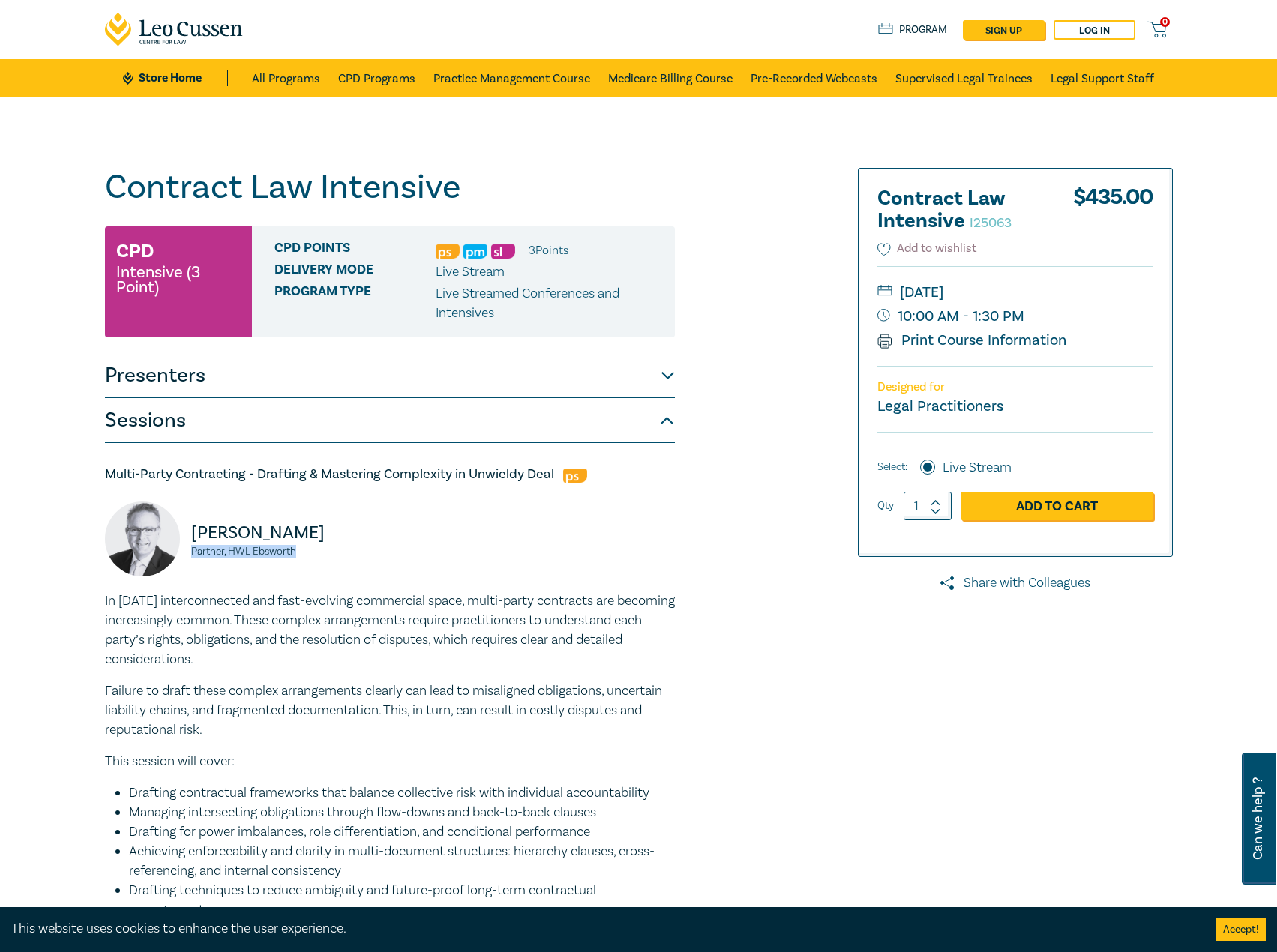
copy small "Partner, HWL Ebsworth"
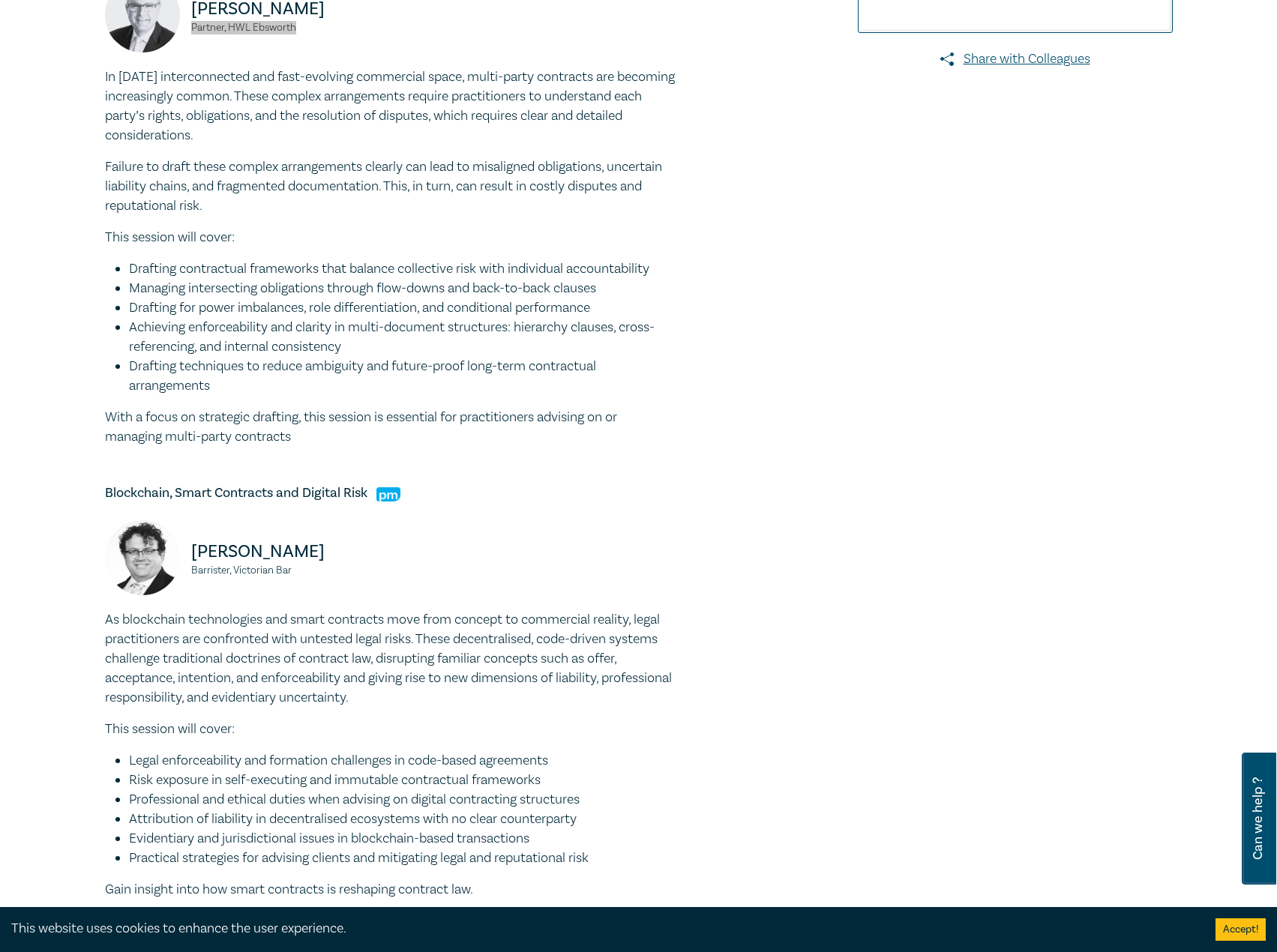
scroll to position [525, 0]
drag, startPoint x: 325, startPoint y: 557, endPoint x: 232, endPoint y: 550, distance: 93.3
click at [164, 548] on div "[PERSON_NAME], Victorian Bar" at bounding box center [243, 564] width 276 height 90
copy div "[PERSON_NAME]"
drag, startPoint x: 309, startPoint y: 575, endPoint x: 187, endPoint y: 573, distance: 122.0
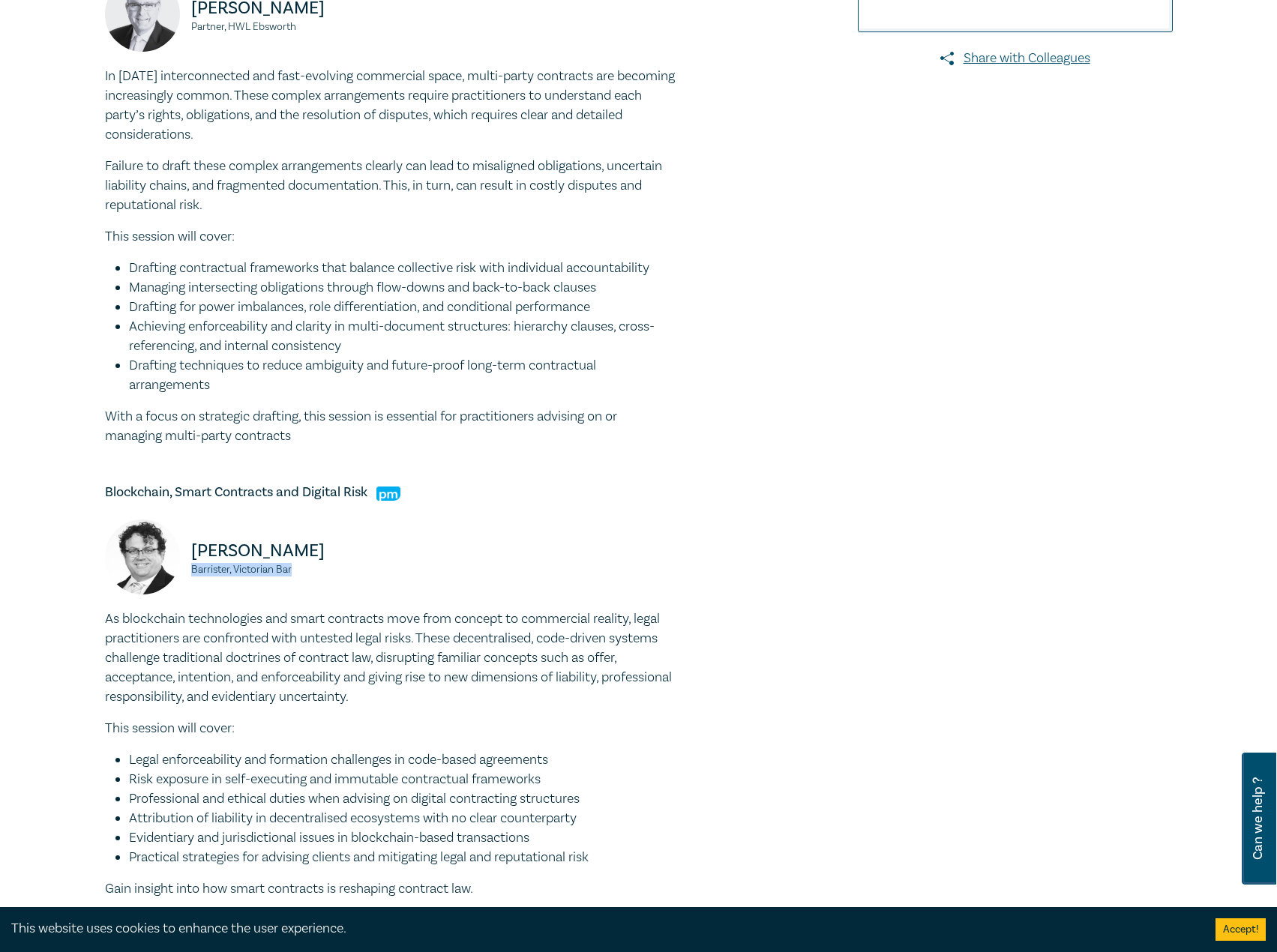
click at [187, 573] on div "Peter Clarke Barrister, Victorian Bar" at bounding box center [243, 564] width 276 height 90
copy small "Barrister, Victorian Bar"
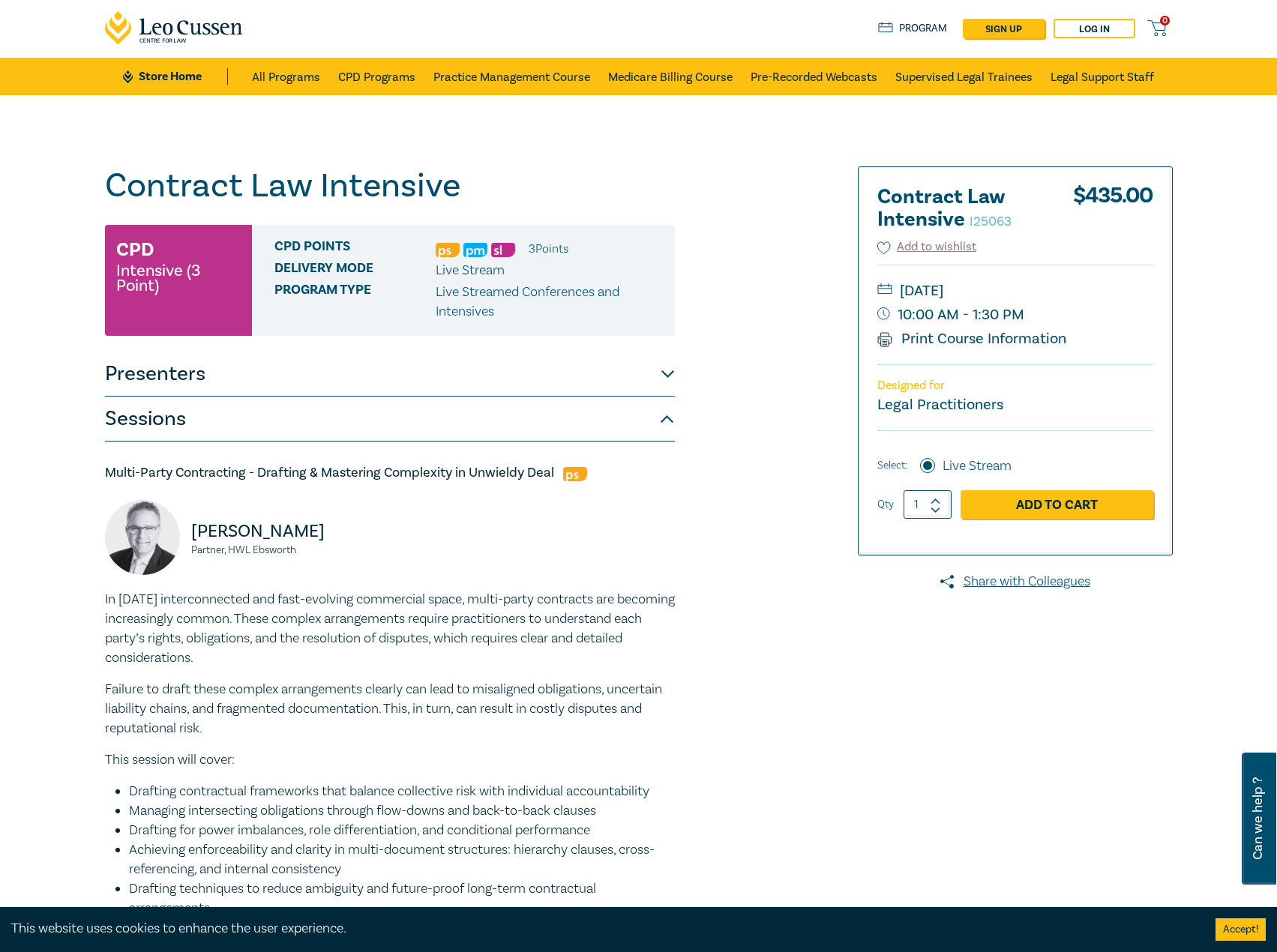
scroll to position [0, 0]
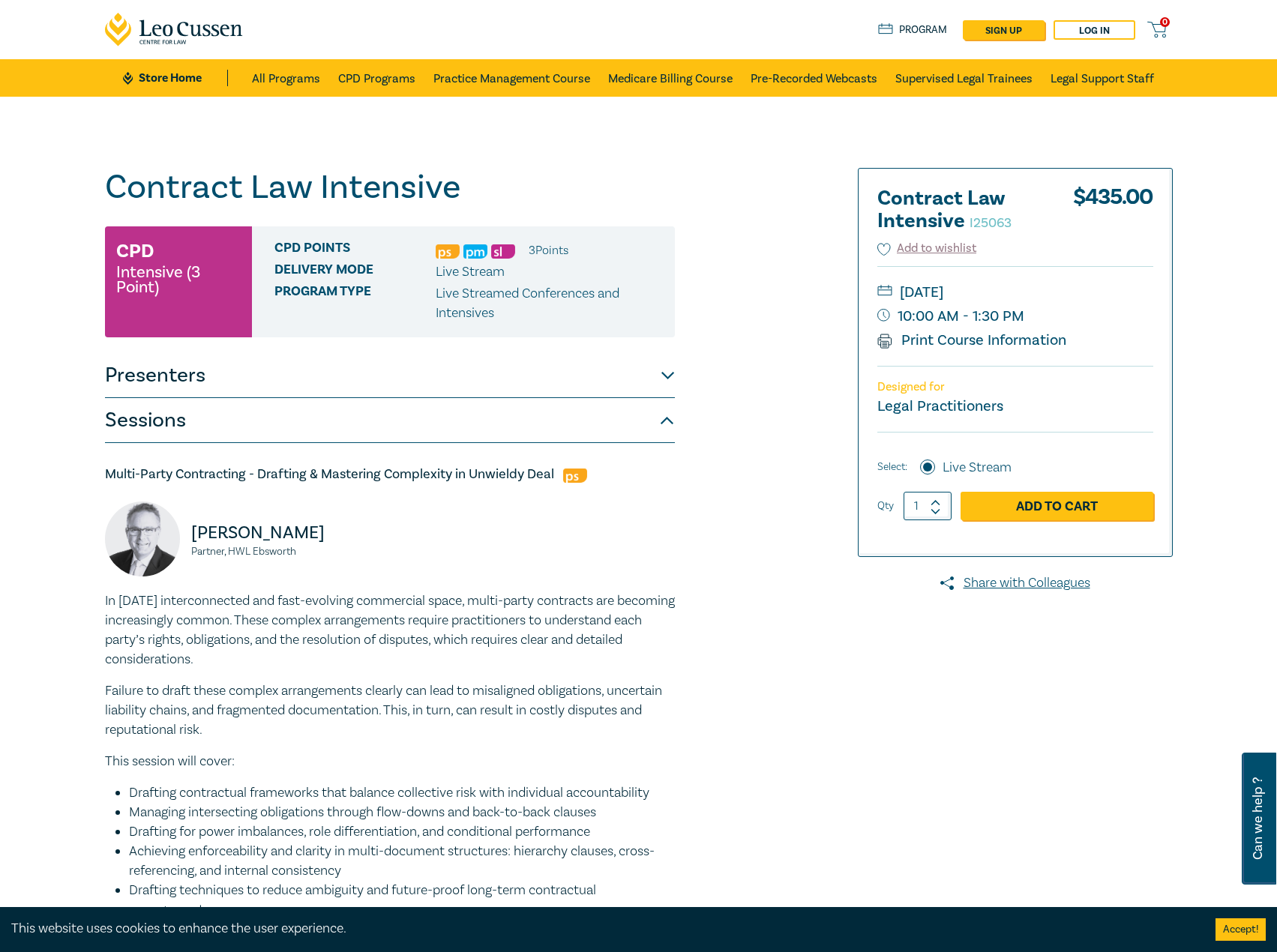
drag, startPoint x: 1126, startPoint y: 294, endPoint x: 1090, endPoint y: 291, distance: 36.1
click at [1090, 291] on small "Thursday, 20 November 2025" at bounding box center [1016, 292] width 276 height 24
click at [1085, 291] on small "Thursday, 20 November 2025" at bounding box center [1016, 292] width 276 height 24
drag, startPoint x: 1102, startPoint y: 289, endPoint x: 1091, endPoint y: 293, distance: 11.7
click at [1091, 293] on small "Thursday, 20 November 2025" at bounding box center [1016, 292] width 276 height 24
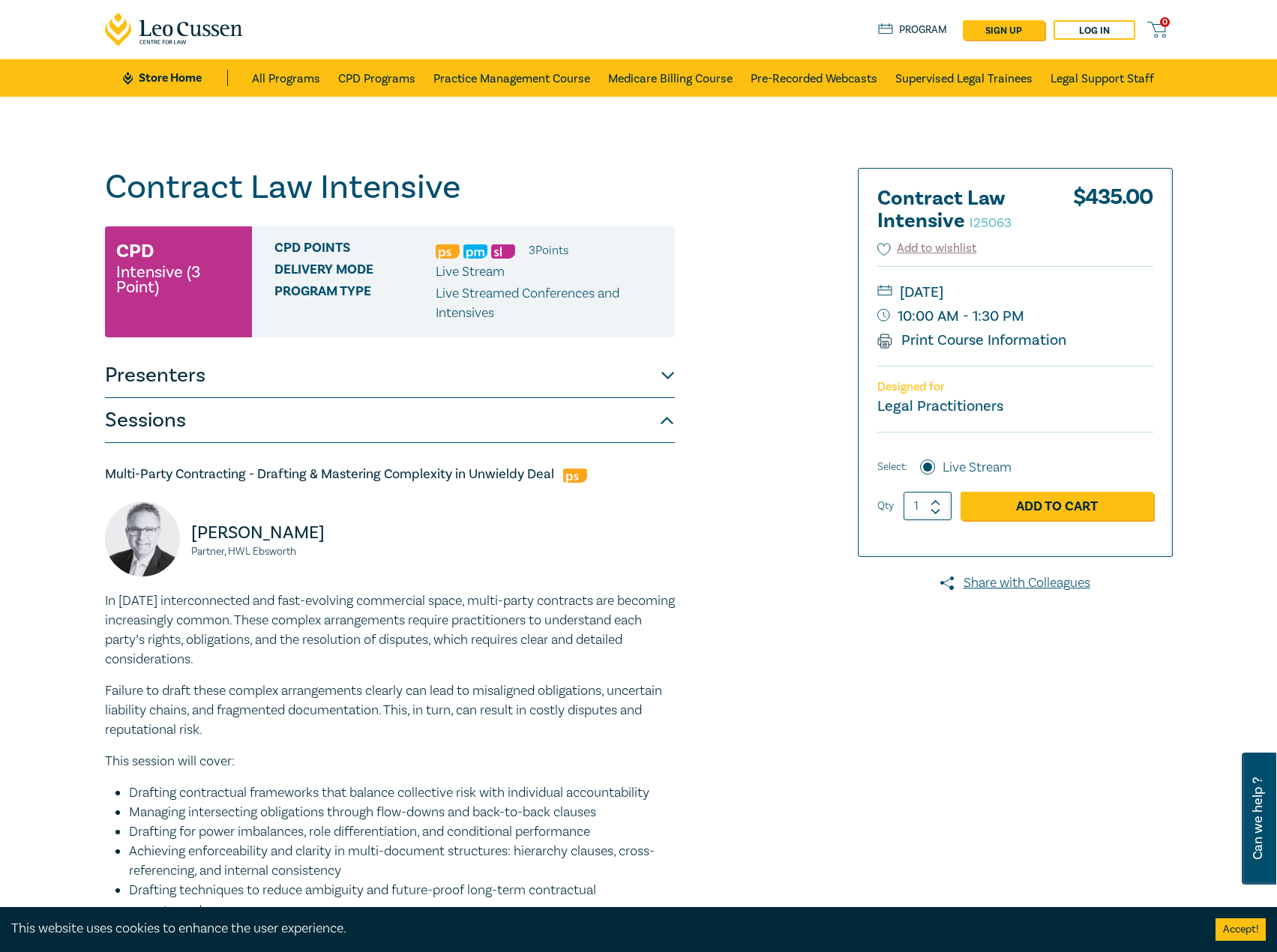
copy small "Thursday, 20 November 2025"
click at [1065, 276] on div "Thursday, 20 November 2025 10:00 AM - 1:30 PM Print Course Information" at bounding box center [1016, 316] width 276 height 99
drag, startPoint x: 1101, startPoint y: 288, endPoint x: 1089, endPoint y: 287, distance: 12.0
click at [1106, 288] on small "Thursday, 20 November 2025" at bounding box center [1016, 292] width 276 height 24
drag, startPoint x: 994, startPoint y: 286, endPoint x: 1056, endPoint y: 286, distance: 62.0
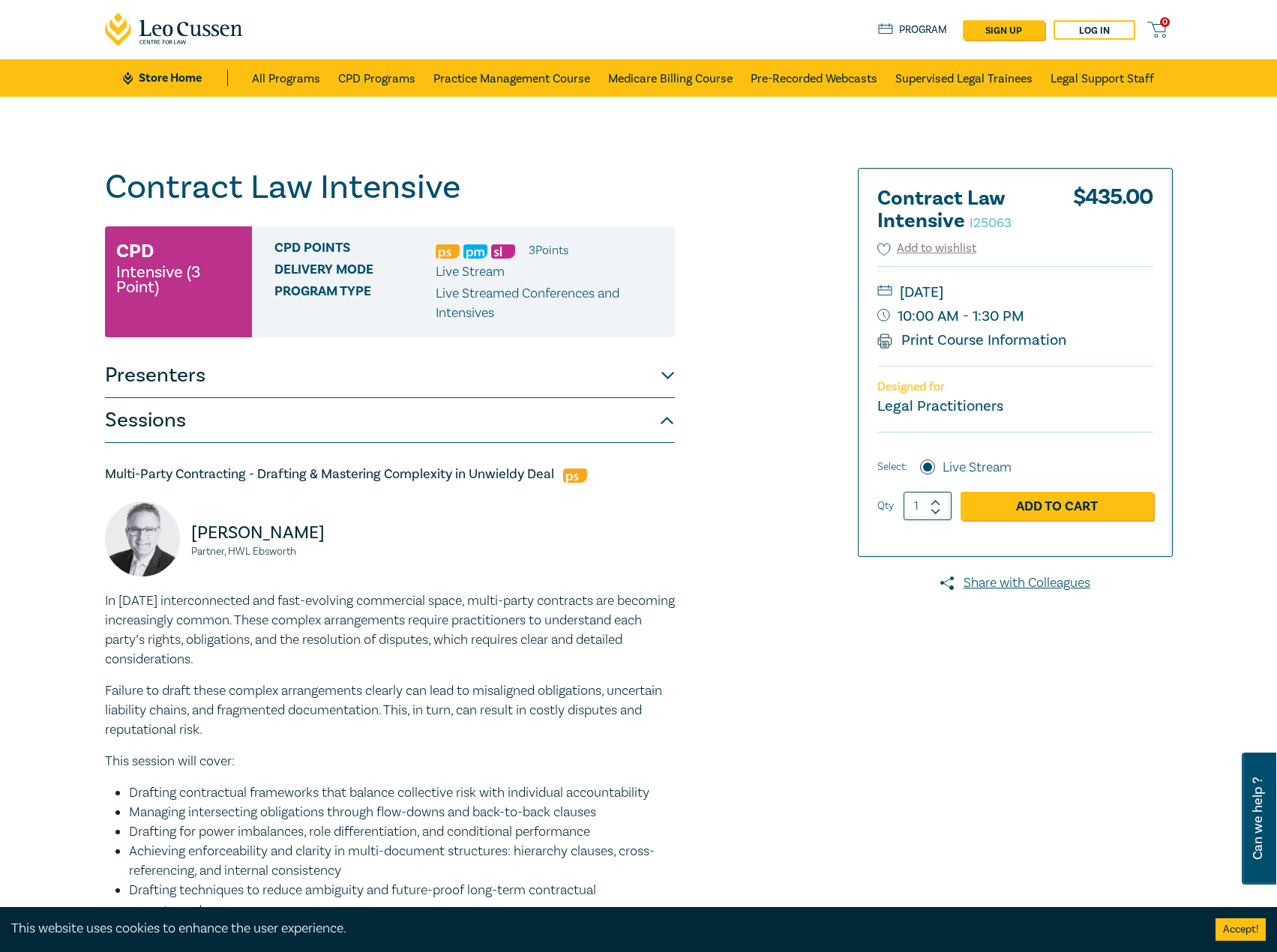
click at [1089, 286] on small "Thursday, 20 November 2025" at bounding box center [1016, 292] width 276 height 24
click at [1019, 289] on small "Thursday, 20 November 2025" at bounding box center [1016, 292] width 276 height 24
drag, startPoint x: 995, startPoint y: 288, endPoint x: 1095, endPoint y: 285, distance: 100.0
click at [1095, 285] on small "Thursday, 20 November 2025" at bounding box center [1016, 292] width 276 height 24
click at [1025, 286] on small "Thursday, 20 November 2025" at bounding box center [1016, 292] width 276 height 24
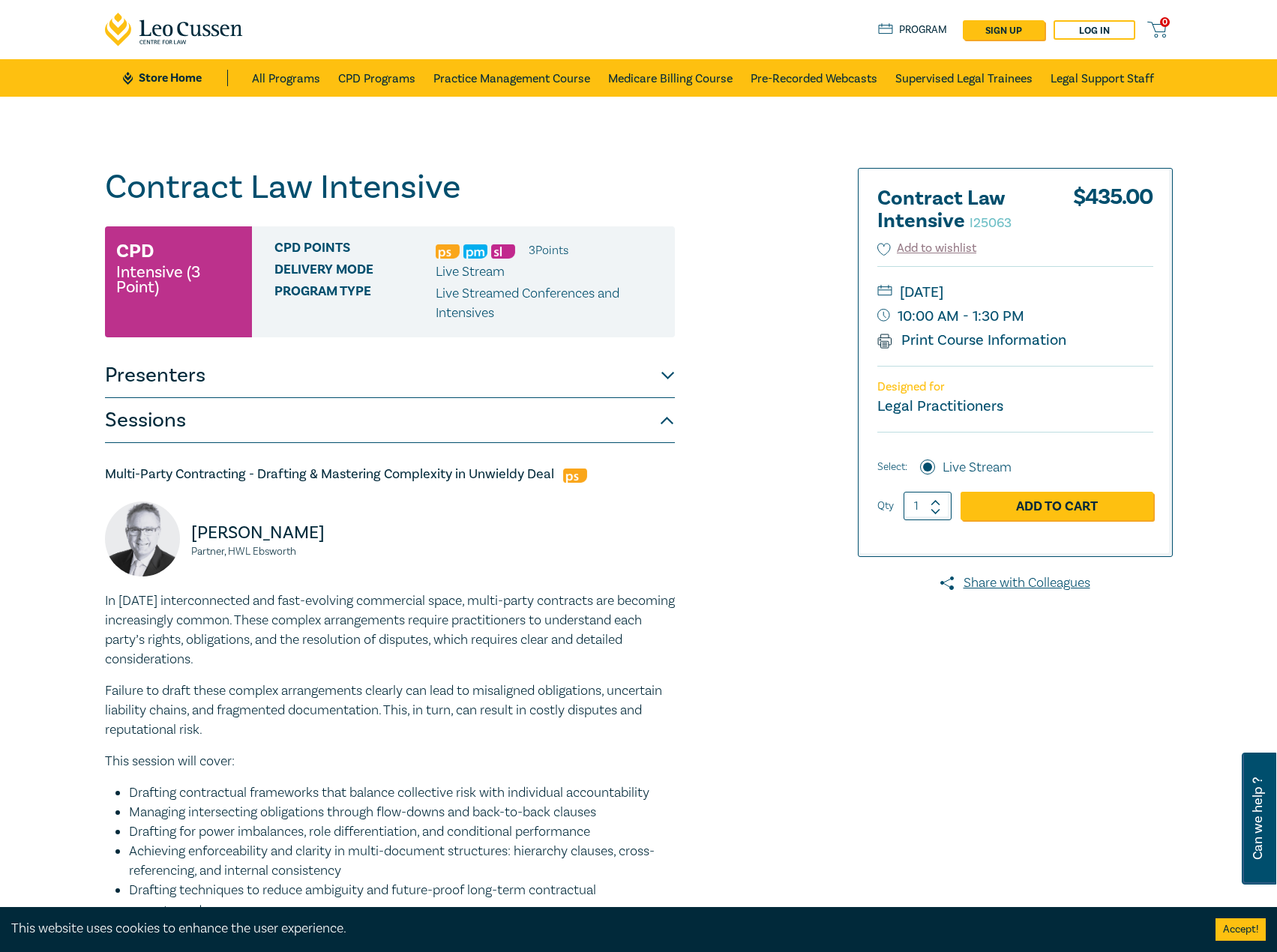
drag, startPoint x: 988, startPoint y: 291, endPoint x: 1091, endPoint y: 293, distance: 103.0
click at [1091, 293] on small "Thursday, 20 November 2025" at bounding box center [1016, 292] width 276 height 24
copy small "November 2025"
drag, startPoint x: 333, startPoint y: 527, endPoint x: 232, endPoint y: 533, distance: 101.2
click at [180, 531] on div "Brendan Earle Partner, HWL Ebsworth" at bounding box center [243, 546] width 276 height 90
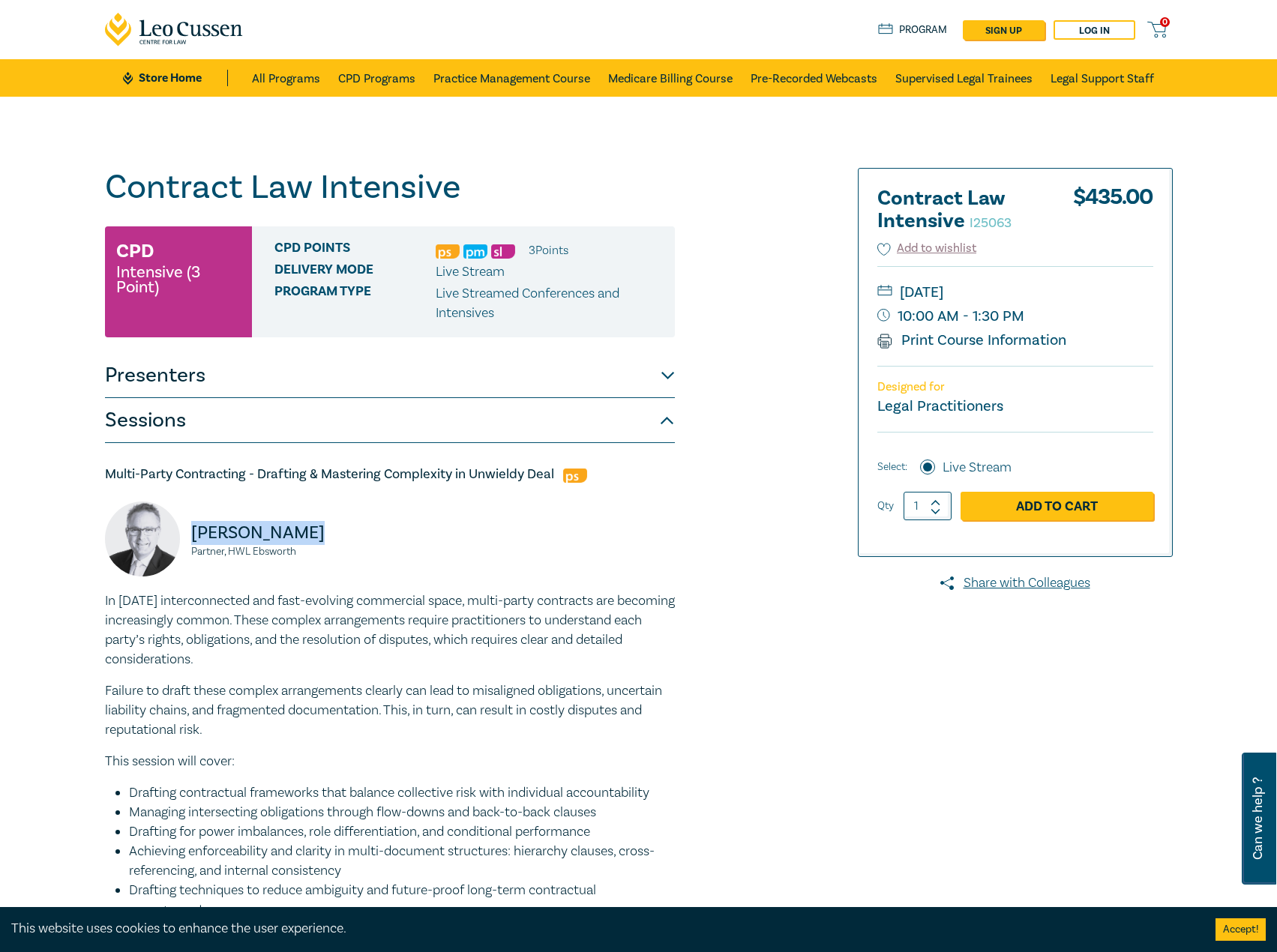
copy p "Brendan Earle"
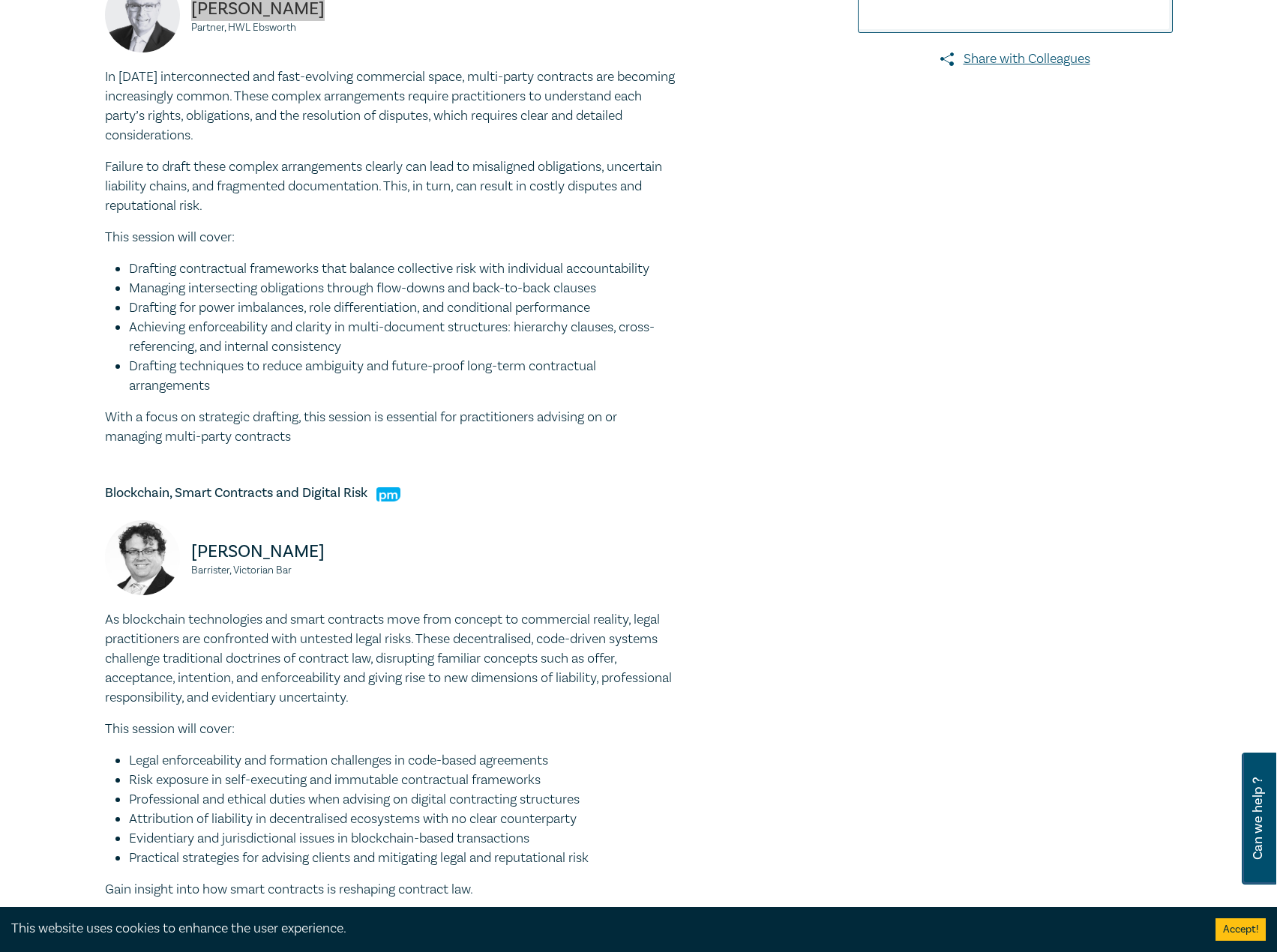
scroll to position [525, 0]
drag, startPoint x: 310, startPoint y: 556, endPoint x: 212, endPoint y: 549, distance: 98.2
click at [179, 552] on div "Peter Clarke Barrister, Victorian Bar" at bounding box center [243, 564] width 276 height 90
copy div "Peter Clarke"
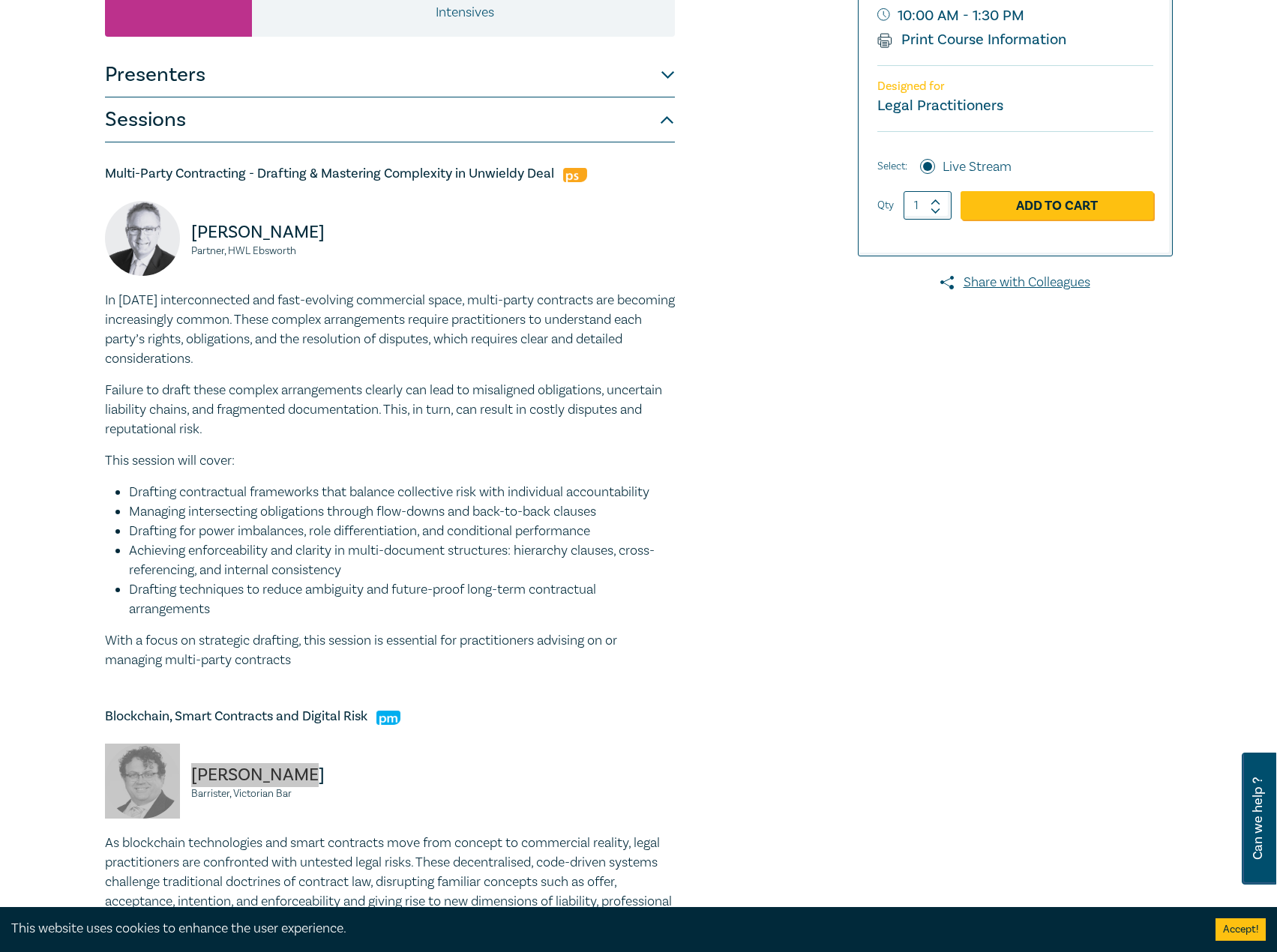
scroll to position [300, 0]
drag, startPoint x: 475, startPoint y: 175, endPoint x: 496, endPoint y: 174, distance: 21.0
click at [475, 175] on h5 "Multi-Party Contracting - Drafting & Mastering Complexity in Unwieldy Deal" at bounding box center [390, 175] width 570 height 18
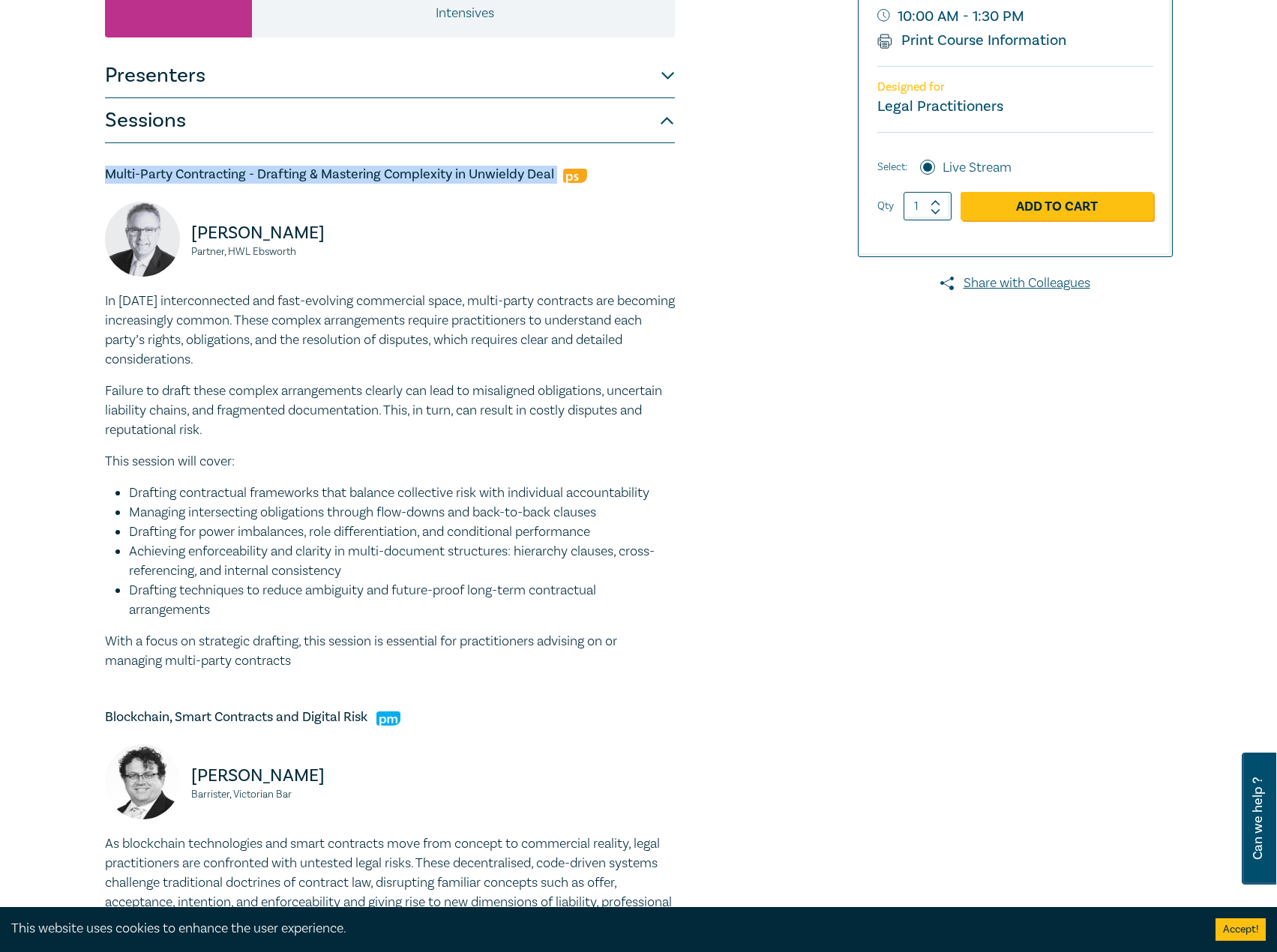
drag, startPoint x: 558, startPoint y: 179, endPoint x: 127, endPoint y: 178, distance: 431.0
click at [23, 172] on div "Contract Law Intensive I25063 CPD Intensive (3 Point) CPD Points 3 Point s Deli…" at bounding box center [638, 740] width 1277 height 1886
click at [609, 401] on p "Failure to draft these complex arrangements clearly can lead to misaligned obli…" at bounding box center [390, 411] width 570 height 59
click at [112, 301] on p "In today’s interconnected and fast-evolving commercial space, multi-party contr…" at bounding box center [390, 331] width 570 height 78
drag, startPoint x: 103, startPoint y: 299, endPoint x: 344, endPoint y: 657, distance: 431.6
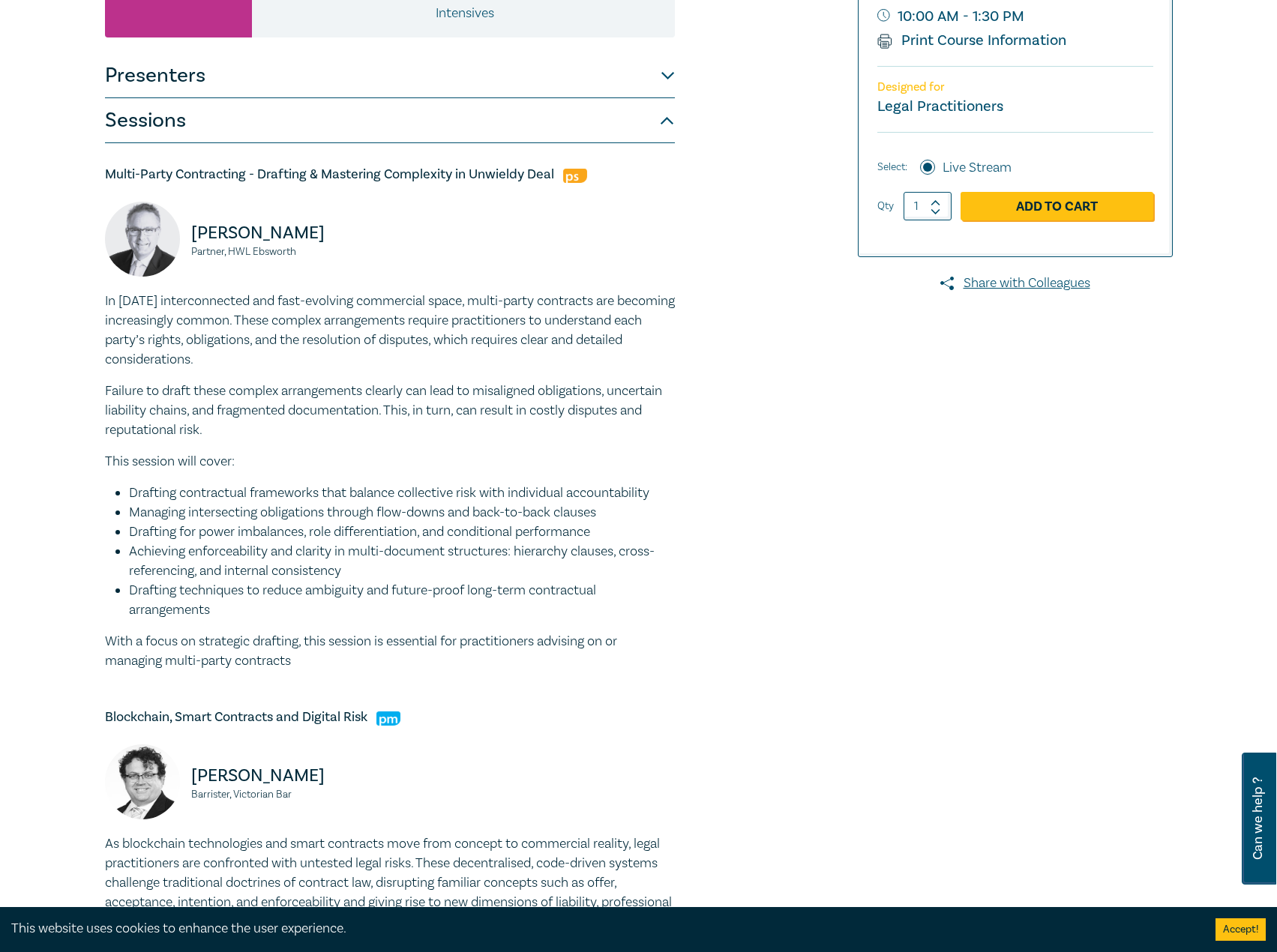
click at [348, 667] on div "Contract Law Intensive I25063 CPD Intensive (3 Point) CPD Points 3 Point s Deli…" at bounding box center [457, 740] width 724 height 1744
drag, startPoint x: 323, startPoint y: 230, endPoint x: 191, endPoint y: 226, distance: 132.1
click at [191, 226] on p "Brendan Earle" at bounding box center [286, 233] width 190 height 24
click at [316, 242] on p "[PERSON_NAME]" at bounding box center [286, 233] width 190 height 24
drag, startPoint x: 313, startPoint y: 253, endPoint x: 190, endPoint y: 253, distance: 123.0
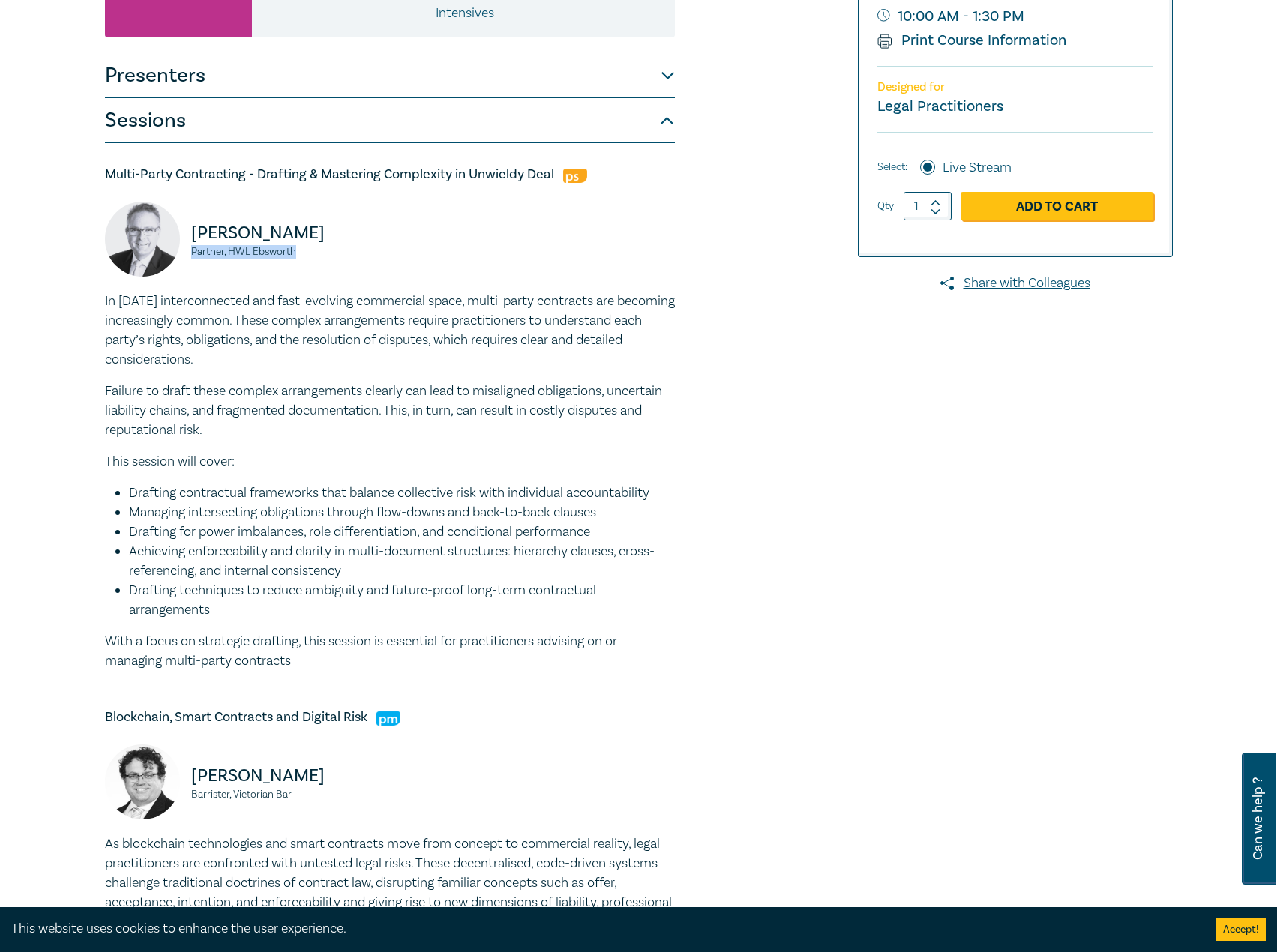
click at [190, 253] on div "Brendan Earle Partner, HWL Ebsworth" at bounding box center [243, 246] width 276 height 90
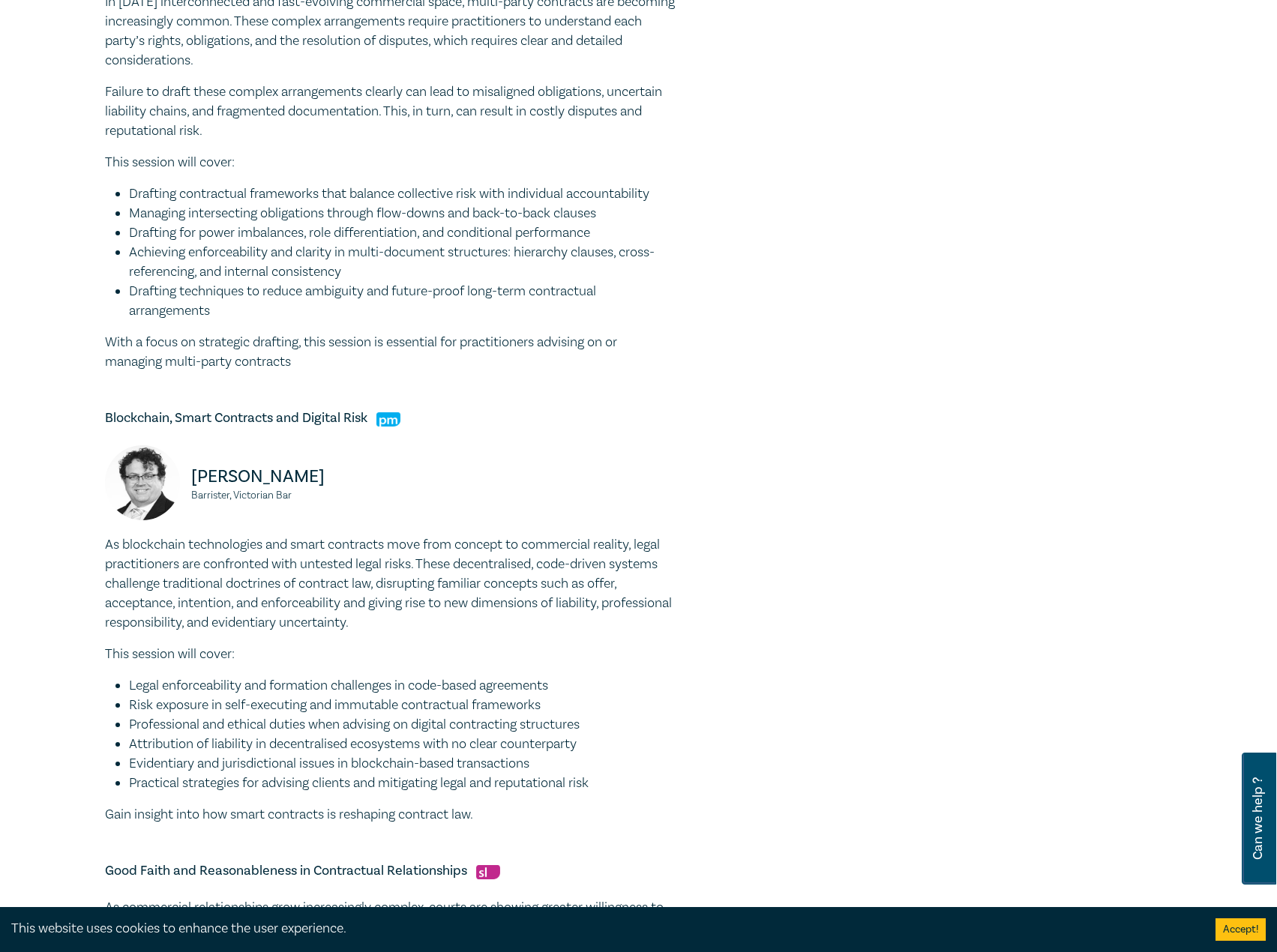
scroll to position [600, 0]
drag, startPoint x: 368, startPoint y: 419, endPoint x: 87, endPoint y: 416, distance: 281.0
click at [87, 416] on div "Contract Law Intensive I25063 CPD Intensive (3 Point) CPD Points 3 Point s Deli…" at bounding box center [638, 440] width 1277 height 1886
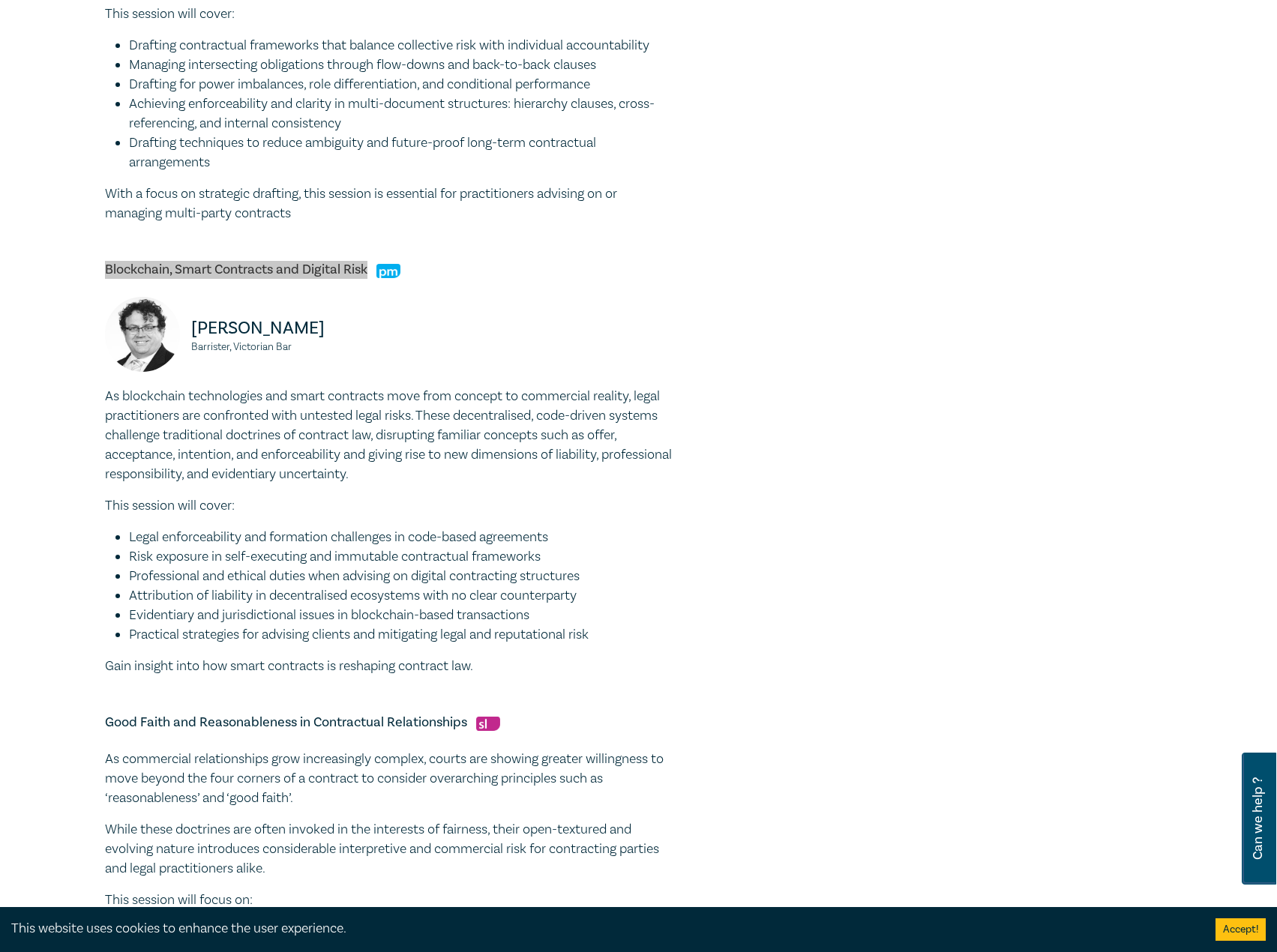
scroll to position [750, 0]
drag, startPoint x: 105, startPoint y: 394, endPoint x: 540, endPoint y: 658, distance: 508.8
click at [540, 658] on div "As blockchain technologies and smart contracts move from concept to commercial …" at bounding box center [390, 529] width 570 height 289
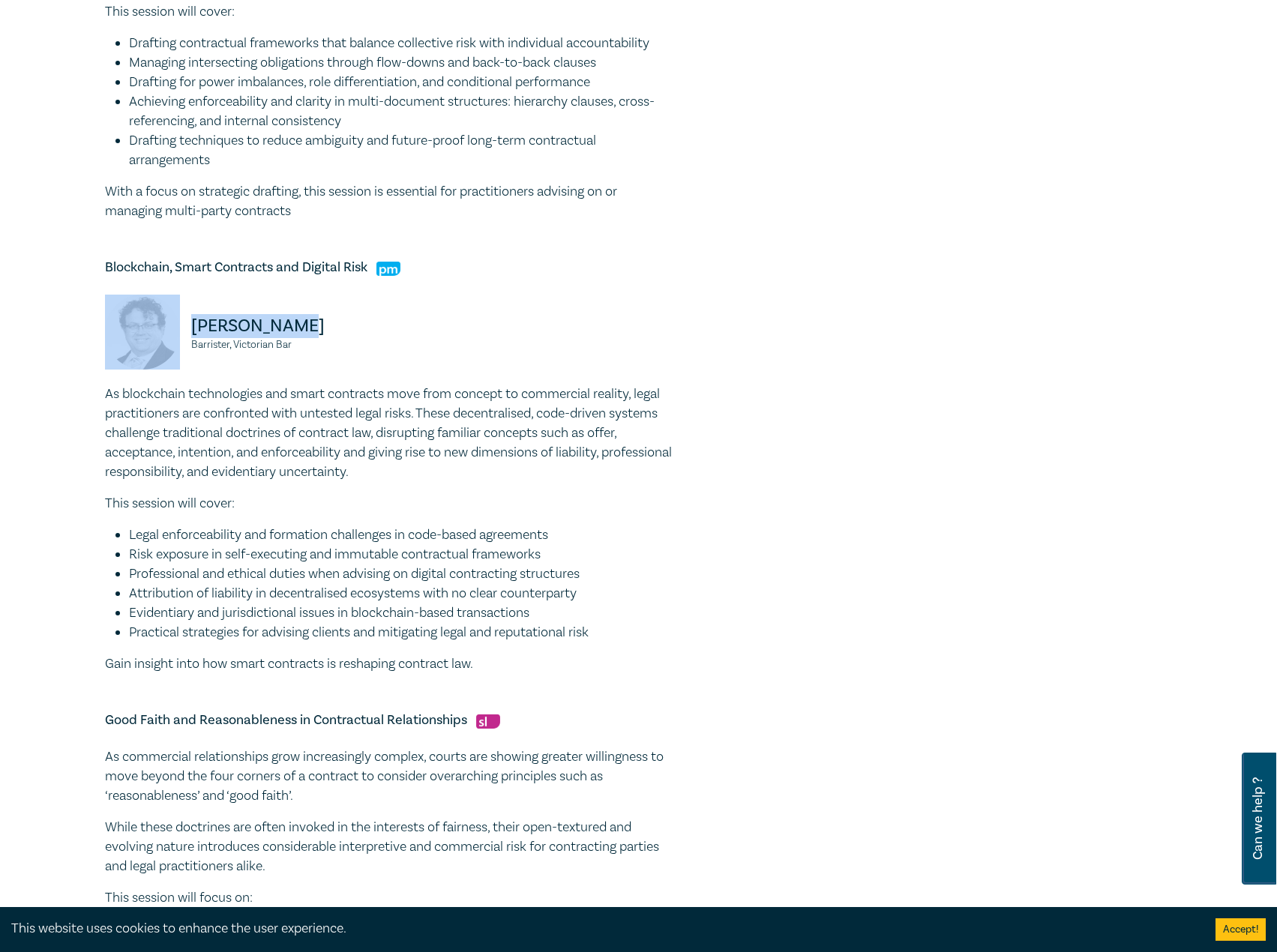
drag, startPoint x: 320, startPoint y: 333, endPoint x: 164, endPoint y: 331, distance: 156.0
click at [164, 331] on div "Peter Clarke Barrister, Victorian Bar" at bounding box center [243, 339] width 276 height 90
drag, startPoint x: 214, startPoint y: 328, endPoint x: 252, endPoint y: 334, distance: 38.5
click at [252, 334] on p "Peter Clarke" at bounding box center [286, 326] width 190 height 24
drag, startPoint x: 290, startPoint y: 323, endPoint x: 166, endPoint y: 318, distance: 124.1
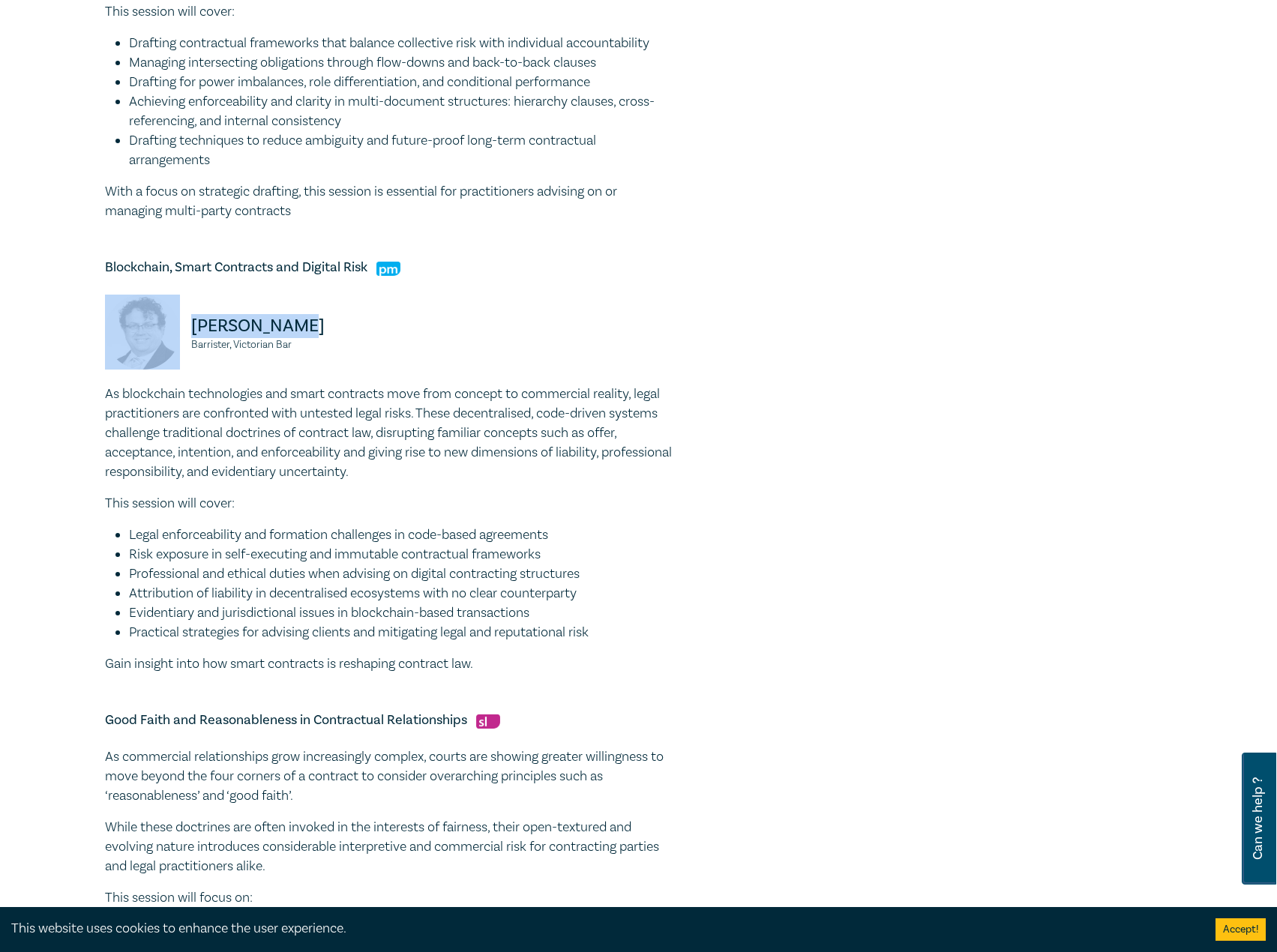
click at [166, 318] on div "Peter Clarke Barrister, Victorian Bar" at bounding box center [243, 339] width 276 height 90
drag, startPoint x: 308, startPoint y: 347, endPoint x: 185, endPoint y: 340, distance: 123.2
click at [185, 340] on div "Peter Clarke Barrister, Victorian Bar" at bounding box center [243, 339] width 276 height 90
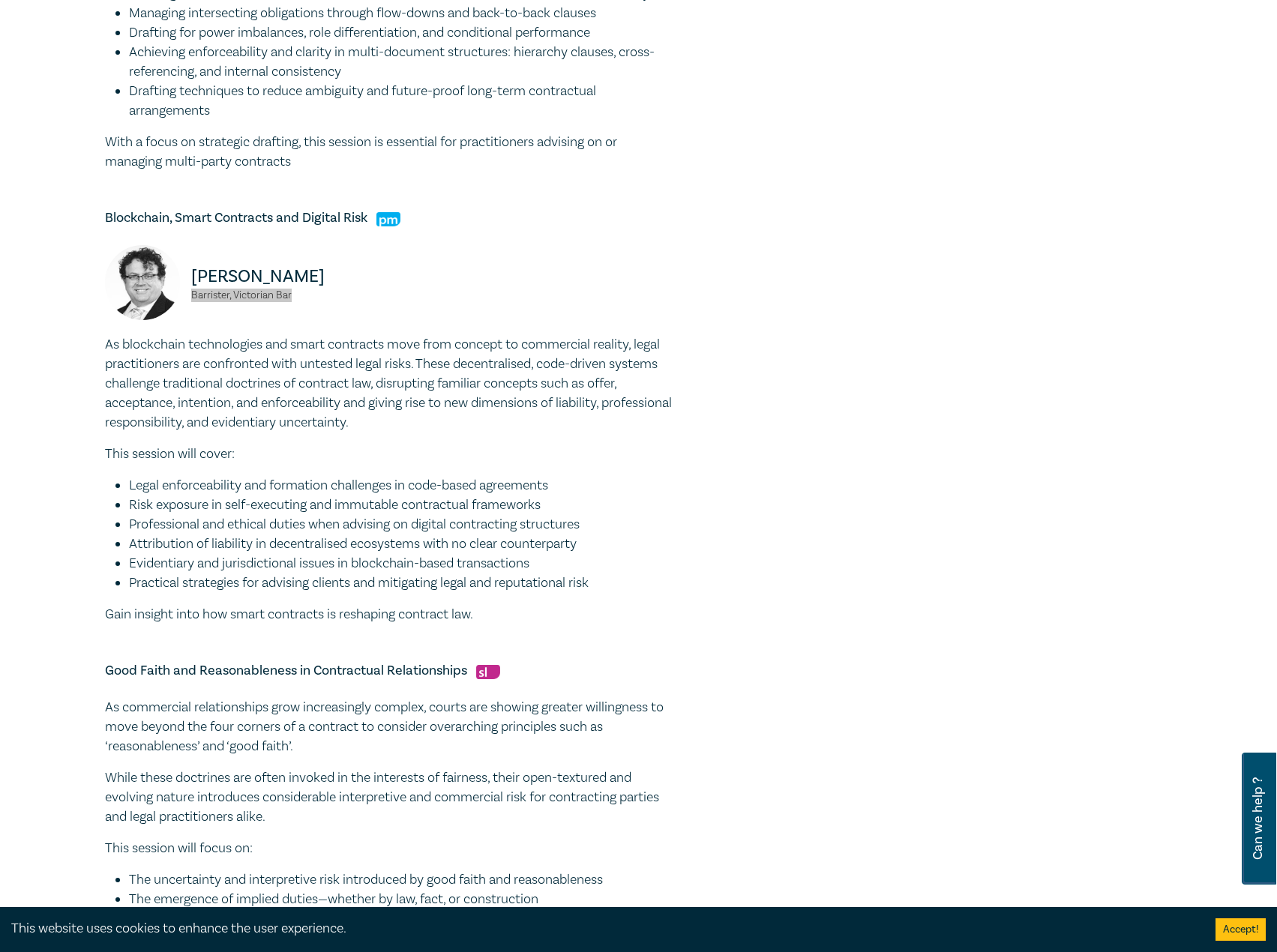
scroll to position [900, 0]
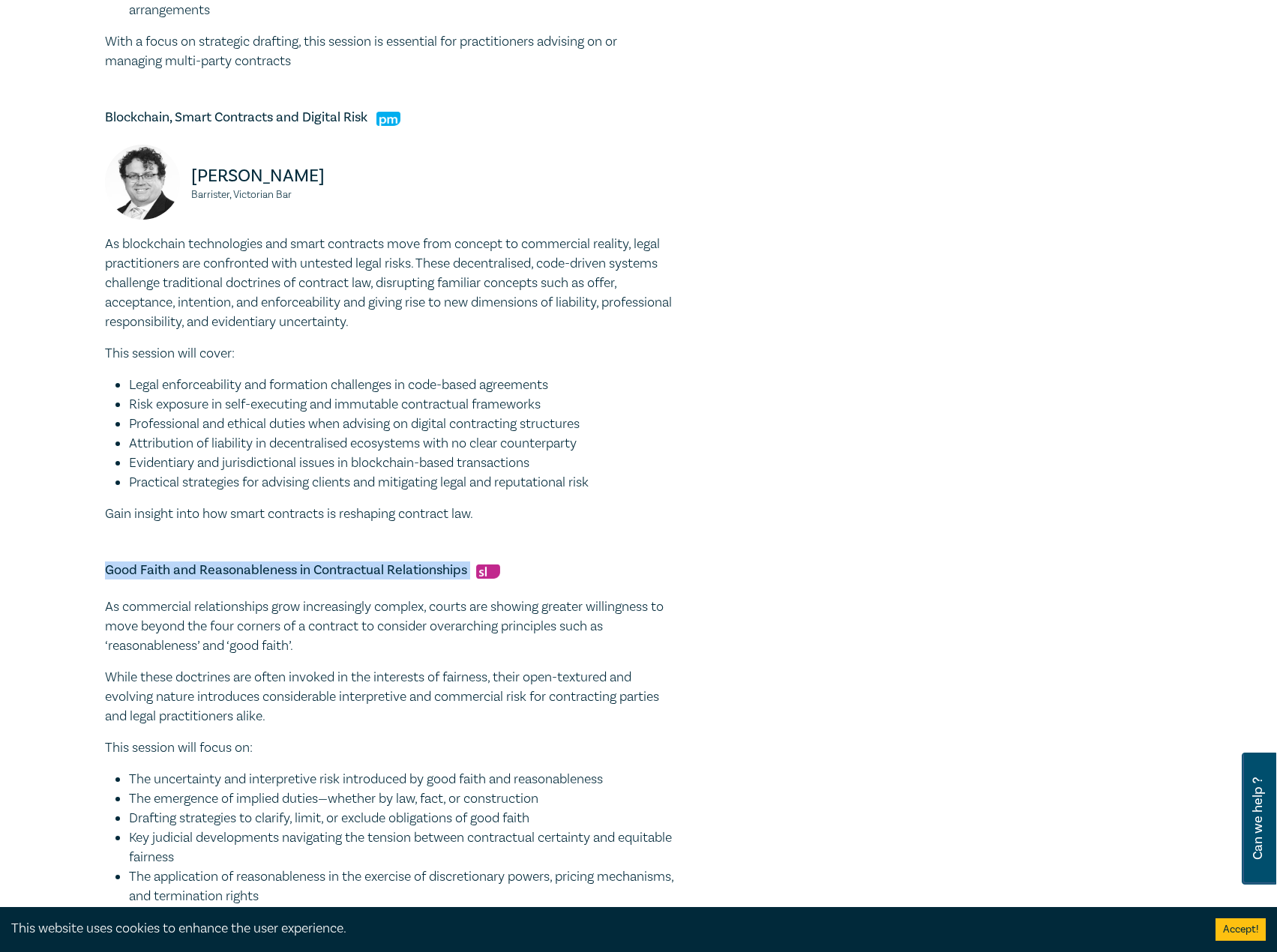
drag, startPoint x: 470, startPoint y: 567, endPoint x: 160, endPoint y: 569, distance: 310.0
click at [105, 569] on h5 "Good Faith and Reasonableness in Contractual Relationships" at bounding box center [390, 571] width 570 height 18
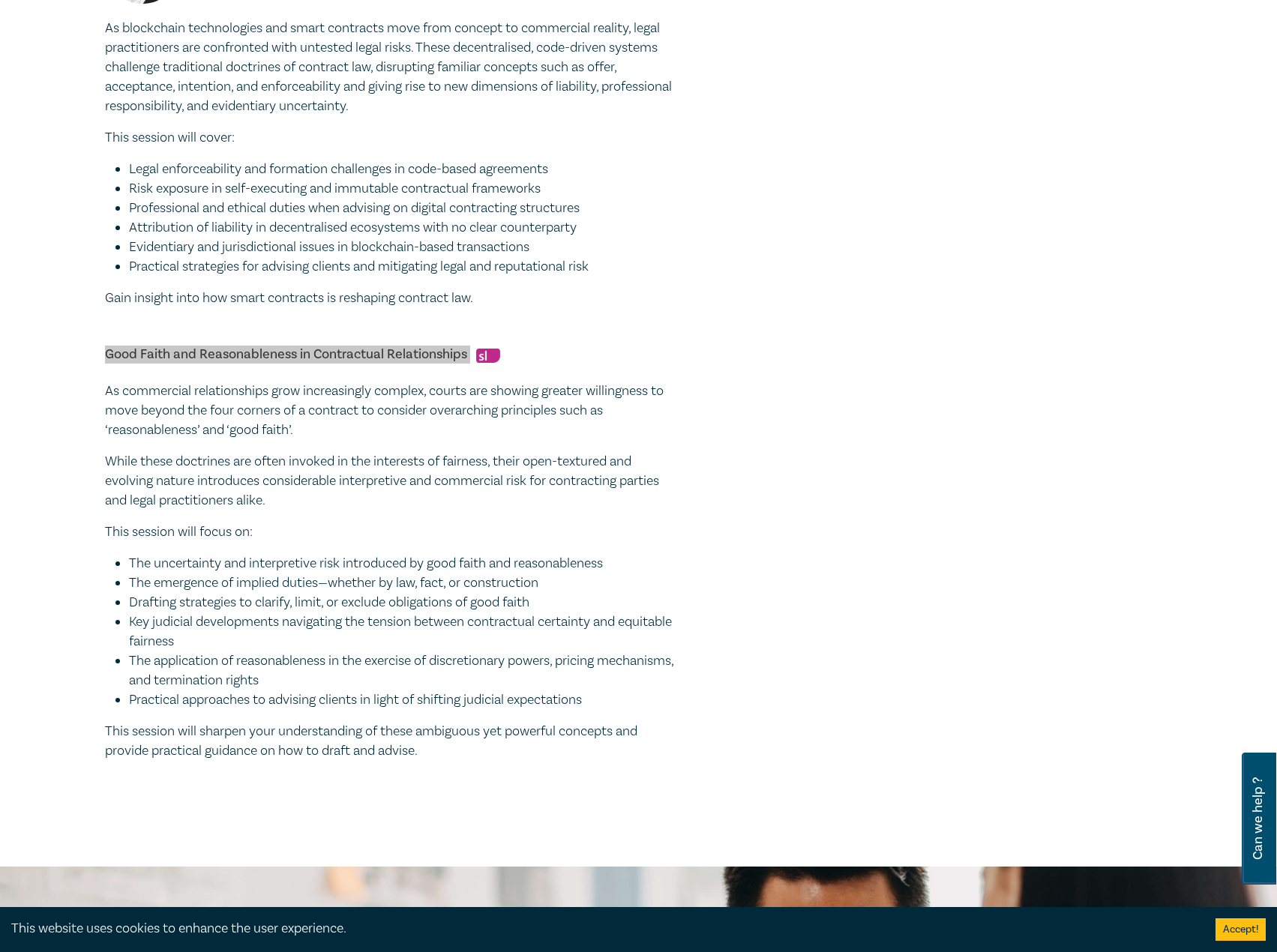
scroll to position [1124, 0]
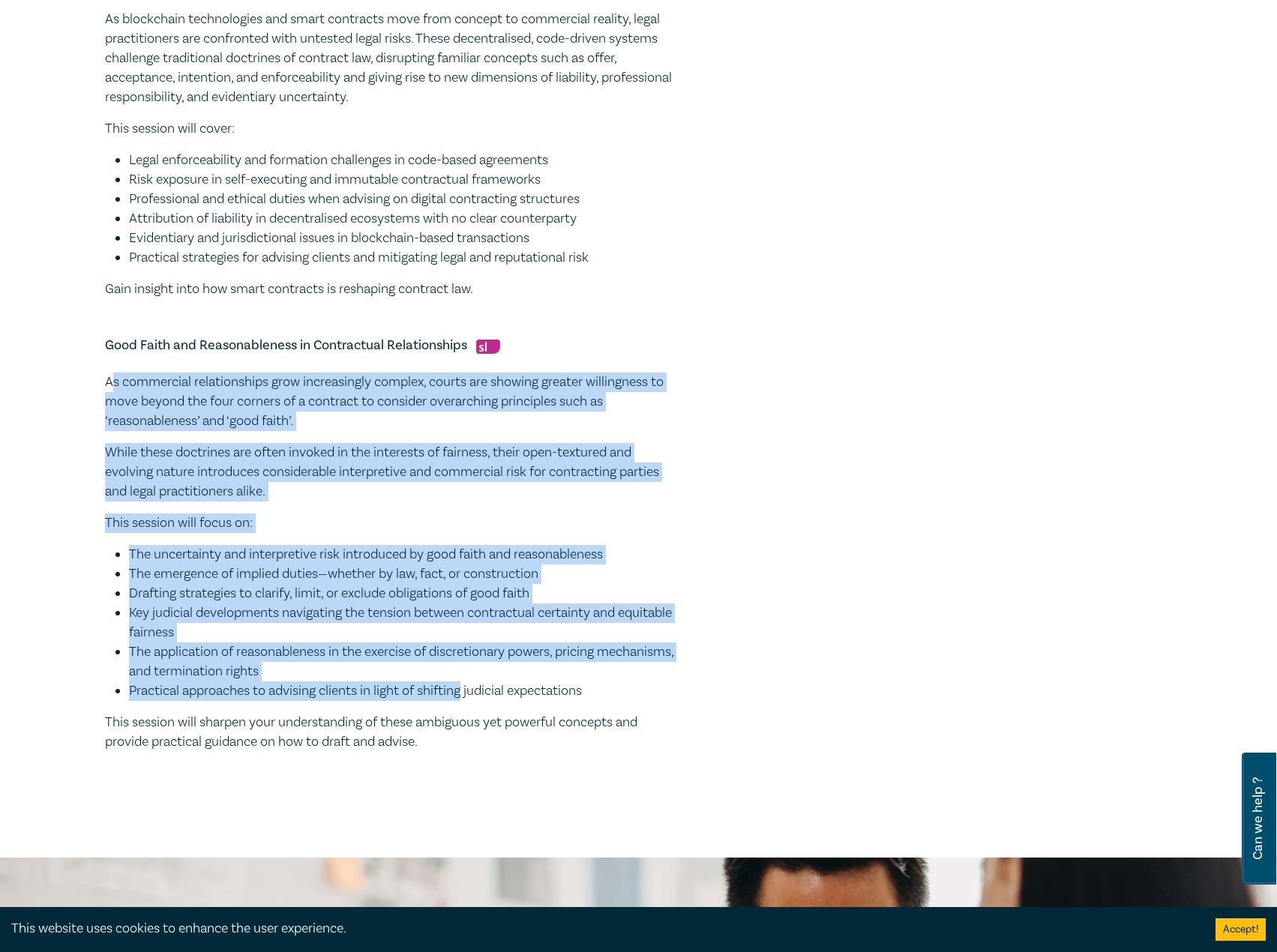
drag, startPoint x: 108, startPoint y: 380, endPoint x: 465, endPoint y: 696, distance: 476.8
click at [465, 696] on div "As commercial relationships grow increasingly complex, courts are showing great…" at bounding box center [390, 563] width 570 height 380
click at [260, 527] on p "This session will focus on:" at bounding box center [390, 523] width 570 height 20
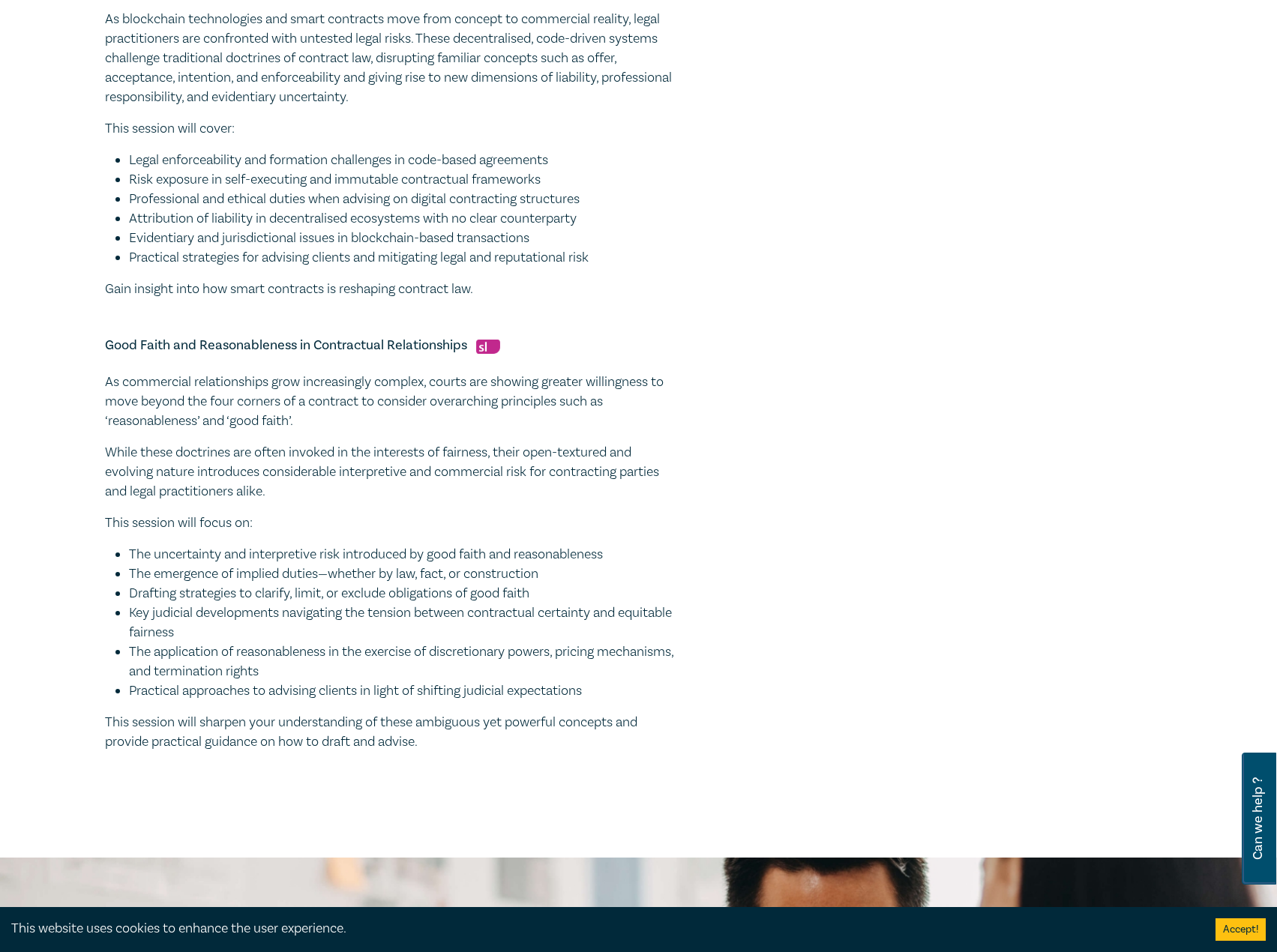
drag, startPoint x: 107, startPoint y: 381, endPoint x: 305, endPoint y: 618, distance: 308.8
click at [483, 728] on div "As commercial relationships grow increasingly complex, courts are showing great…" at bounding box center [390, 563] width 570 height 380
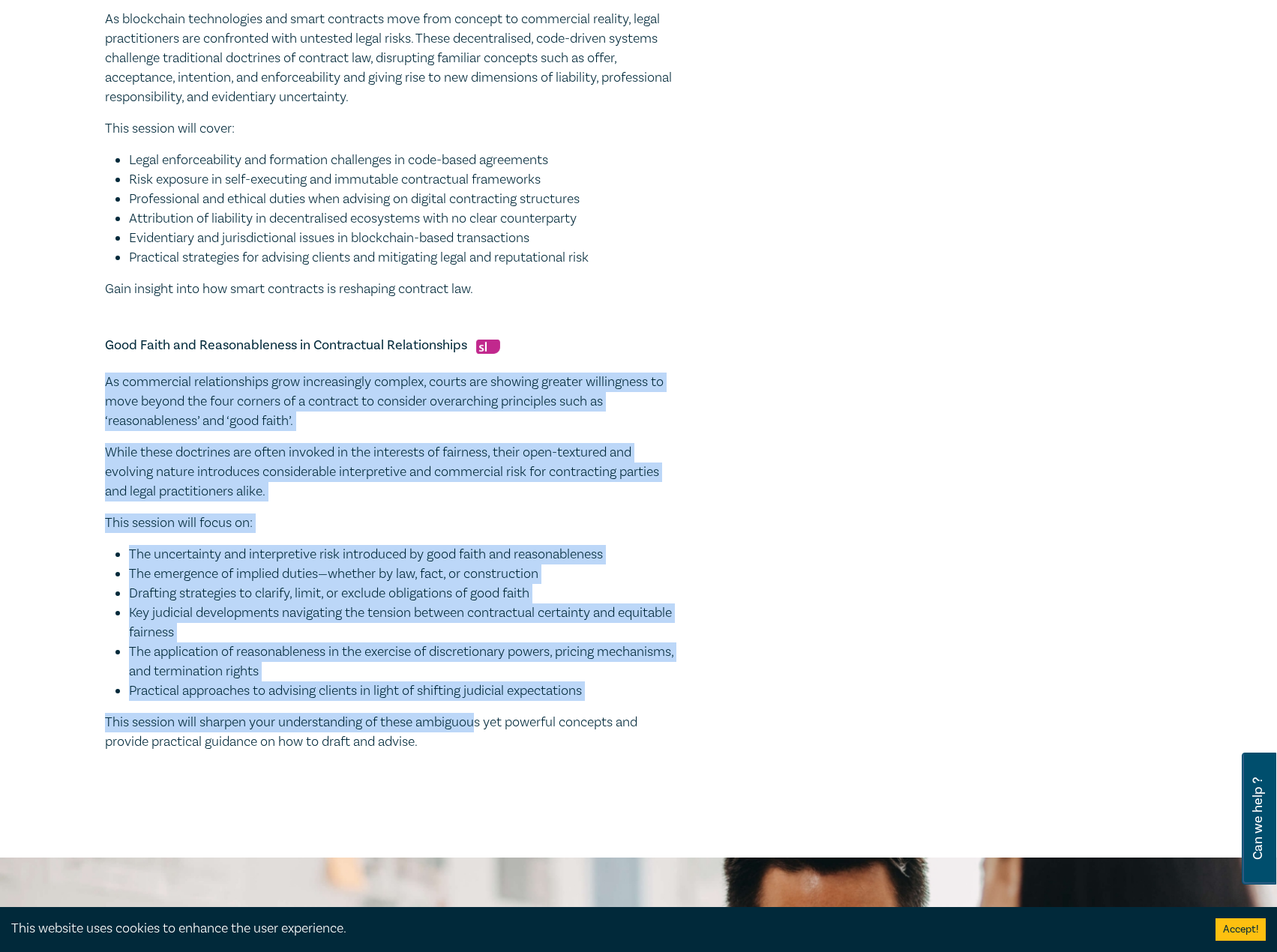
drag, startPoint x: 264, startPoint y: 606, endPoint x: 114, endPoint y: 401, distance: 254.0
click at [197, 514] on p "This session will focus on:" at bounding box center [390, 523] width 570 height 20
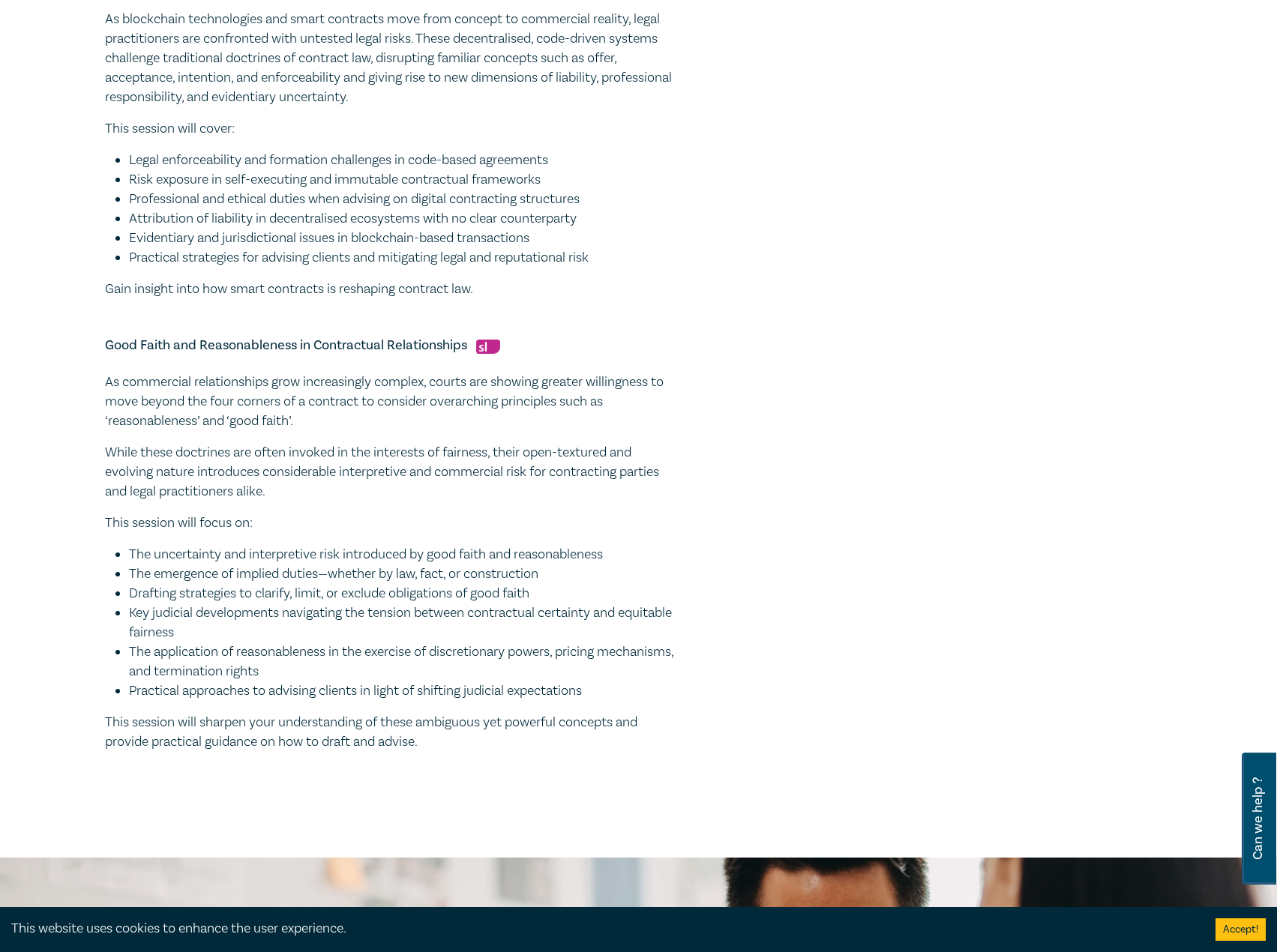
drag, startPoint x: 107, startPoint y: 383, endPoint x: 500, endPoint y: 771, distance: 552.3
click at [500, 771] on div "Multi-Party Contracting - Drafting & Mastering Complexity in Unwieldy Deal Bren…" at bounding box center [390, 52] width 570 height 1468
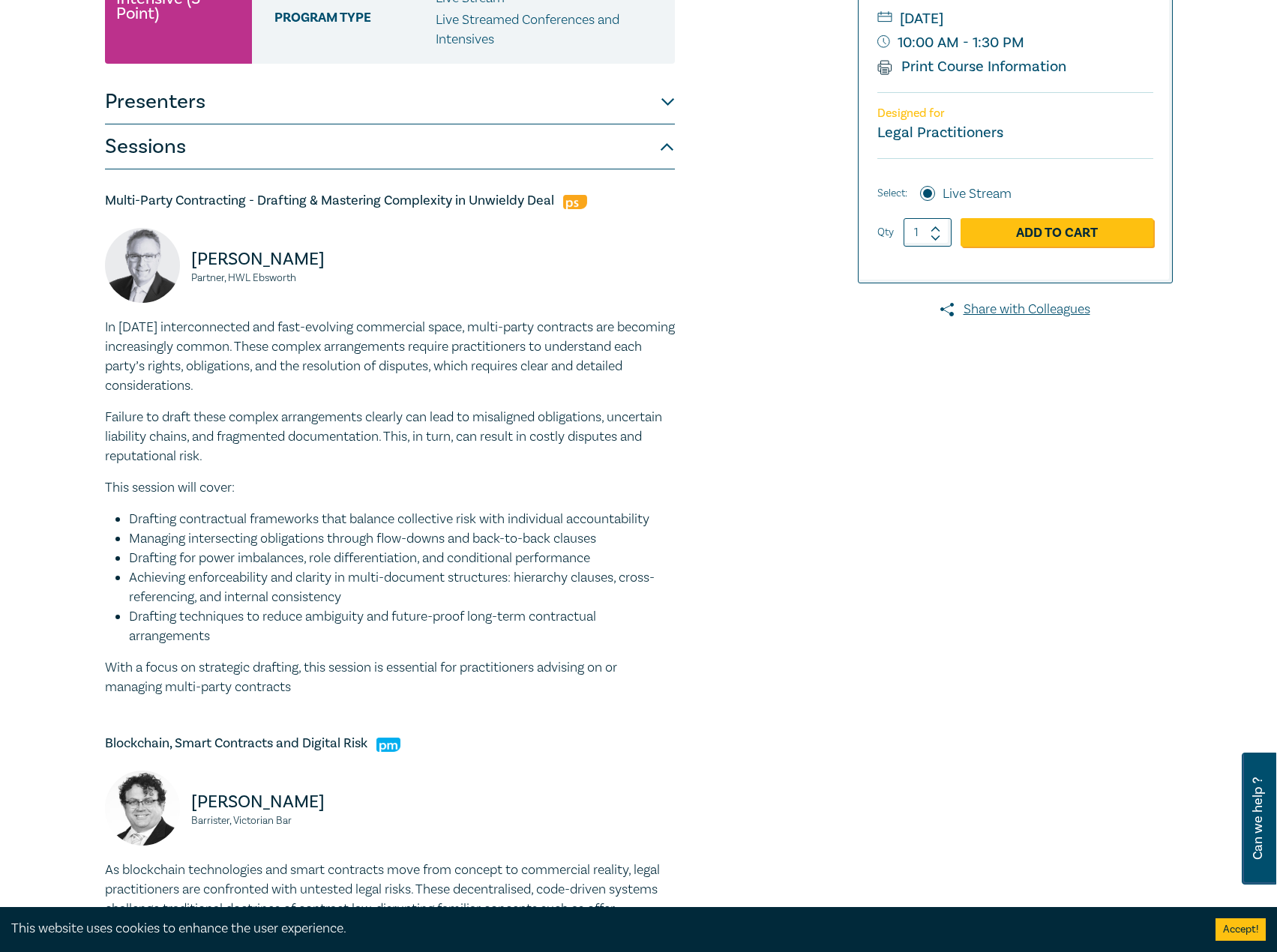
scroll to position [300, 0]
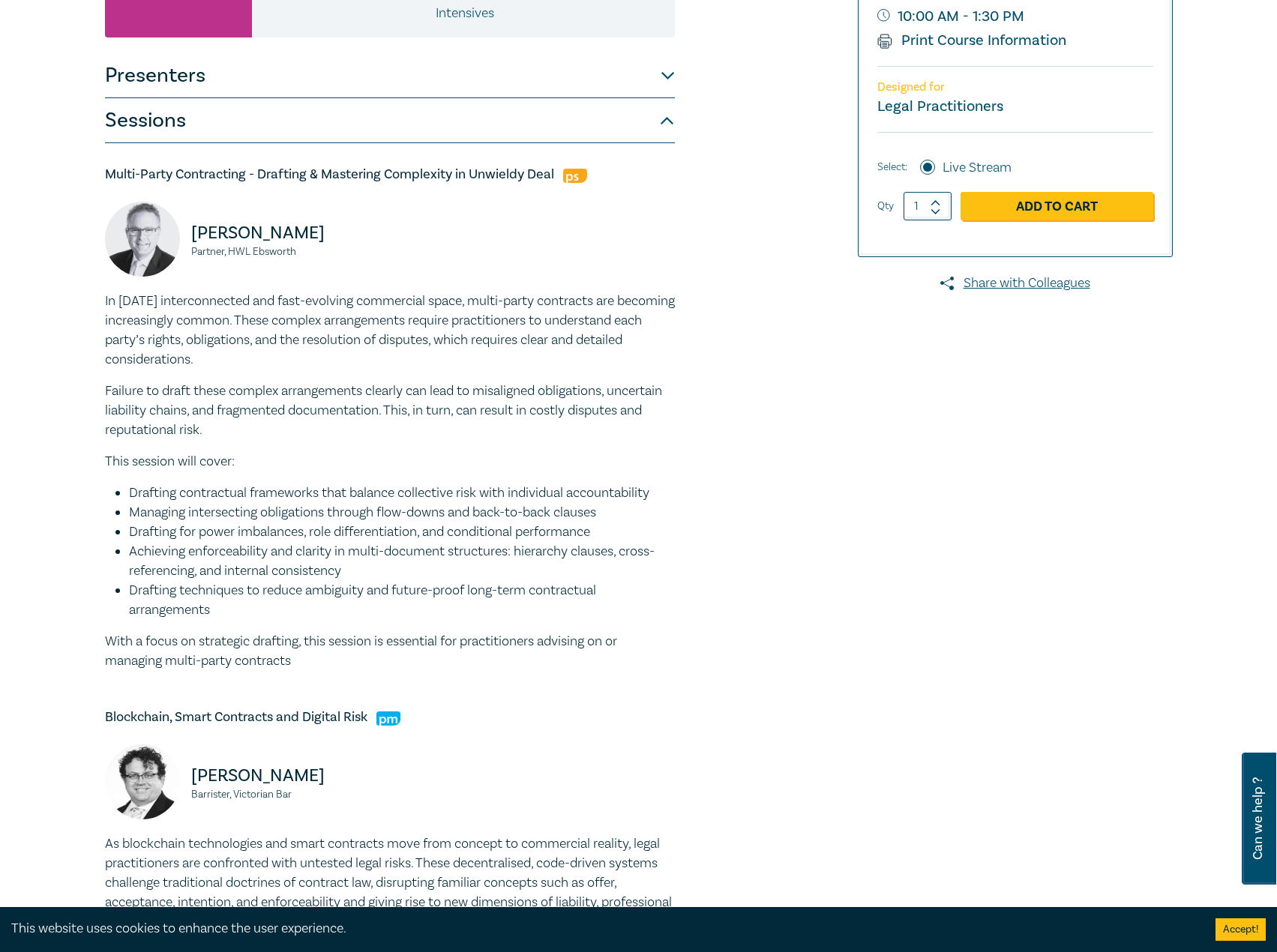
click at [552, 80] on button "Presenters" at bounding box center [390, 76] width 570 height 45
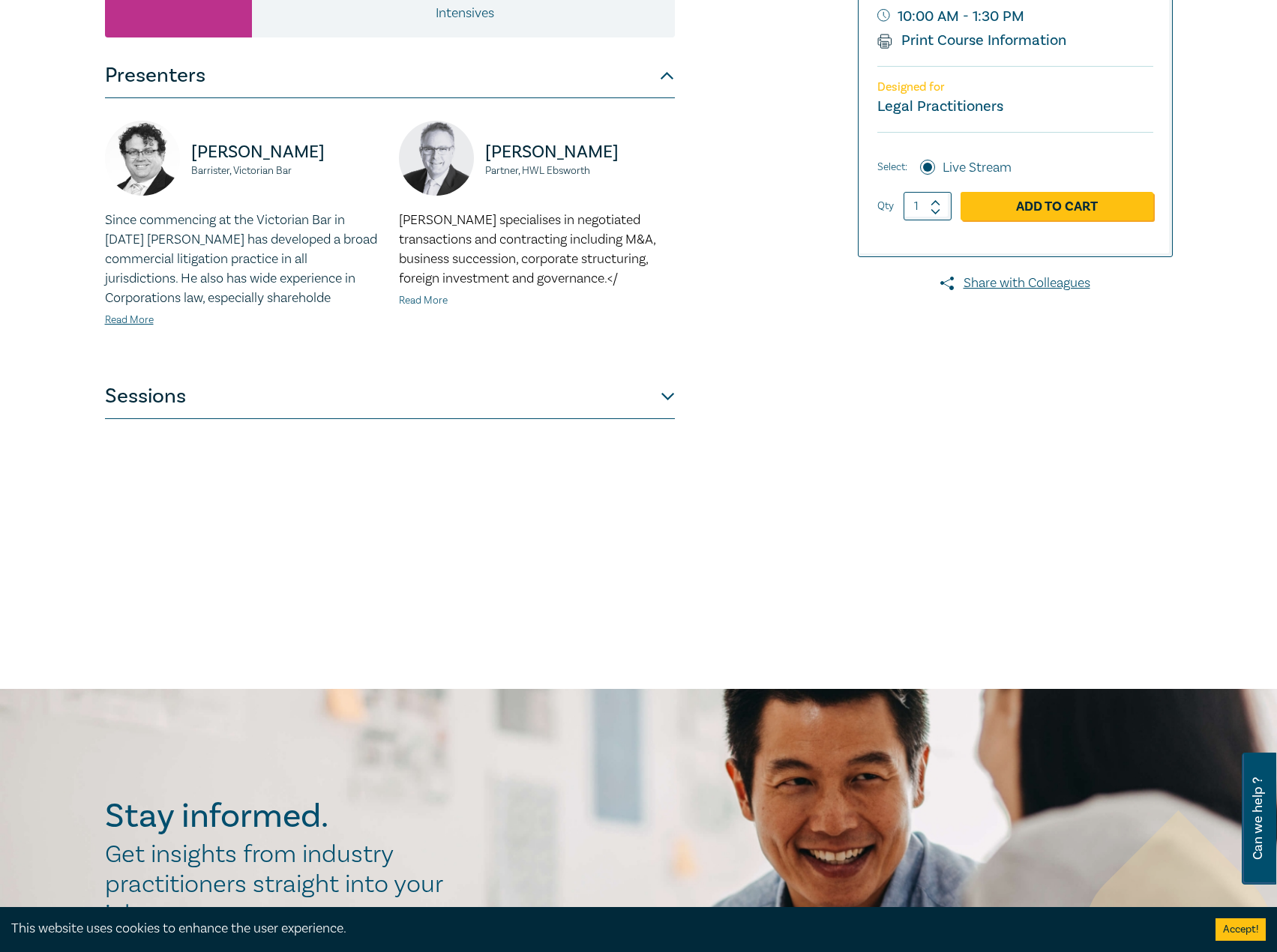
click at [432, 300] on link "Read More" at bounding box center [423, 301] width 49 height 14
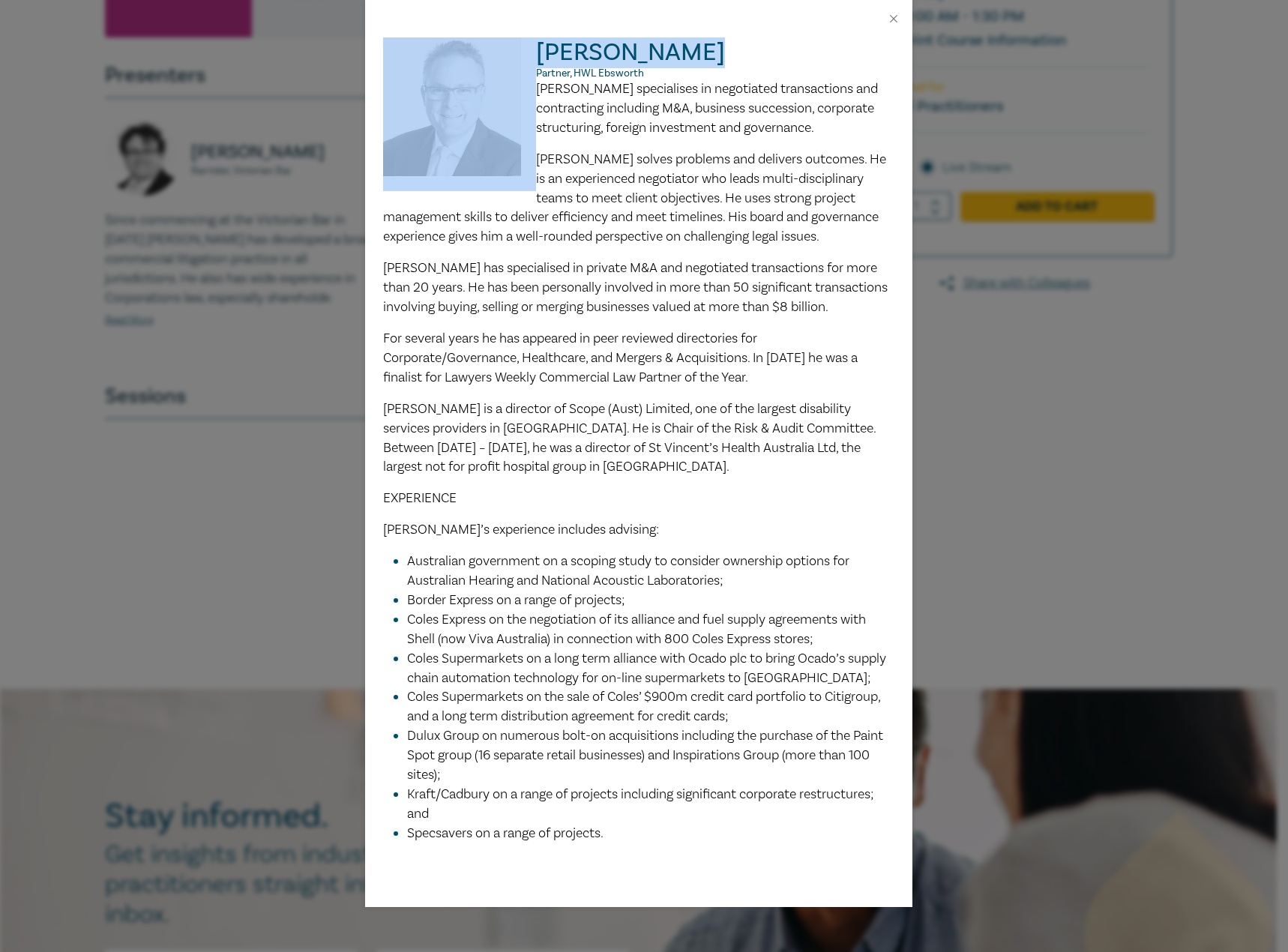
drag, startPoint x: 702, startPoint y: 57, endPoint x: 489, endPoint y: 57, distance: 213.0
click at [489, 57] on div "Brendan Earle Partner, HWL Ebsworth Brendan specialises in negotiated transacti…" at bounding box center [639, 441] width 511 height 806
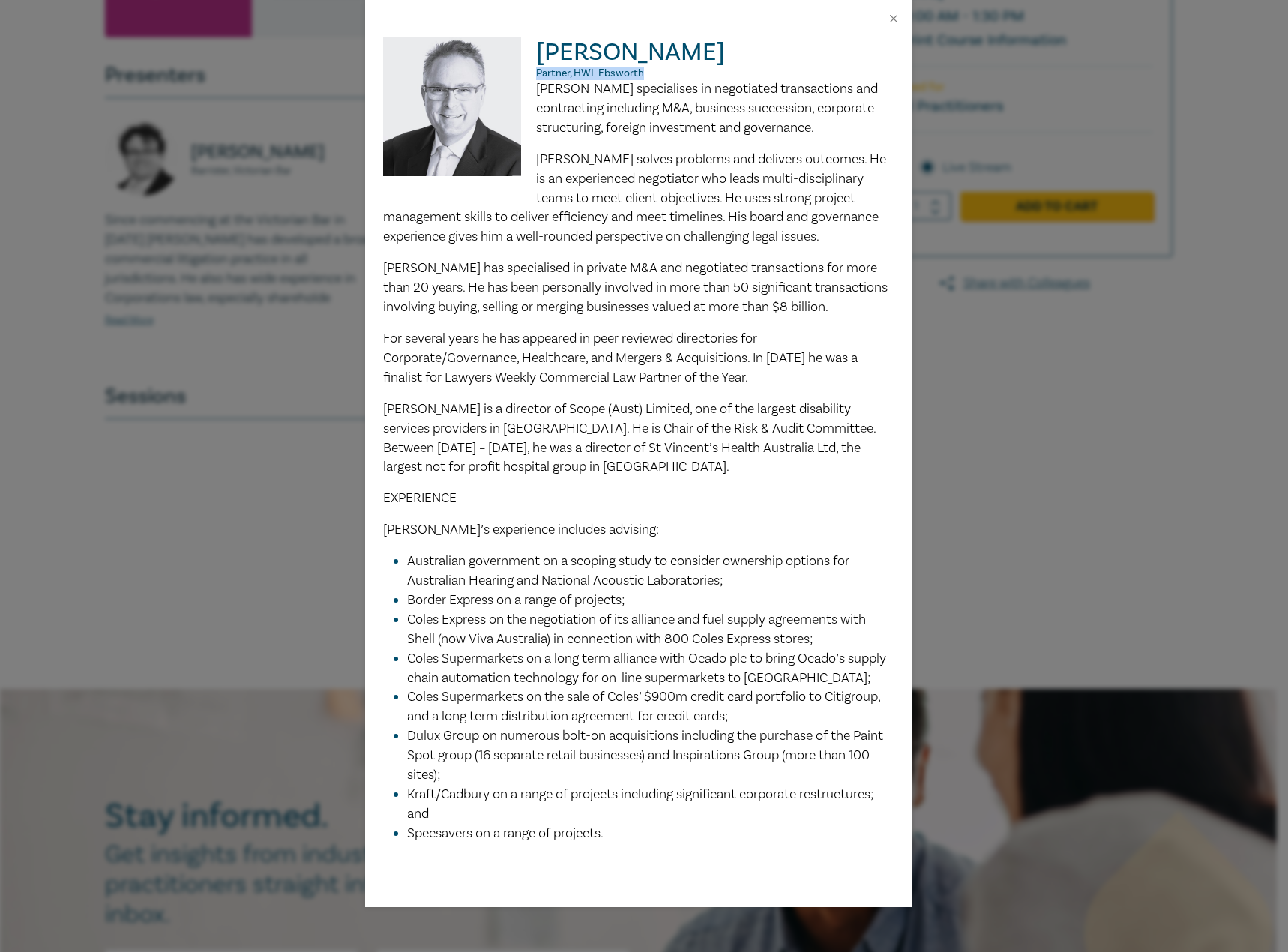
drag, startPoint x: 655, startPoint y: 73, endPoint x: 538, endPoint y: 72, distance: 117.0
click at [538, 72] on p "Partner, HWL Ebsworth" at bounding box center [639, 74] width 511 height 12
click at [542, 102] on span "Brendan specialises in negotiated transactions and contracting including M&A, b…" at bounding box center [707, 108] width 342 height 56
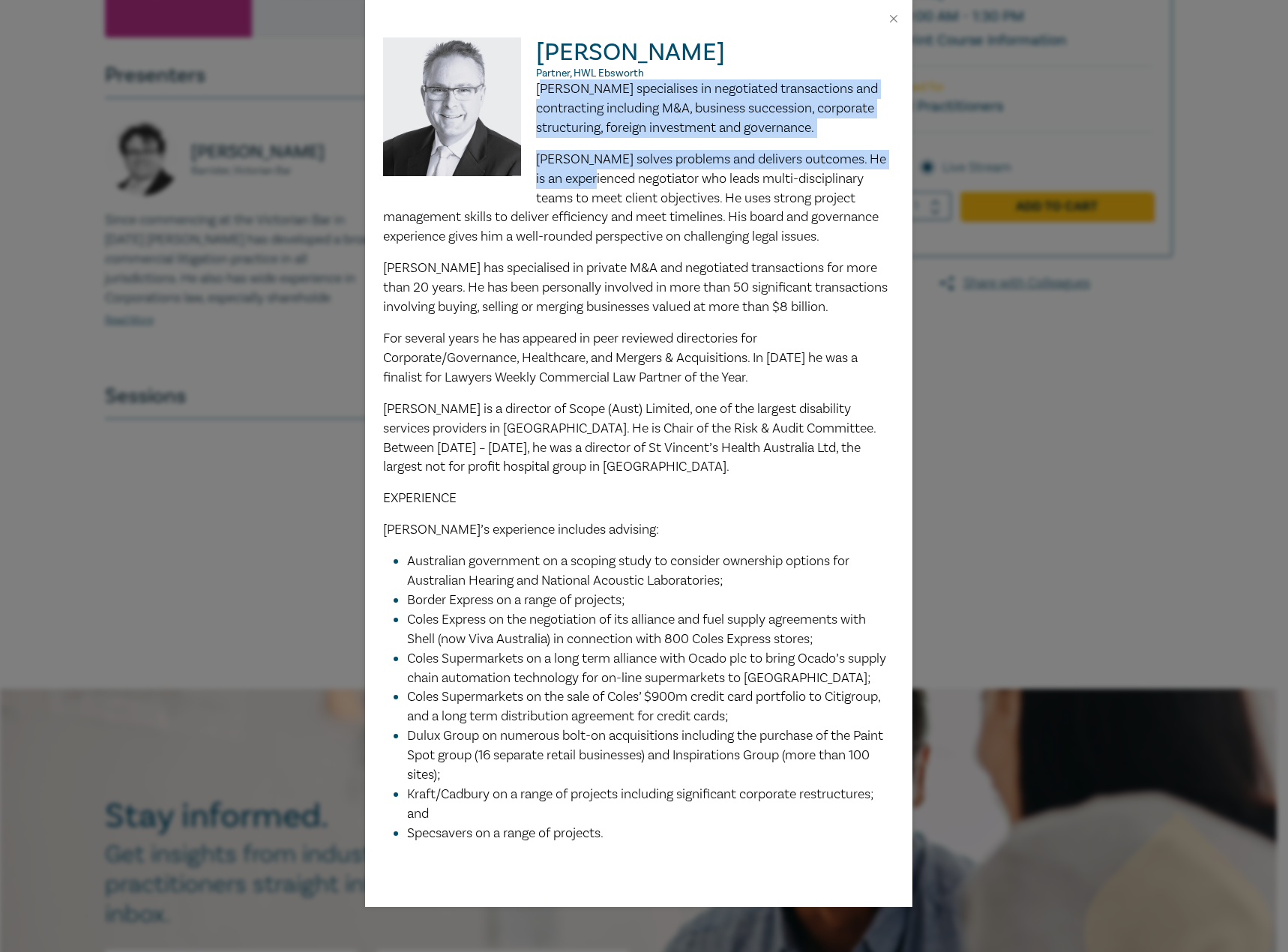
drag, startPoint x: 543, startPoint y: 90, endPoint x: 588, endPoint y: 171, distance: 92.7
click at [588, 171] on div "Brendan specialises in negotiated transactions and contracting including M&A, b…" at bounding box center [639, 462] width 511 height 764
click at [587, 152] on span "Brendan Earle solves problems and delivers outcomes. He is an experienced negot…" at bounding box center [635, 198] width 504 height 95
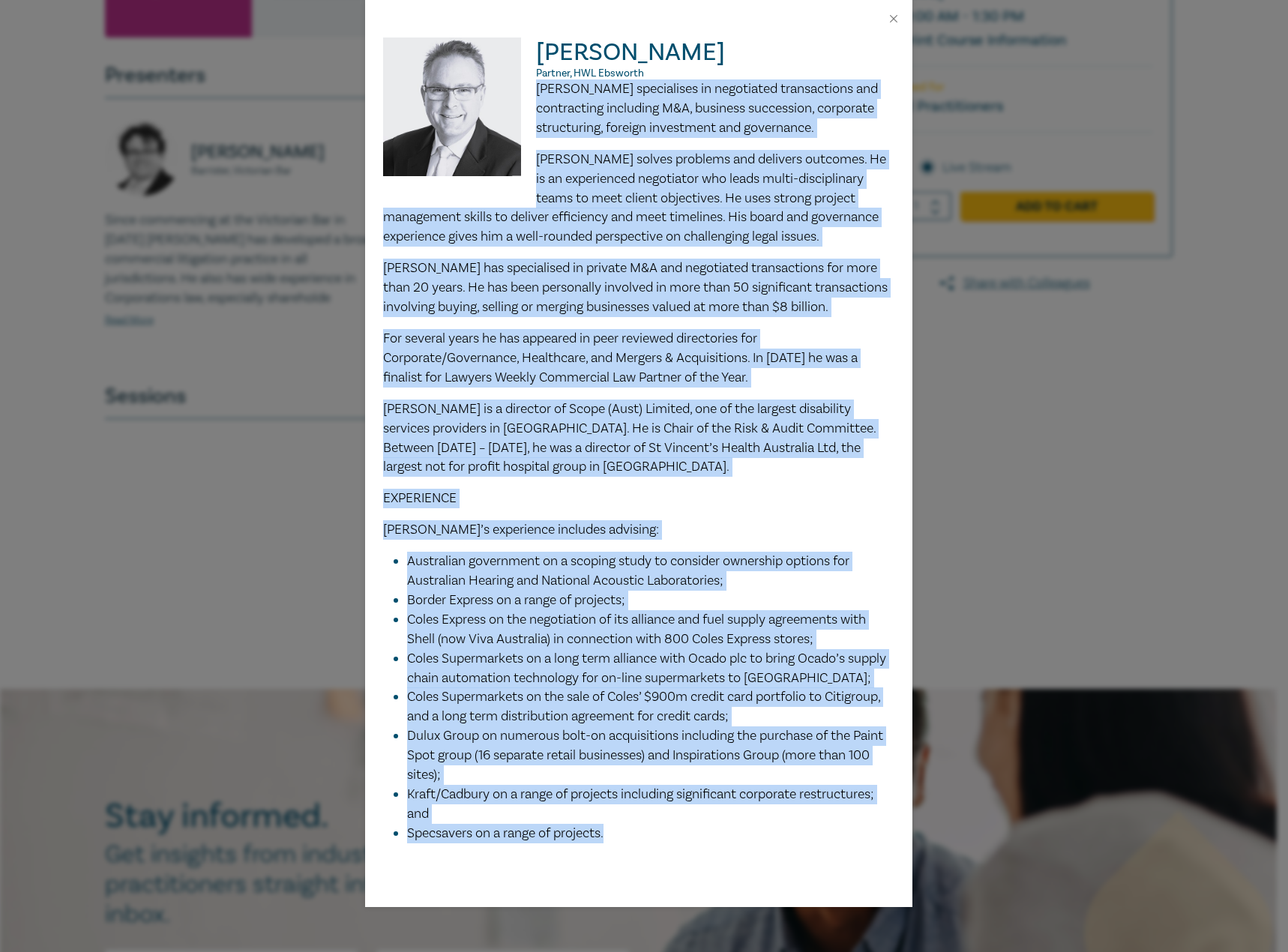
drag, startPoint x: 540, startPoint y: 90, endPoint x: 758, endPoint y: 825, distance: 766.6
click at [758, 825] on div "Brendan specialises in negotiated transactions and contracting including M&A, b…" at bounding box center [639, 462] width 511 height 764
click at [893, 23] on button "Close" at bounding box center [894, 19] width 14 height 14
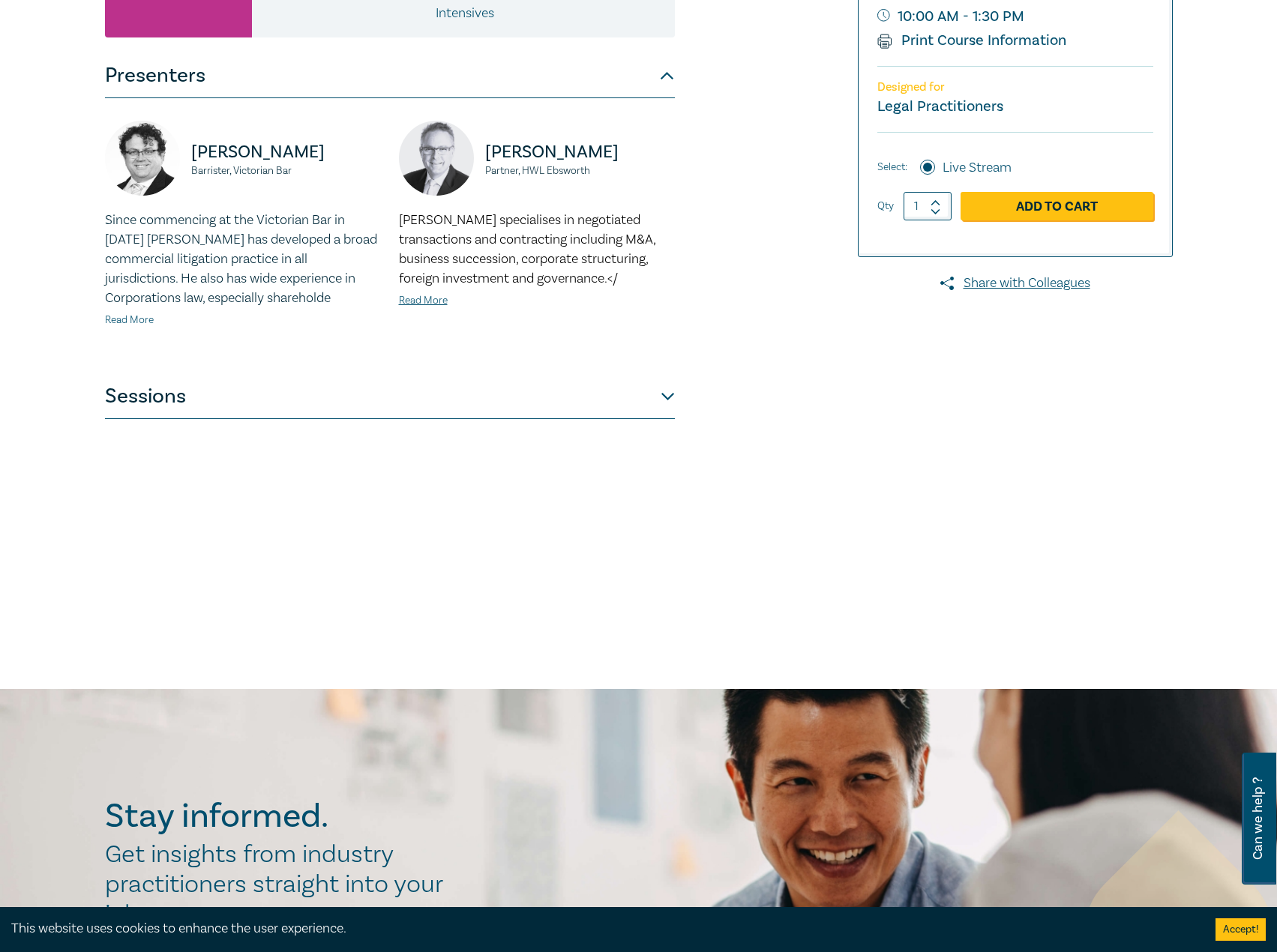
click at [127, 319] on link "Read More" at bounding box center [129, 320] width 49 height 14
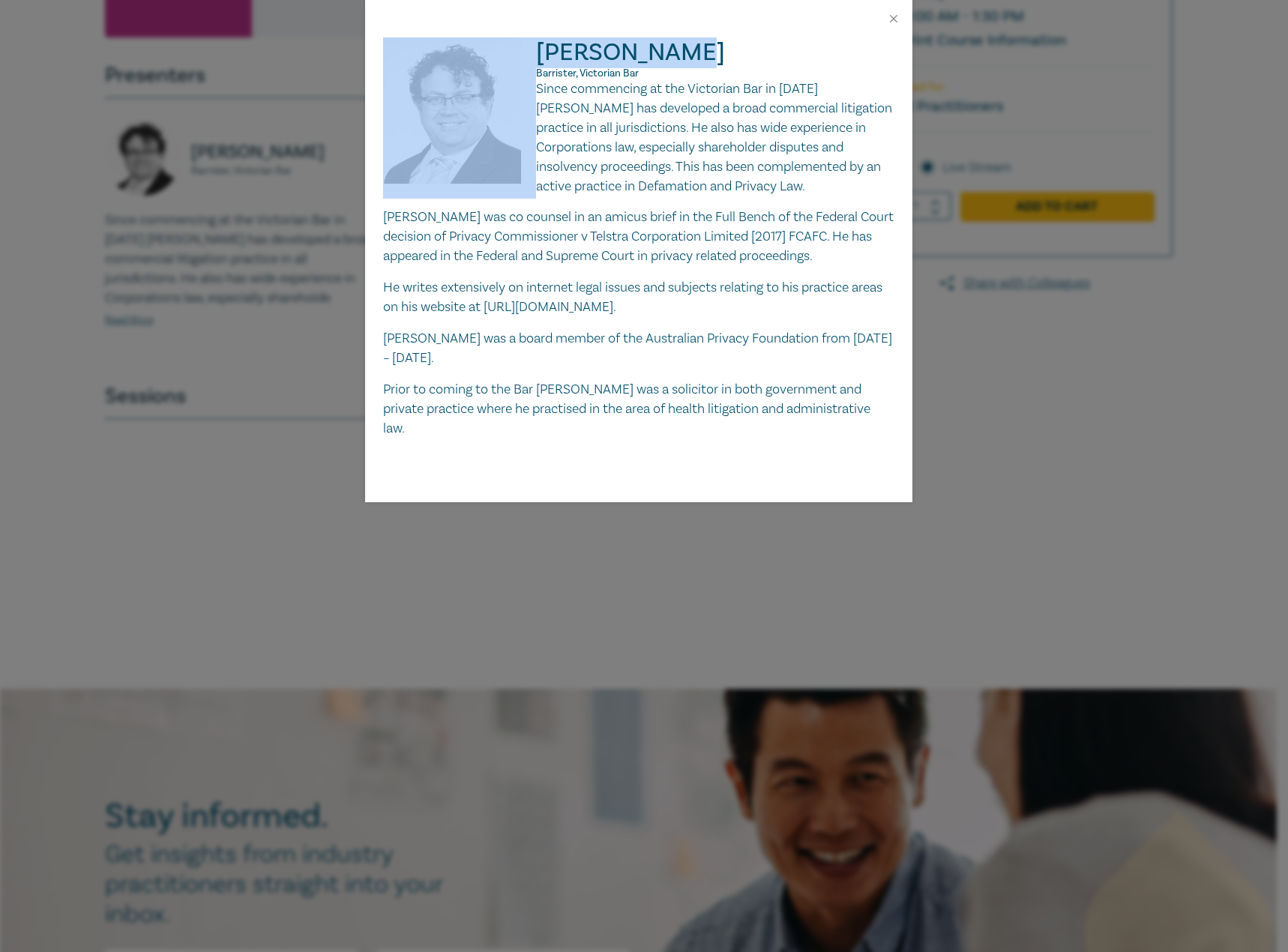
drag, startPoint x: 688, startPoint y: 51, endPoint x: 533, endPoint y: 56, distance: 155.1
click at [533, 56] on div "Peter Clarke Barrister, Victorian Bar Since commencing at the Victorian Bar in …" at bounding box center [639, 238] width 511 height 401
drag, startPoint x: 649, startPoint y: 71, endPoint x: 536, endPoint y: 77, distance: 113.2
click at [536, 77] on div "Peter Clarke Barrister, Victorian Bar Since commencing at the Victorian Bar in …" at bounding box center [639, 238] width 511 height 401
click at [542, 78] on span "Barrister, Victorian Bar" at bounding box center [588, 74] width 102 height 14
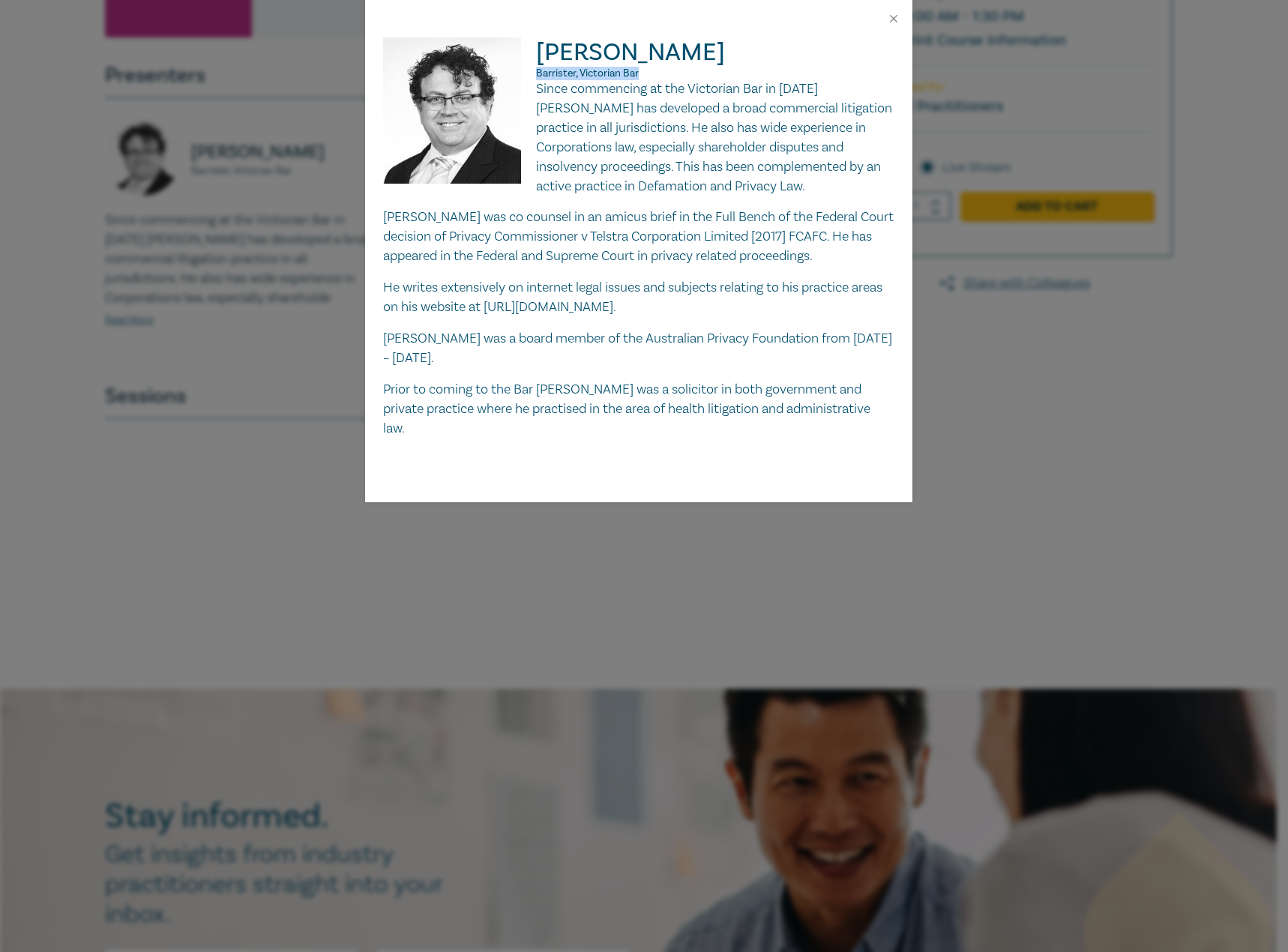
drag, startPoint x: 642, startPoint y: 74, endPoint x: 539, endPoint y: 72, distance: 103.0
click at [539, 72] on p "Barrister, Victorian Bar" at bounding box center [639, 74] width 511 height 12
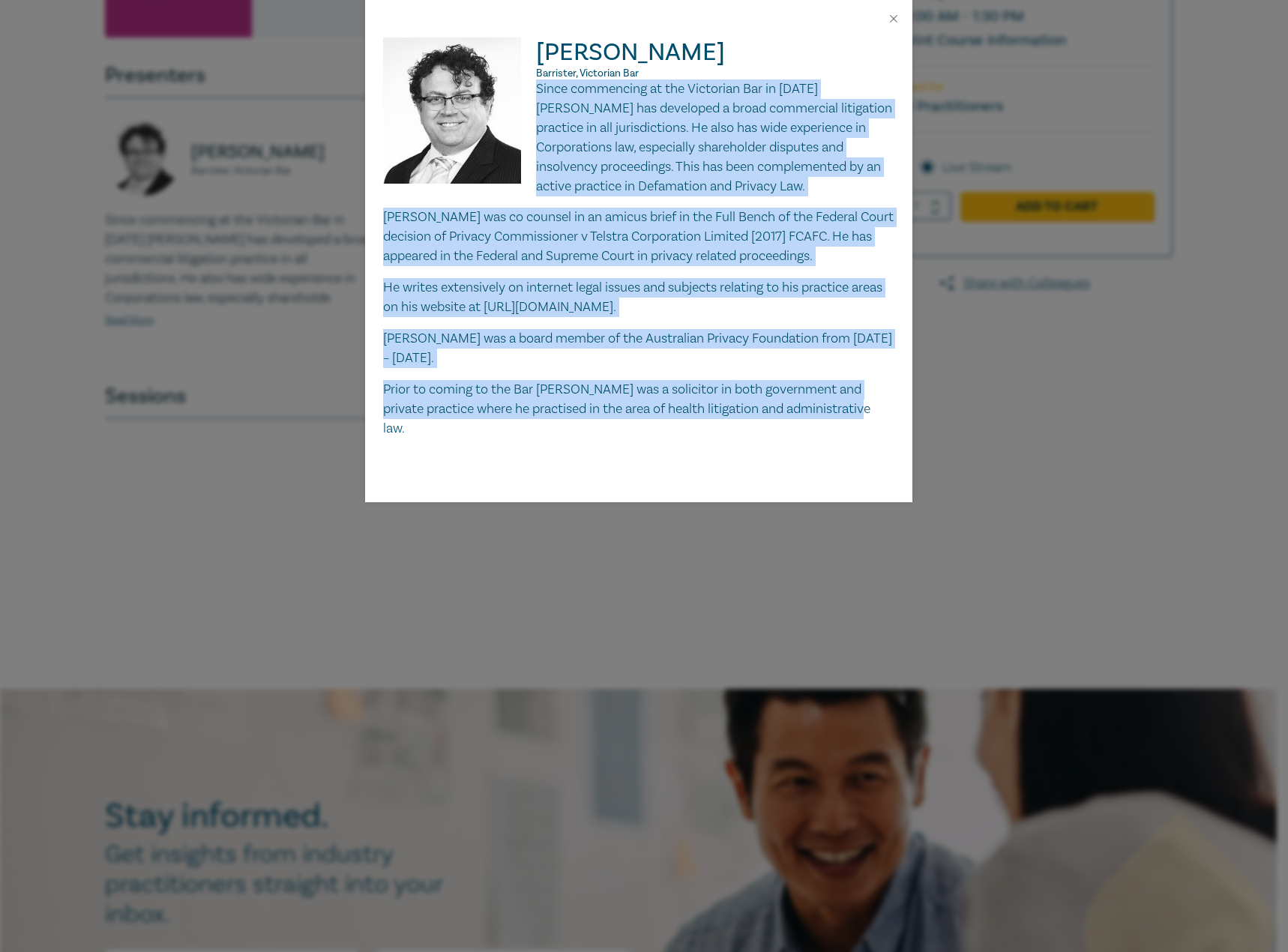
drag, startPoint x: 536, startPoint y: 90, endPoint x: 807, endPoint y: 334, distance: 364.7
click at [868, 387] on div "Since commencing at the Victorian Bar in 1998 Peter has developed a broad comme…" at bounding box center [639, 259] width 511 height 359
click at [892, 14] on button "Close" at bounding box center [894, 19] width 14 height 14
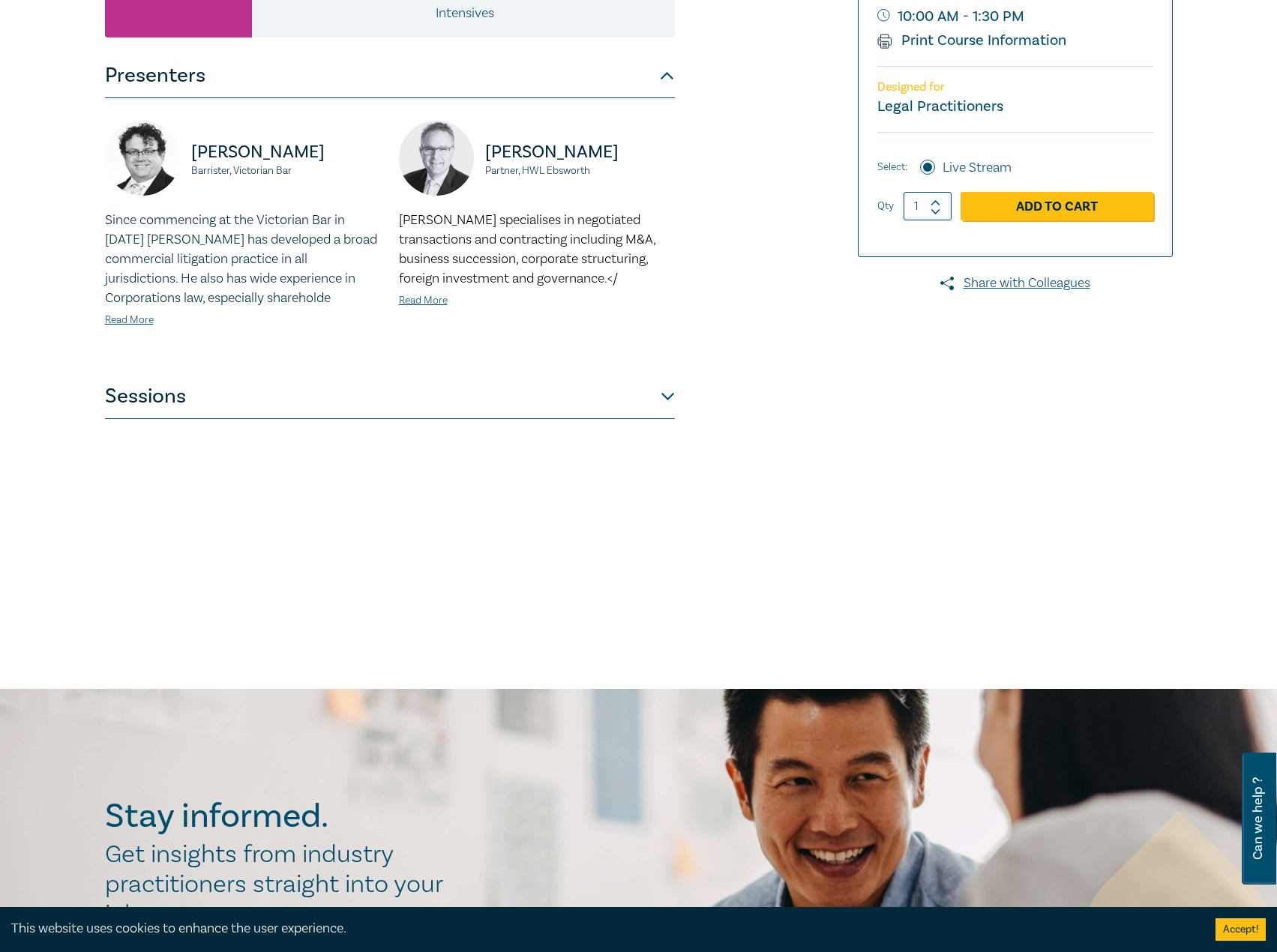
click at [274, 410] on button "Sessions" at bounding box center [390, 397] width 570 height 45
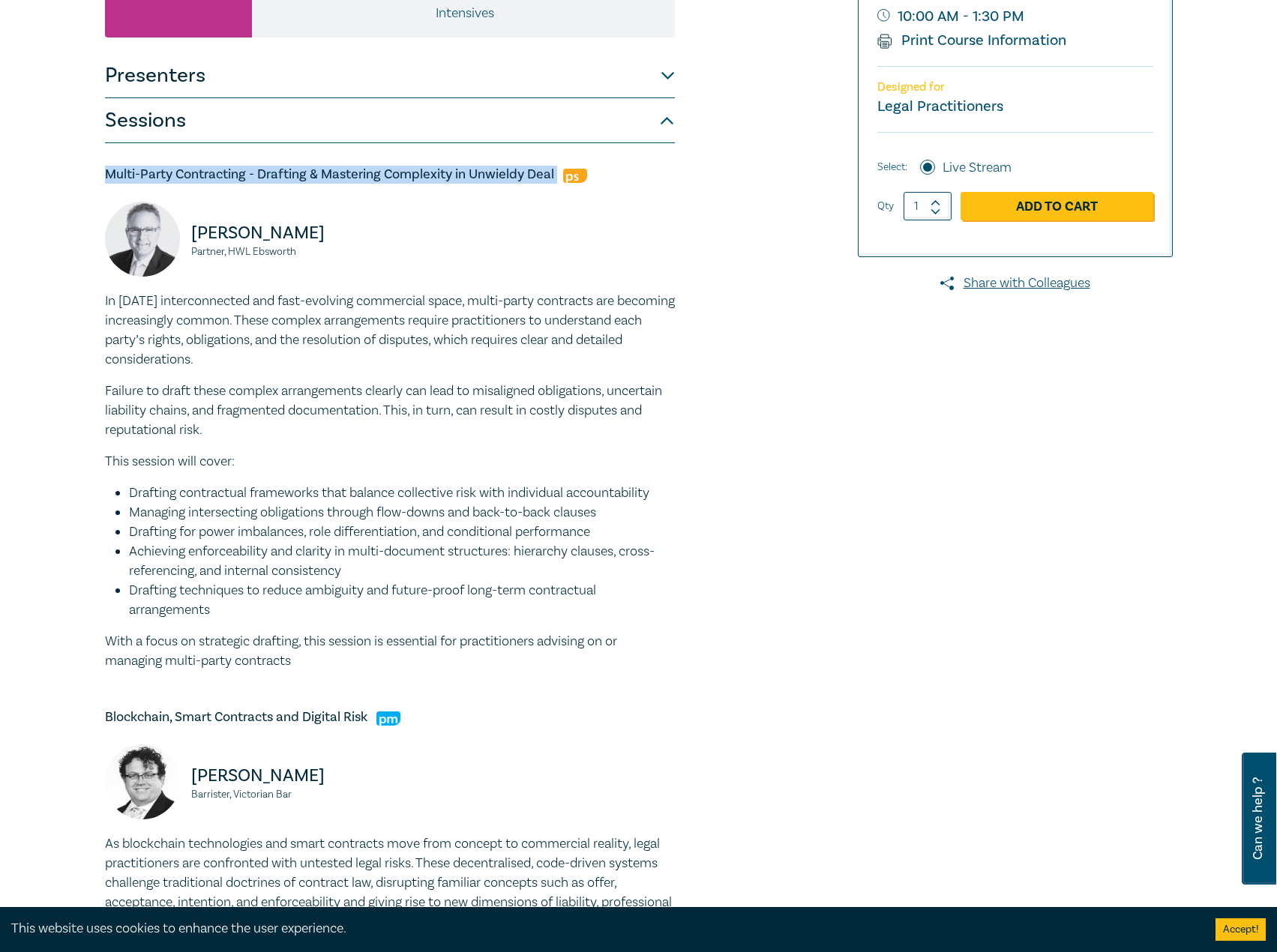
drag, startPoint x: 560, startPoint y: 167, endPoint x: 69, endPoint y: 171, distance: 491.0
click at [69, 171] on div "Contract Law Intensive I25063 CPD Intensive (3 Point) CPD Points 3 Point s Deli…" at bounding box center [638, 740] width 1277 height 1886
drag, startPoint x: 331, startPoint y: 240, endPoint x: 194, endPoint y: 243, distance: 137.0
click at [194, 243] on p "Brendan Earle" at bounding box center [286, 233] width 190 height 24
drag, startPoint x: 310, startPoint y: 253, endPoint x: 190, endPoint y: 248, distance: 120.1
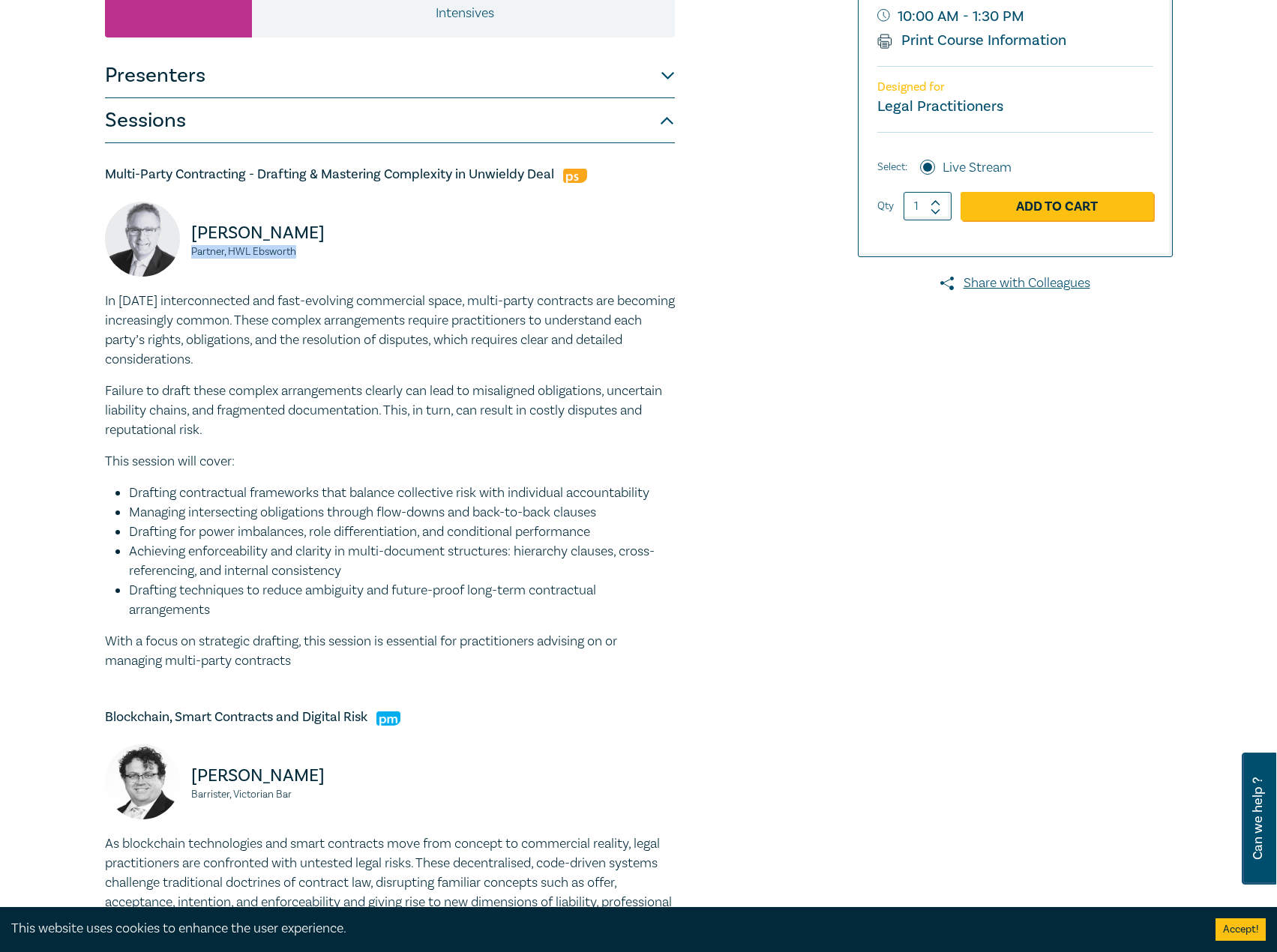
click at [190, 248] on div "Brendan Earle Partner, HWL Ebsworth" at bounding box center [243, 246] width 276 height 90
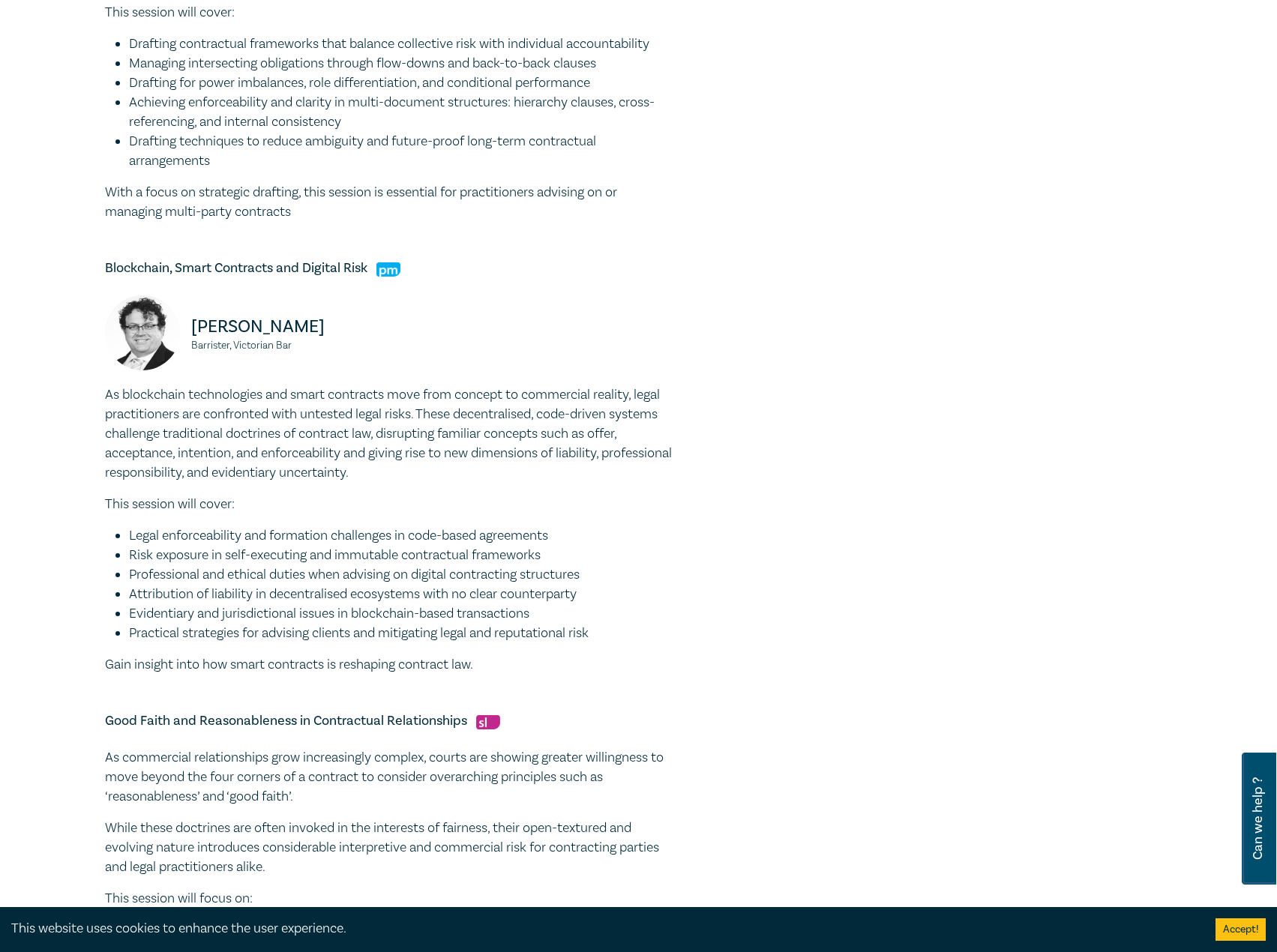
scroll to position [750, 0]
drag, startPoint x: 368, startPoint y: 270, endPoint x: 100, endPoint y: 267, distance: 268.0
click at [100, 267] on div "Contract Law Intensive I25063 CPD Intensive (3 Point) CPD Points 3 Point s Deli…" at bounding box center [457, 289] width 724 height 1744
drag, startPoint x: 300, startPoint y: 325, endPoint x: 175, endPoint y: 328, distance: 125.0
click at [175, 328] on div "Peter Clarke Barrister, Victorian Bar" at bounding box center [243, 339] width 276 height 90
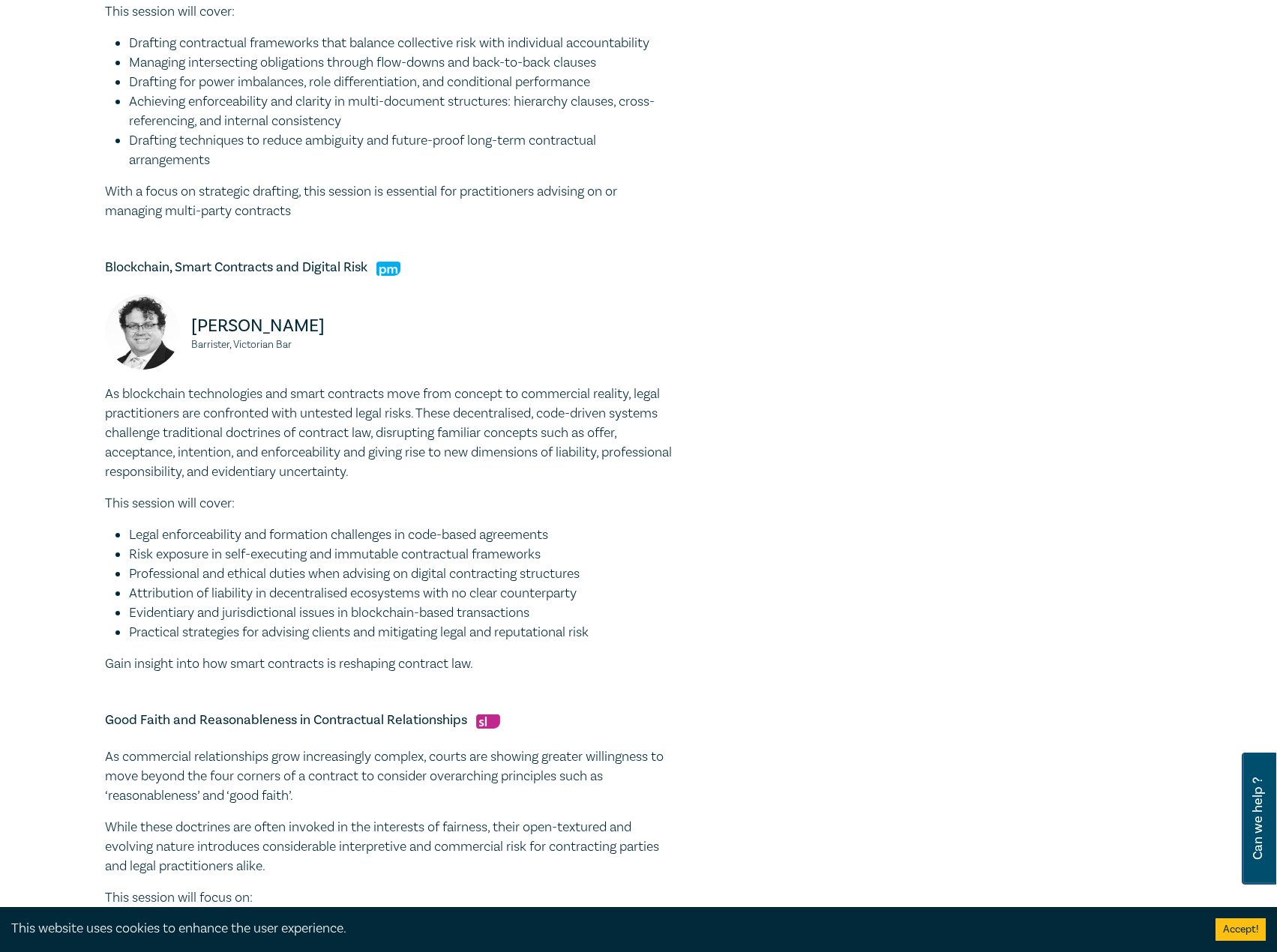
click at [322, 342] on small "Barrister, Victorian Bar" at bounding box center [286, 345] width 190 height 11
drag, startPoint x: 298, startPoint y: 344, endPoint x: 188, endPoint y: 345, distance: 110.0
click at [188, 345] on div "Peter Clarke Barrister, Victorian Bar" at bounding box center [243, 339] width 276 height 90
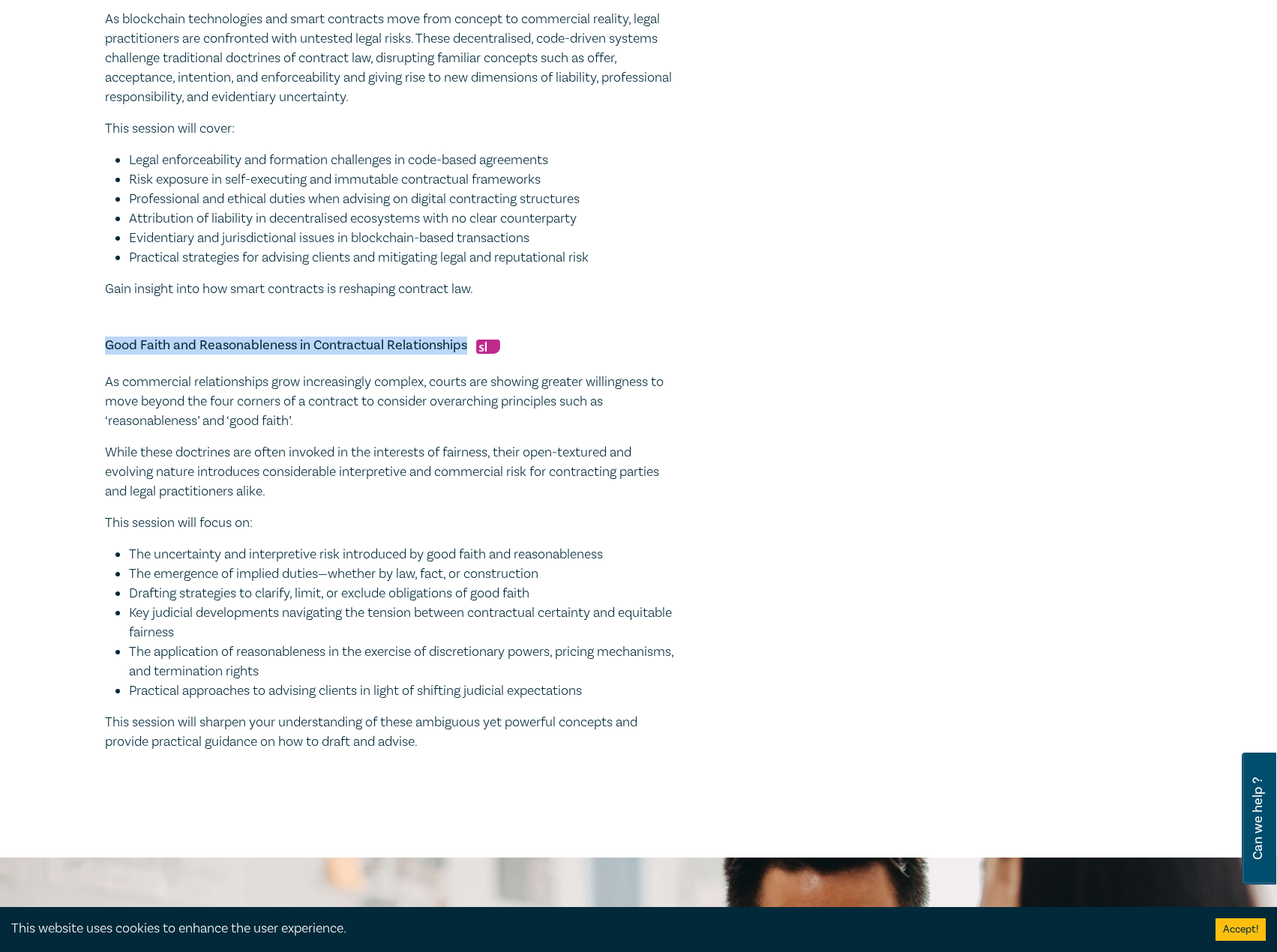
drag, startPoint x: 469, startPoint y: 345, endPoint x: 126, endPoint y: 340, distance: 343.0
click at [463, 467] on p "While these doctrines are often invoked in the interests of fairness, their ope…" at bounding box center [390, 472] width 570 height 59
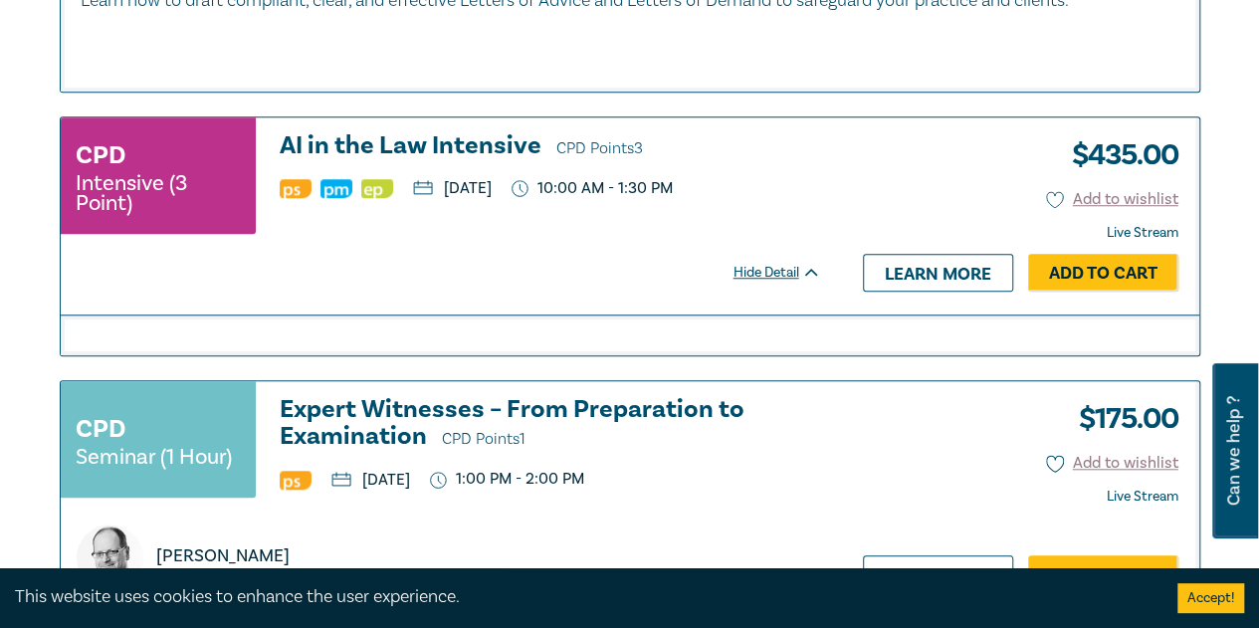
scroll to position [4380, 0]
